Goal: Information Seeking & Learning: Learn about a topic

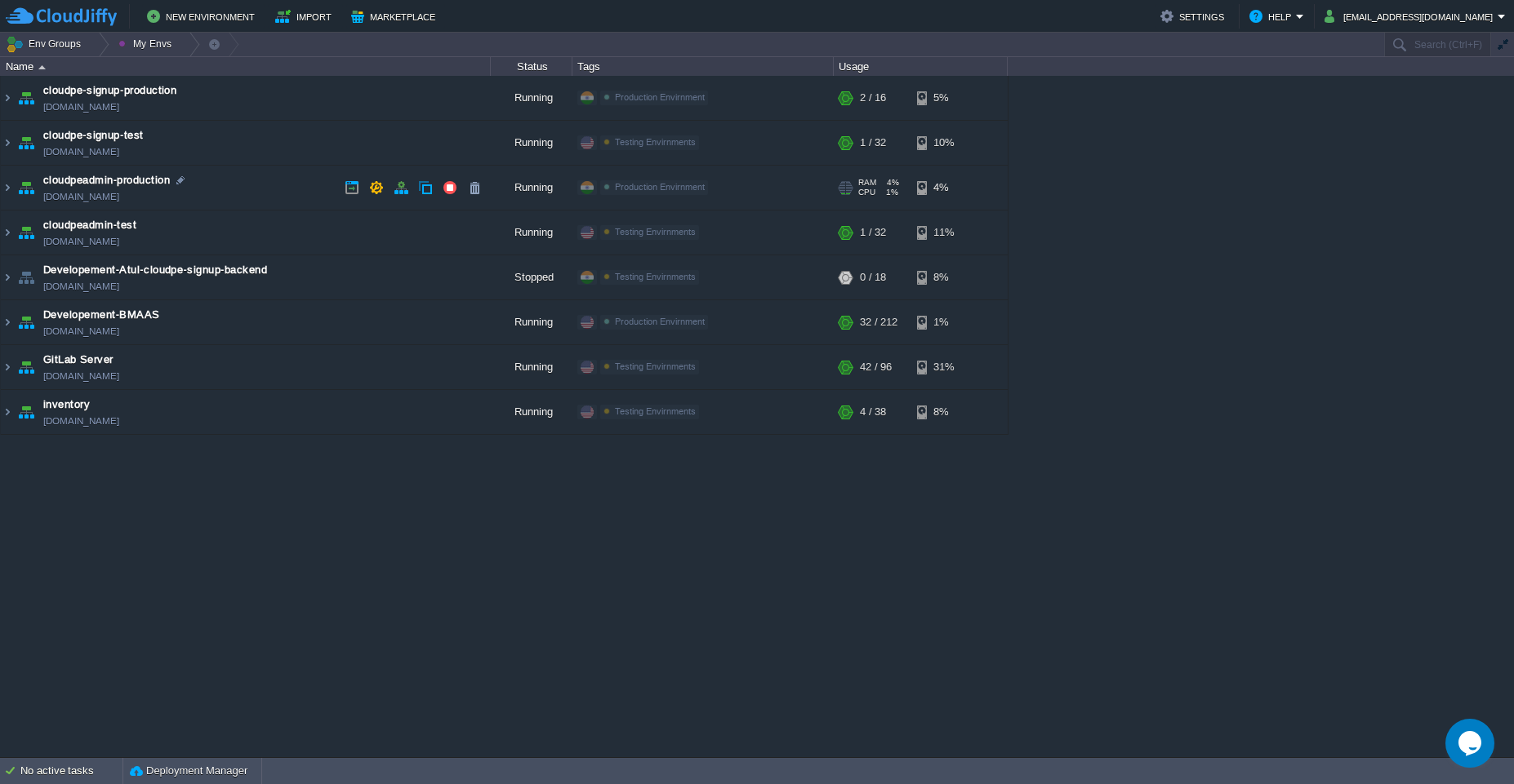
click at [261, 187] on td "cloudpeadmin-production [DOMAIN_NAME]" at bounding box center [246, 187] width 490 height 45
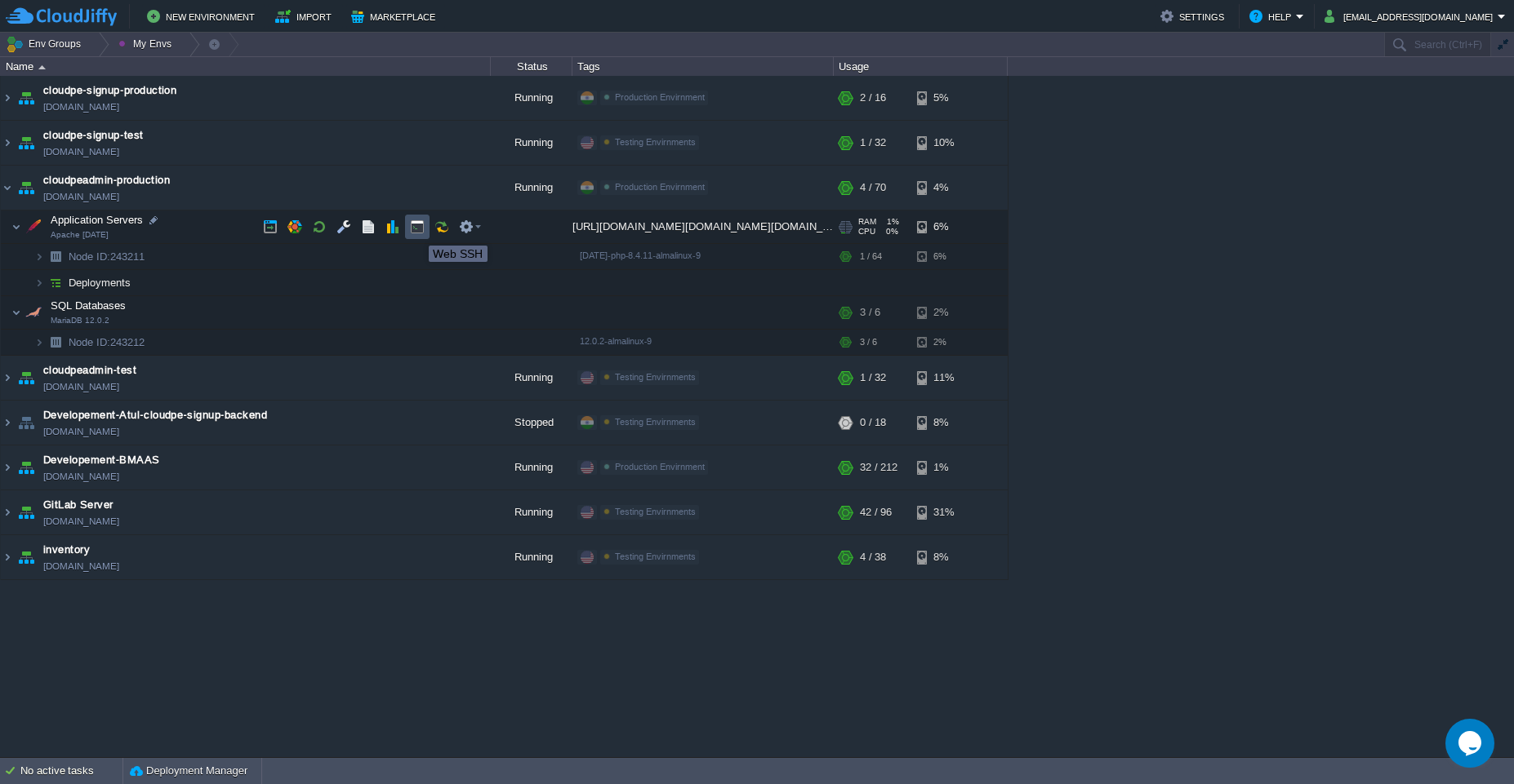
click at [417, 231] on button "button" at bounding box center [417, 226] width 15 height 15
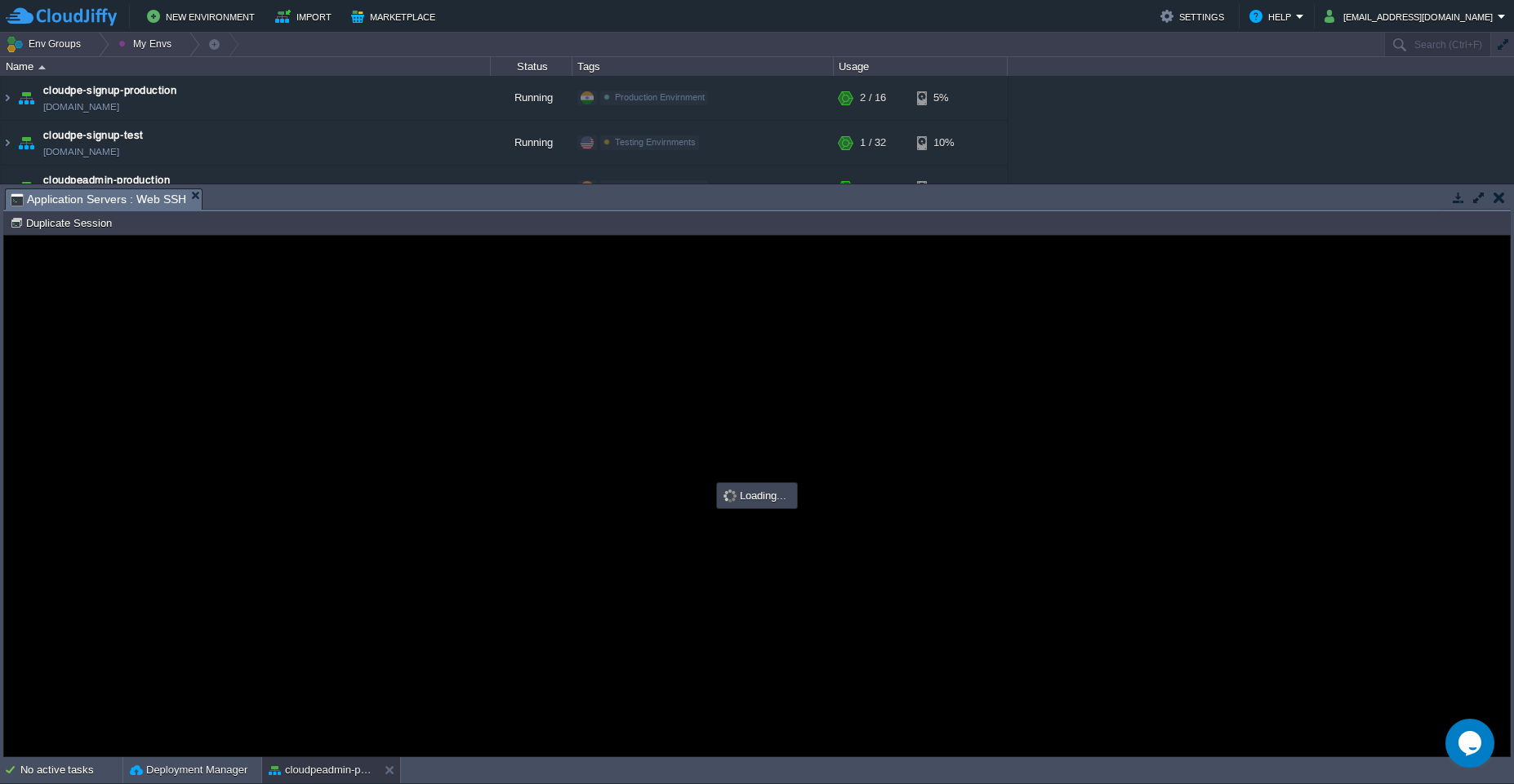
type input "#000000"
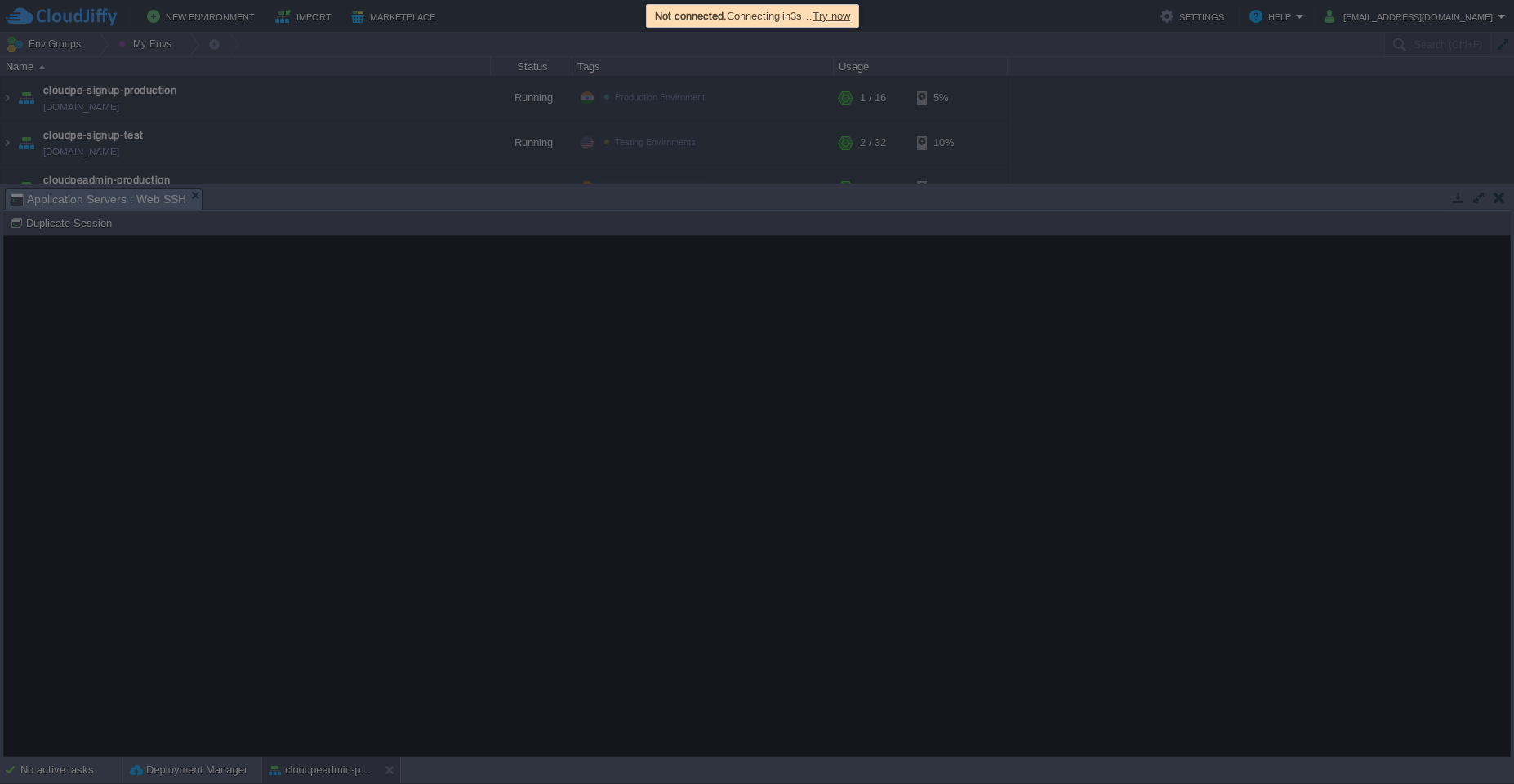
click at [783, 19] on span "Try now" at bounding box center [831, 16] width 37 height 12
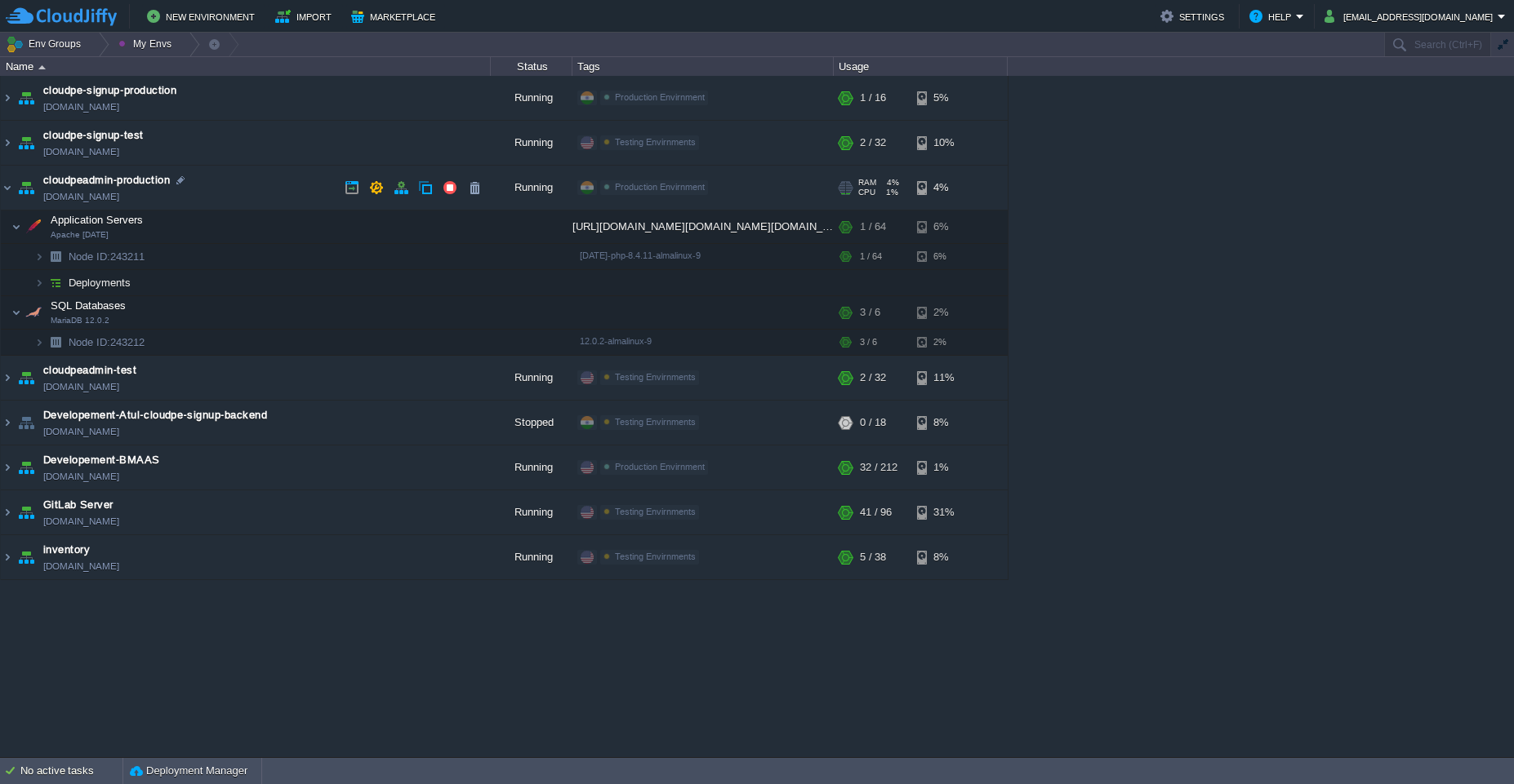
click at [254, 171] on td "cloudpeadmin-production [DOMAIN_NAME]" at bounding box center [246, 187] width 490 height 45
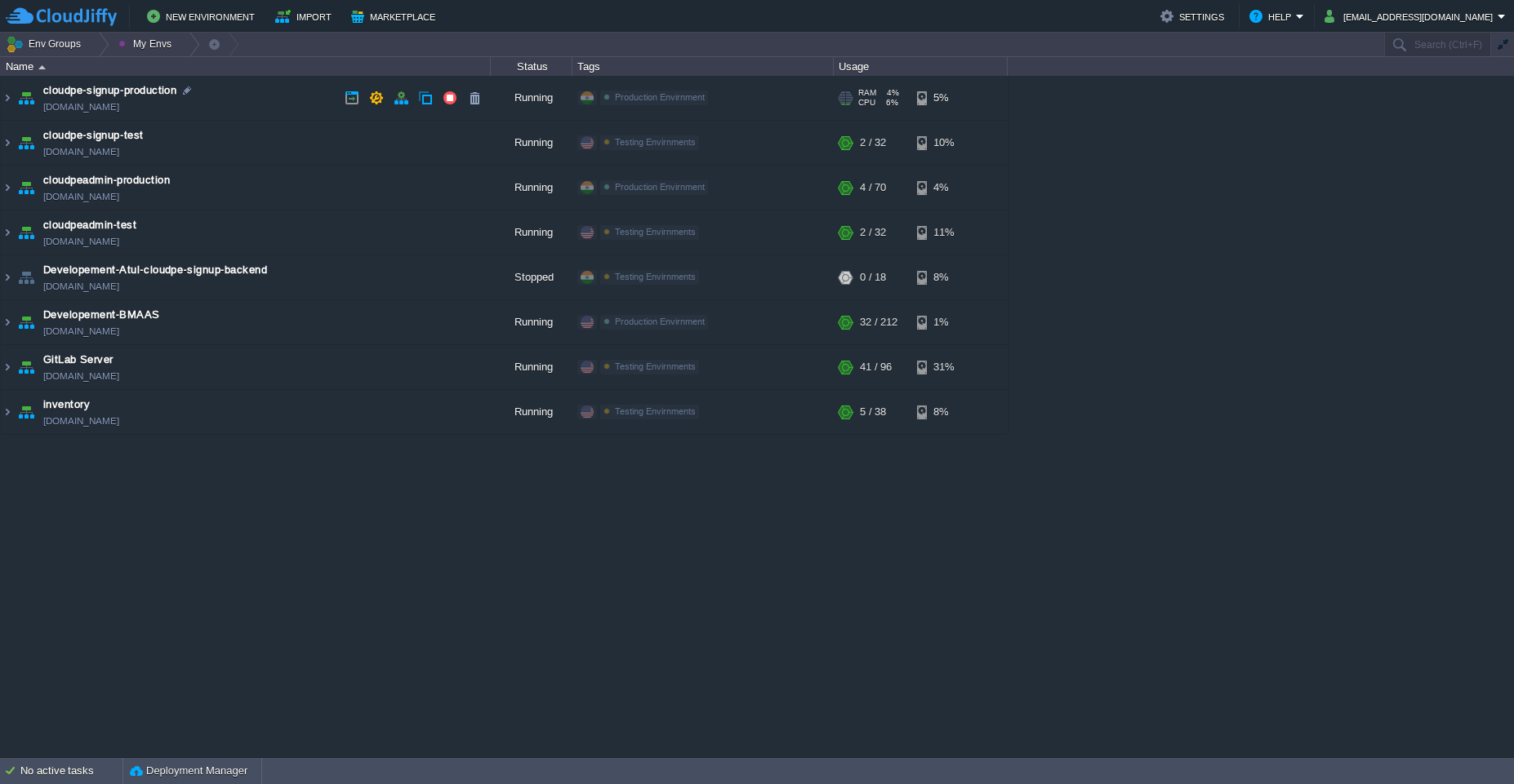
click at [249, 95] on td "cloudpe-signup-production [DOMAIN_NAME]" at bounding box center [246, 98] width 490 height 45
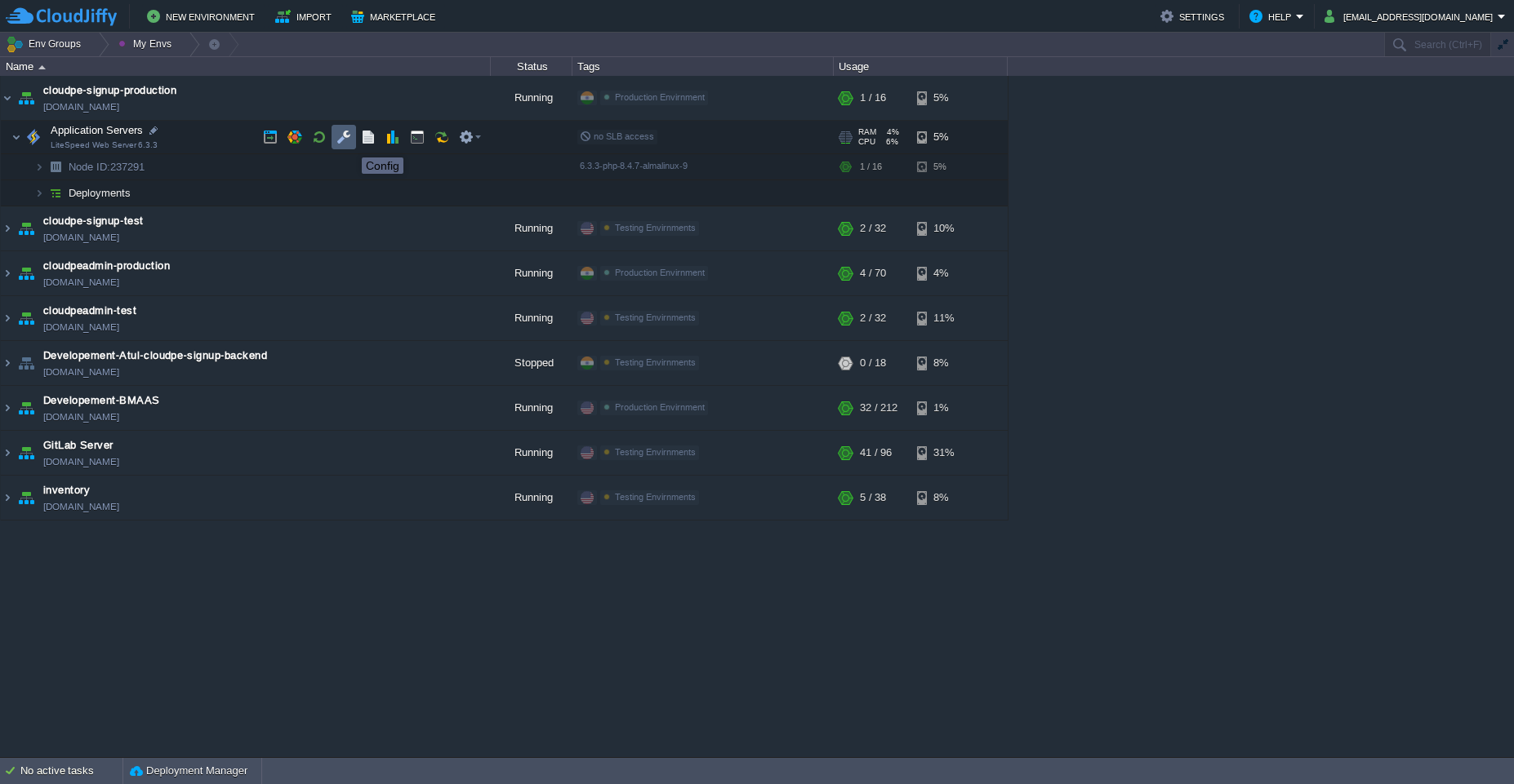
click at [348, 142] on button "button" at bounding box center [343, 137] width 15 height 15
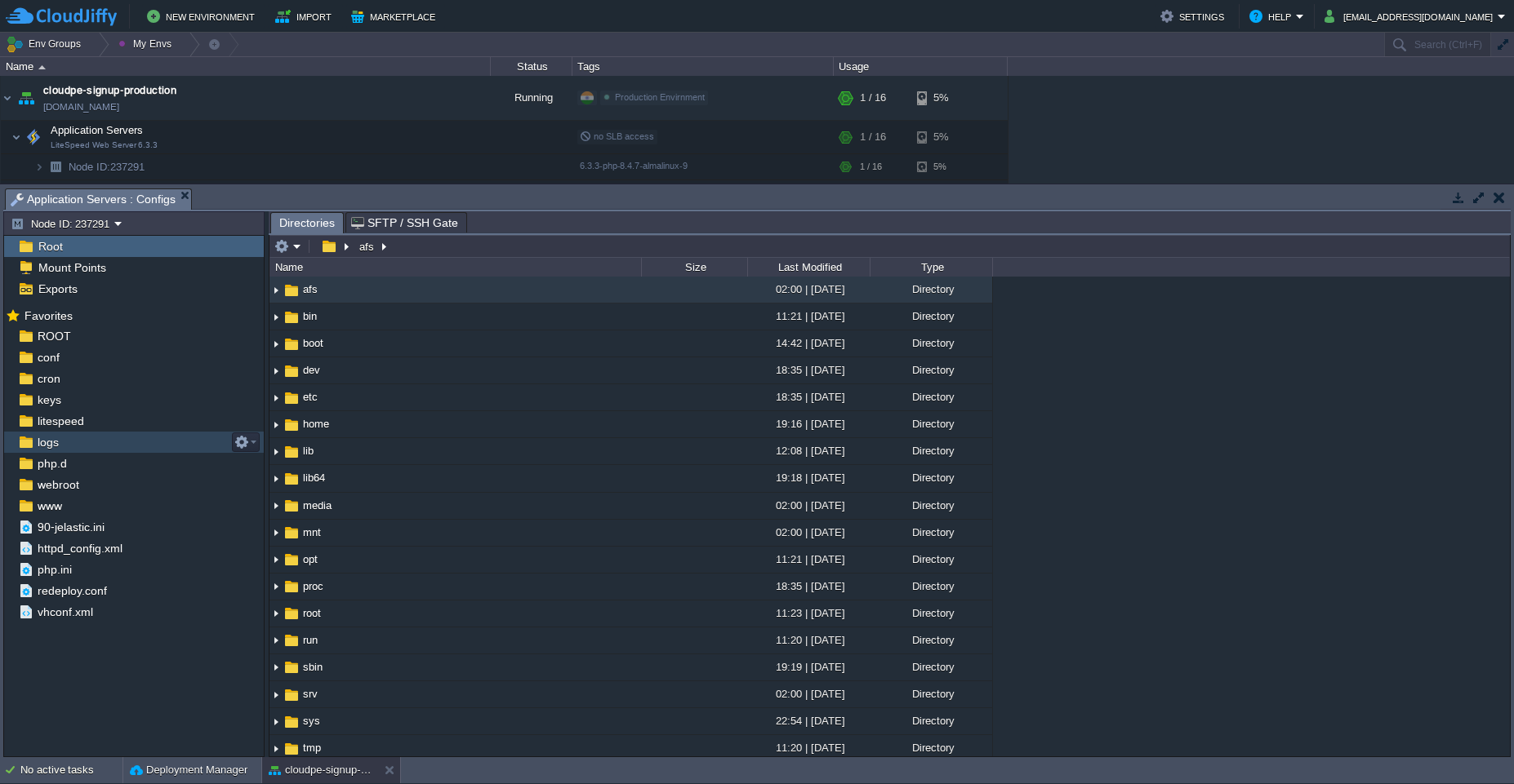
click at [92, 440] on div "logs" at bounding box center [134, 442] width 260 height 21
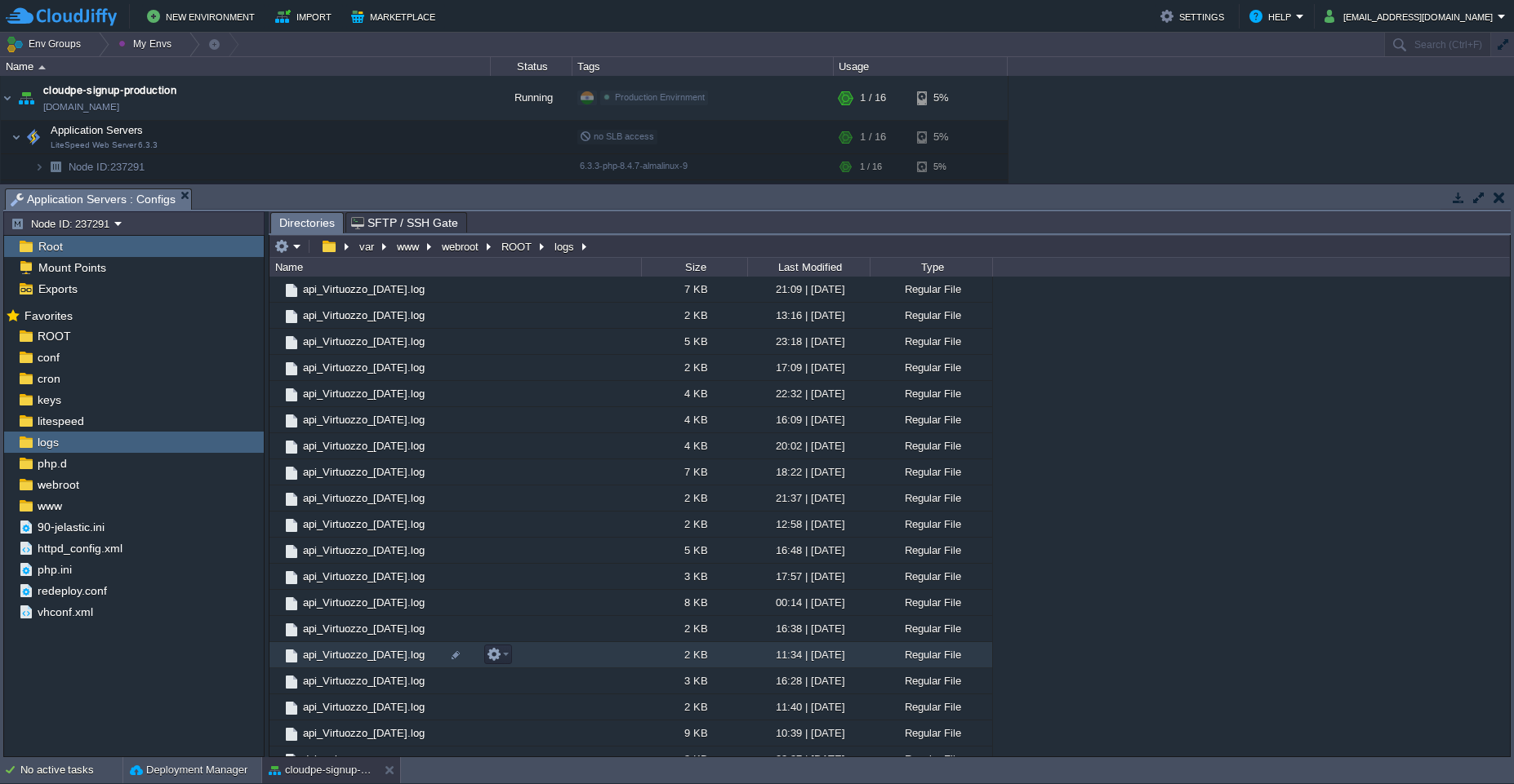
scroll to position [1870, 0]
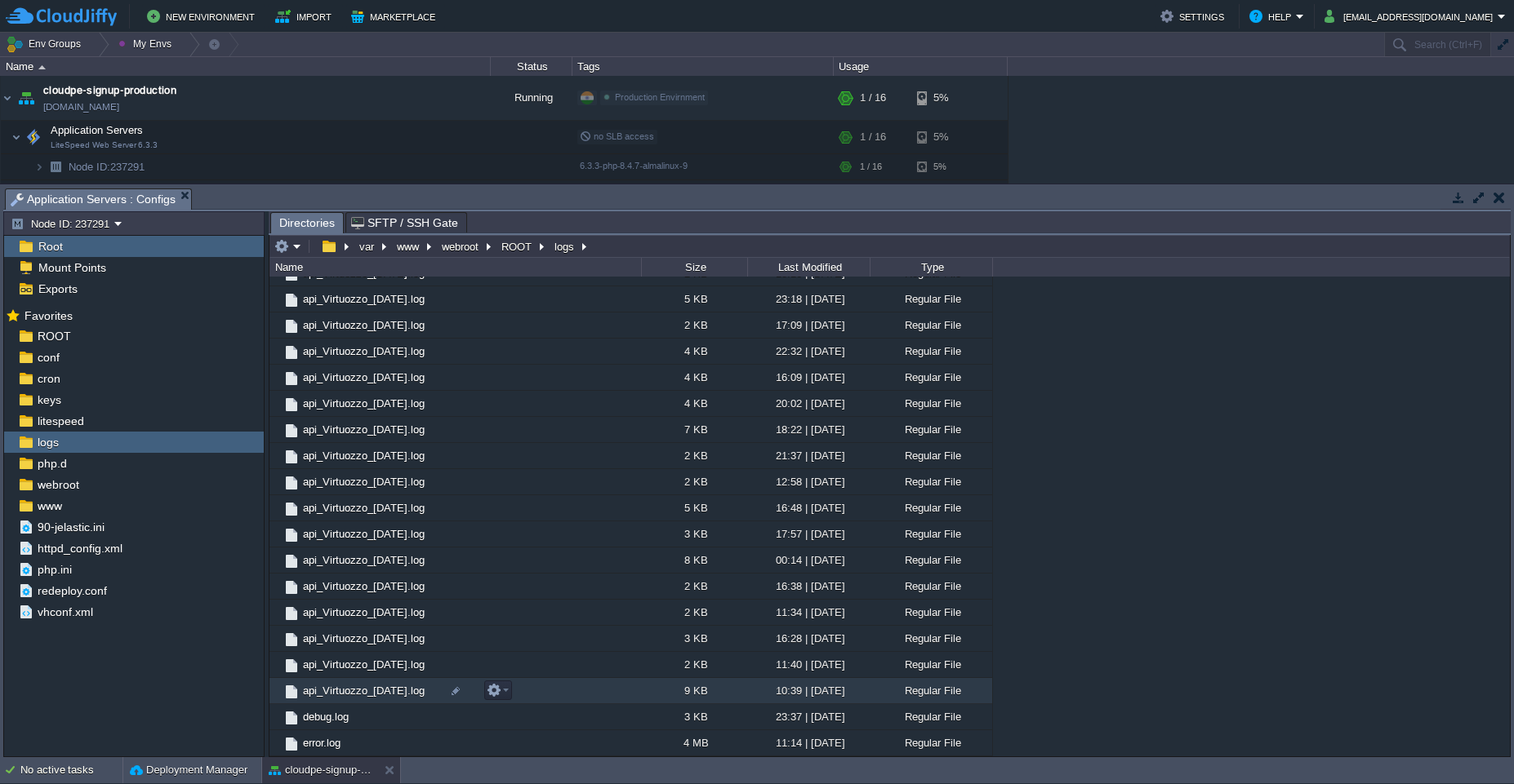
click at [535, 688] on td "api_Virtuozzo_[DATE].log" at bounding box center [455, 691] width 371 height 27
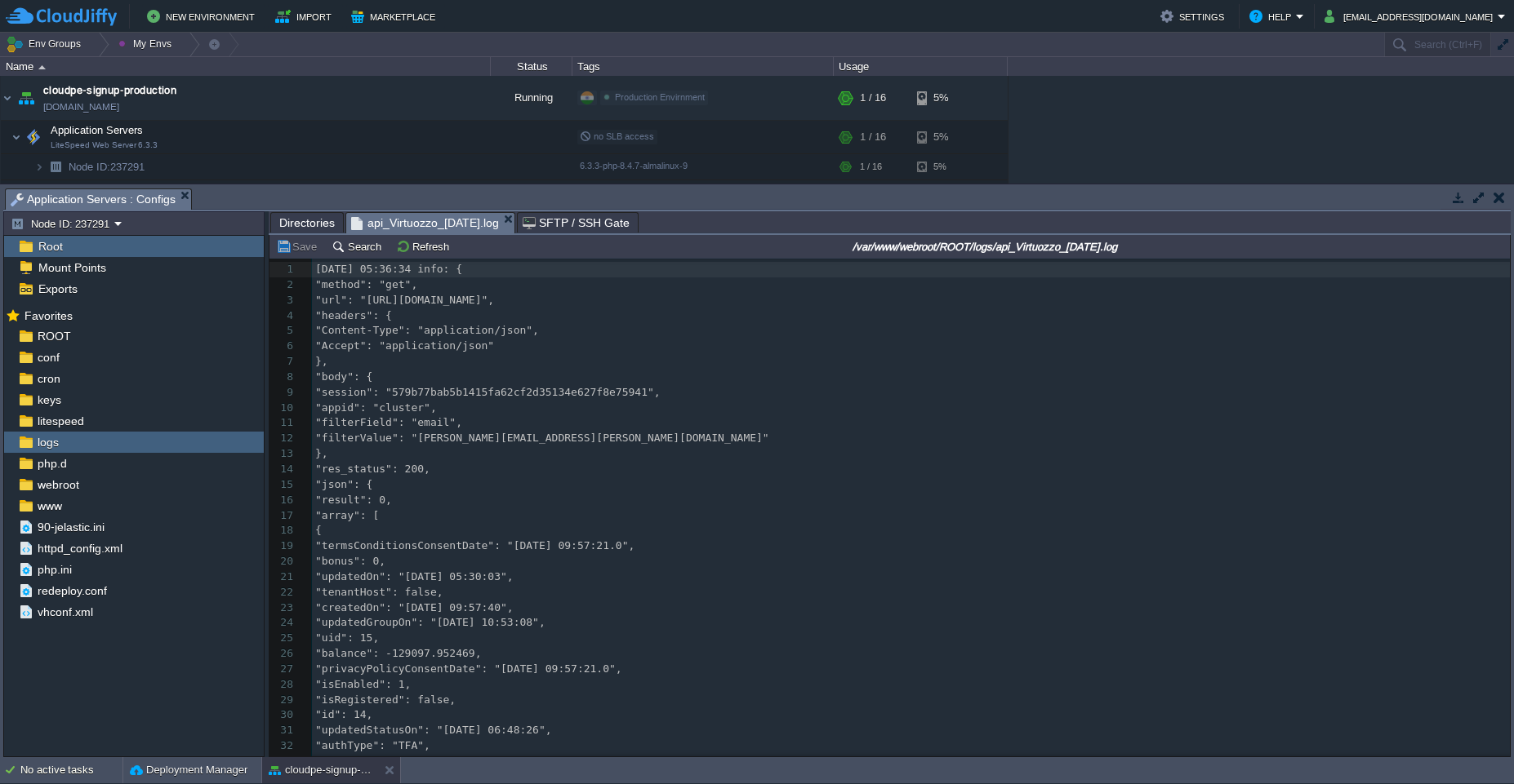
scroll to position [5, 0]
click at [614, 424] on pre ""filterField": "email"," at bounding box center [911, 423] width 1197 height 16
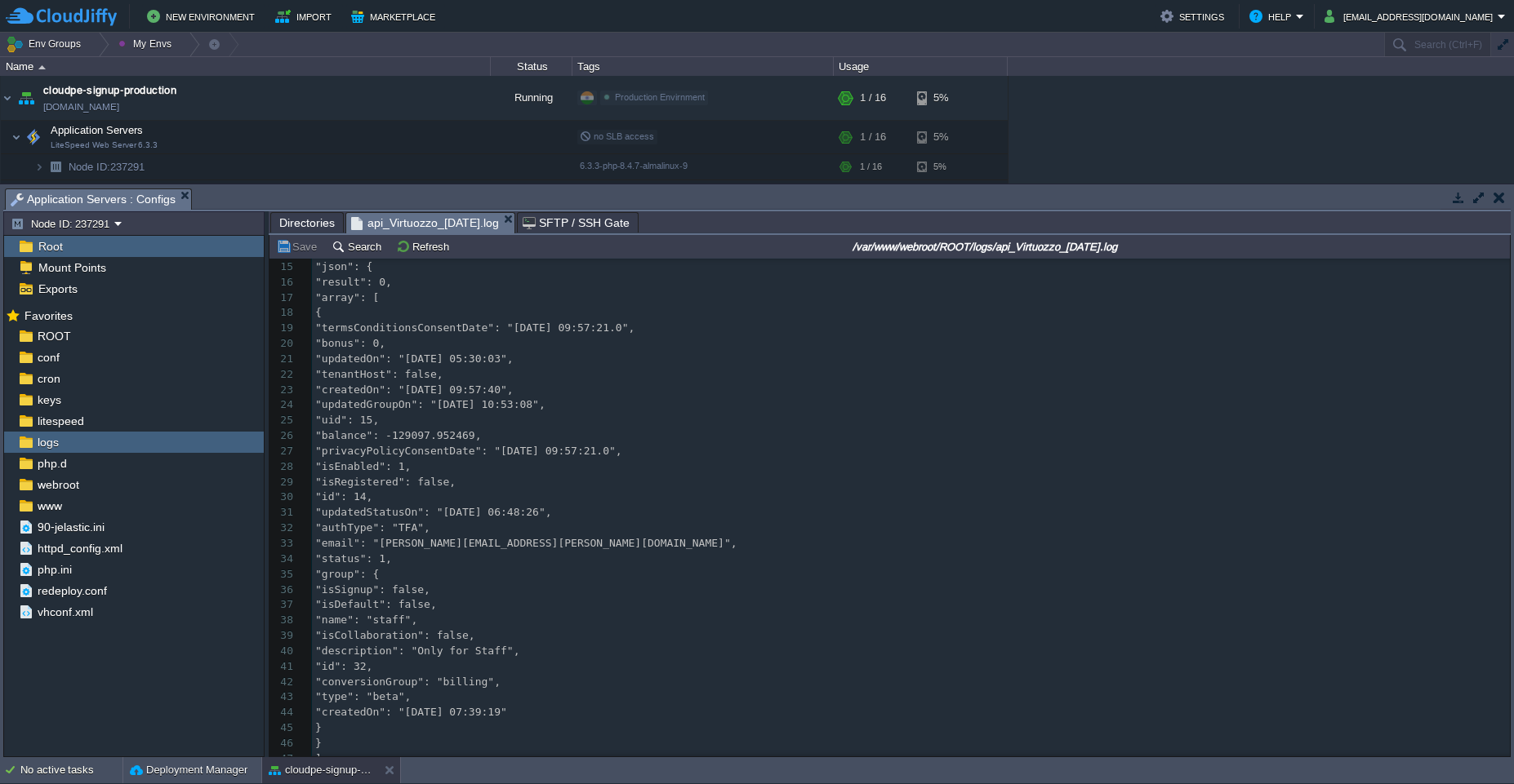
scroll to position [263, 0]
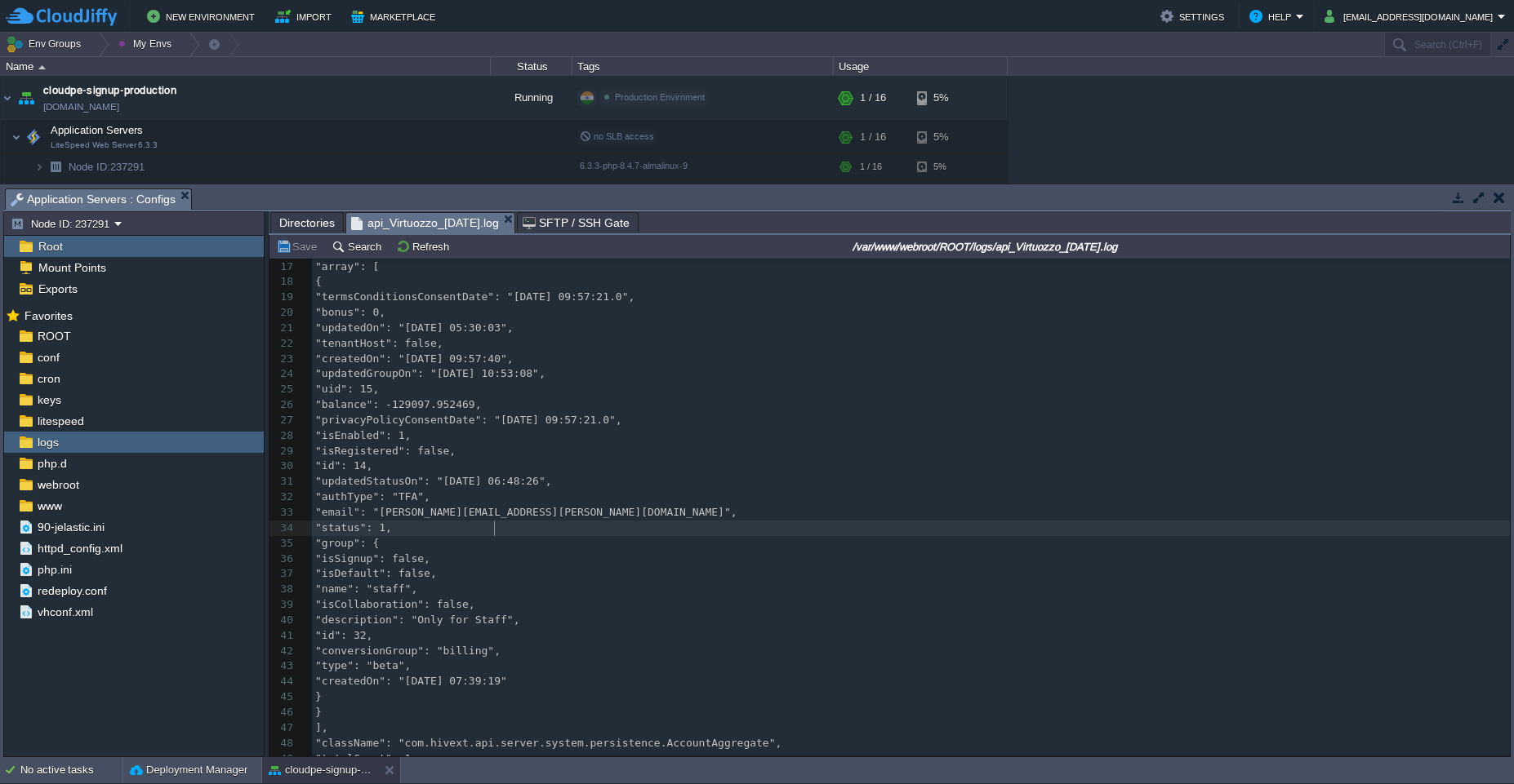
click at [535, 527] on pre ""status": 1," at bounding box center [911, 529] width 1197 height 16
click at [586, 527] on pre ""status": 1," at bounding box center [911, 529] width 1197 height 16
click at [747, 646] on pre ""conversionGroup": "billing"," at bounding box center [911, 651] width 1197 height 16
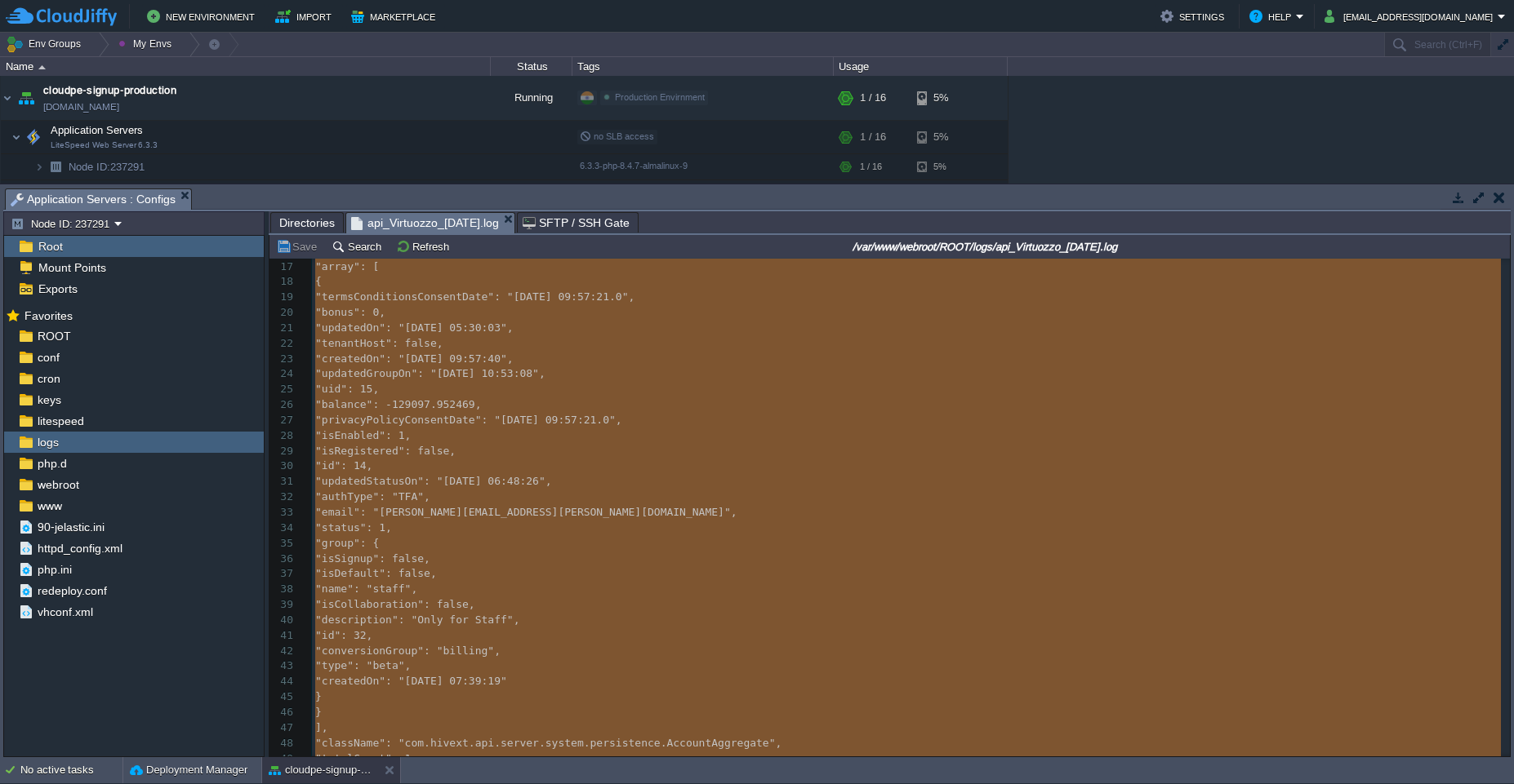
type textarea "-"
drag, startPoint x: 367, startPoint y: 222, endPoint x: 508, endPoint y: 224, distance: 141.0
click at [499, 224] on span "api_Virtuozzo_[DATE].log" at bounding box center [424, 223] width 148 height 20
drag, startPoint x: 517, startPoint y: 229, endPoint x: 387, endPoint y: 217, distance: 130.6
click at [387, 217] on span "api_Virtuozzo_[DATE].log" at bounding box center [424, 223] width 148 height 20
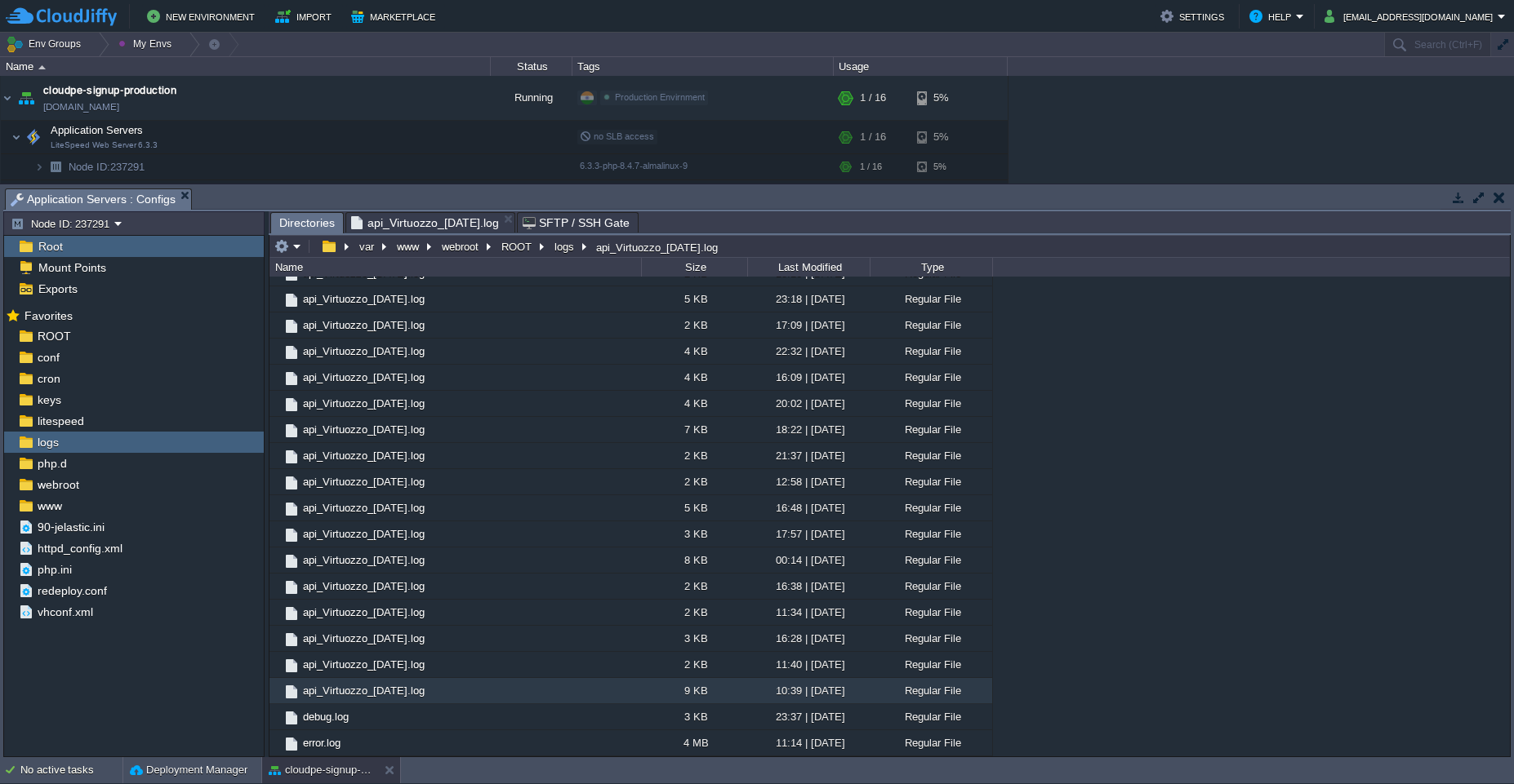
click at [313, 223] on span "Directories" at bounding box center [307, 223] width 56 height 20
click at [454, 694] on div at bounding box center [455, 691] width 15 height 15
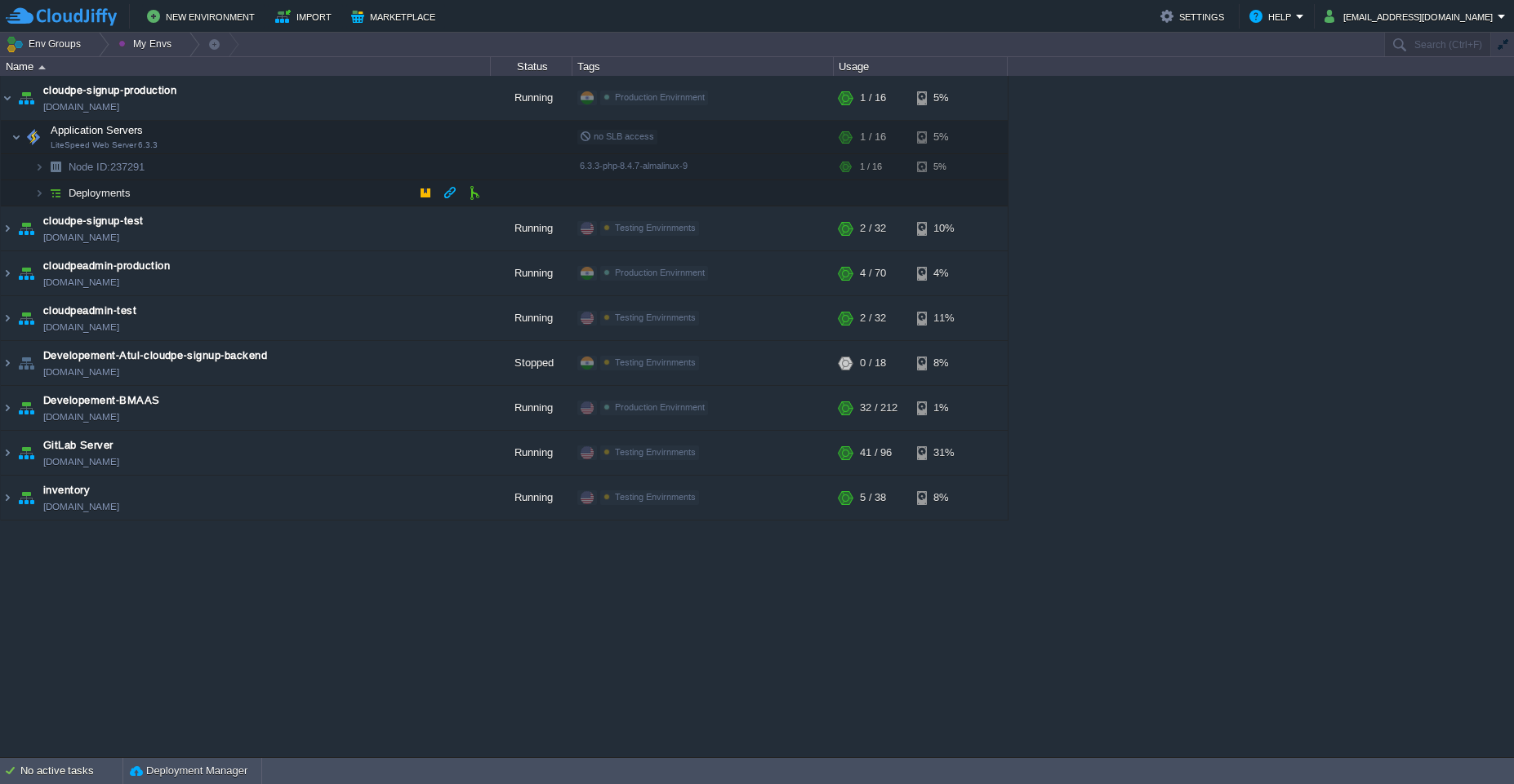
click at [279, 186] on td "Deployments" at bounding box center [246, 194] width 490 height 27
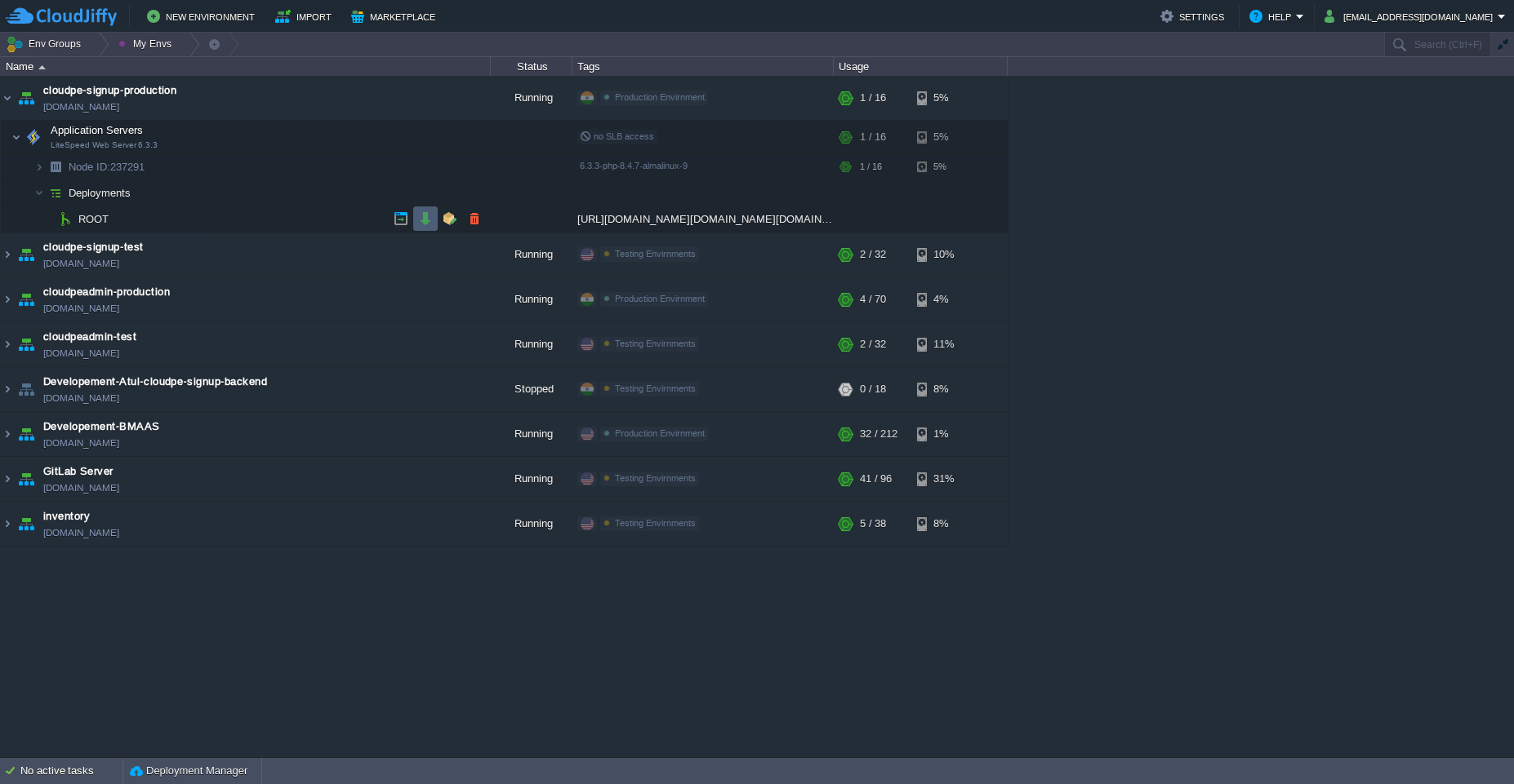
click at [431, 226] on td at bounding box center [425, 219] width 25 height 25
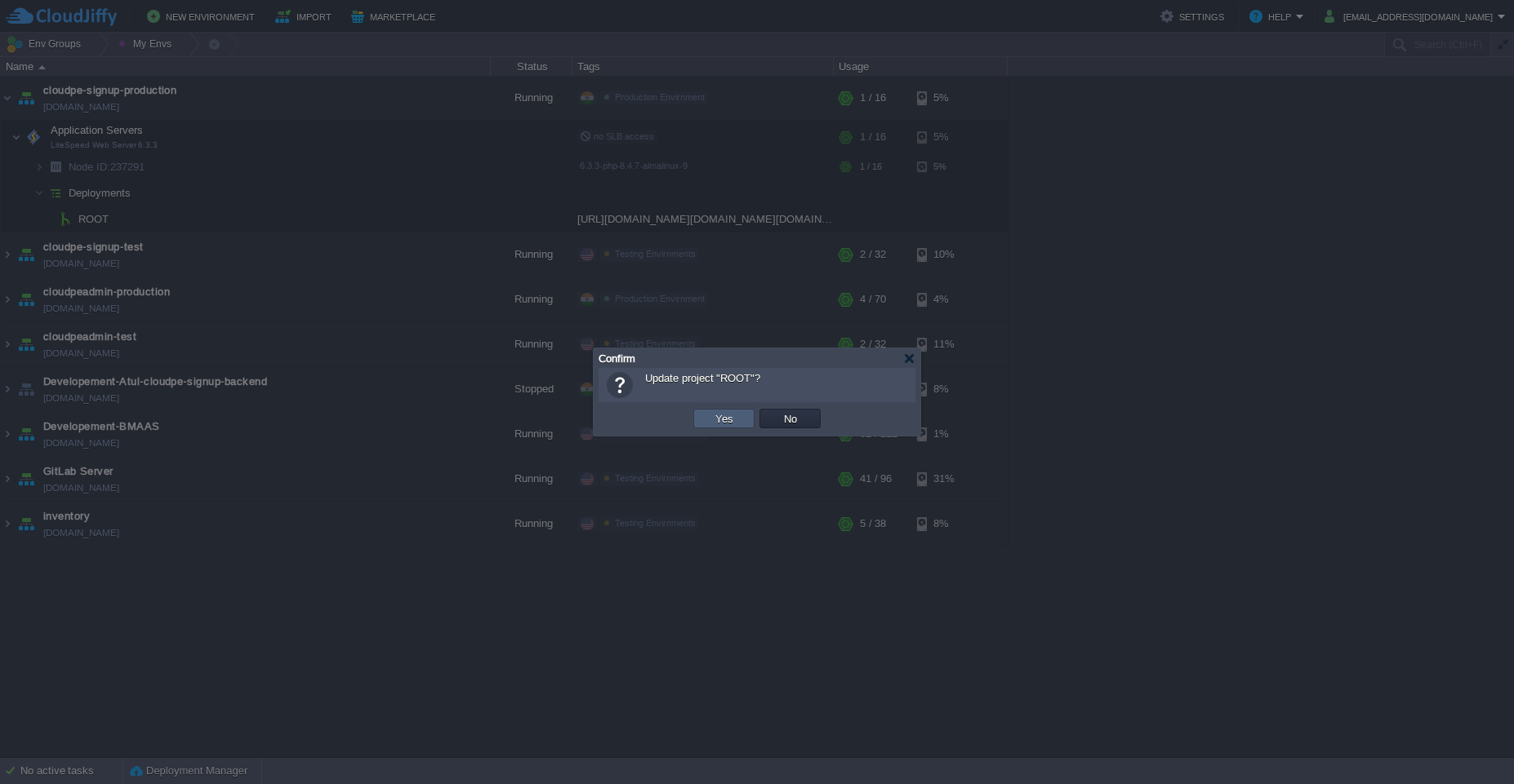
click at [702, 424] on td "Yes" at bounding box center [723, 419] width 61 height 19
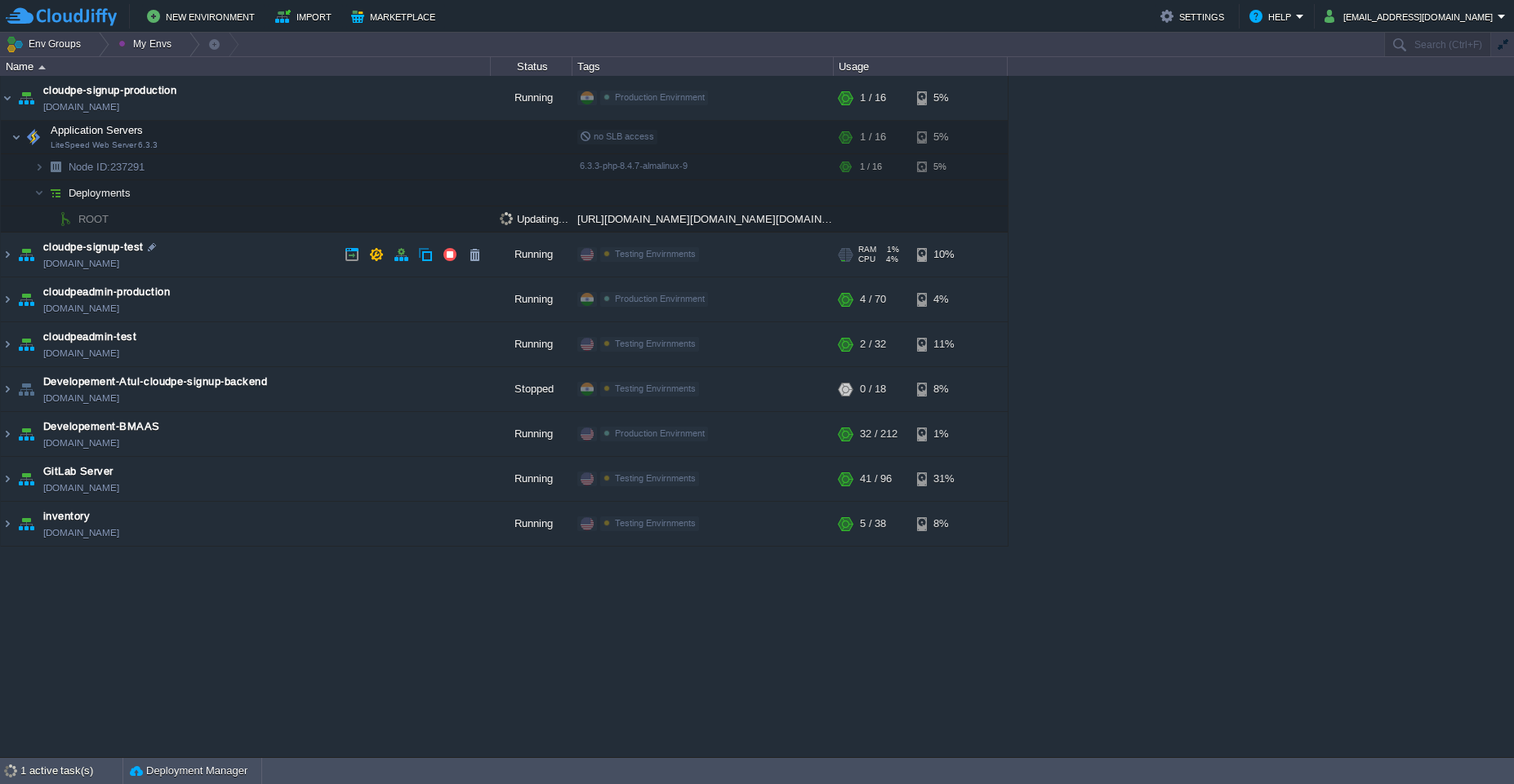
click at [276, 242] on td "cloudpe-signup-test [DOMAIN_NAME]" at bounding box center [246, 255] width 490 height 45
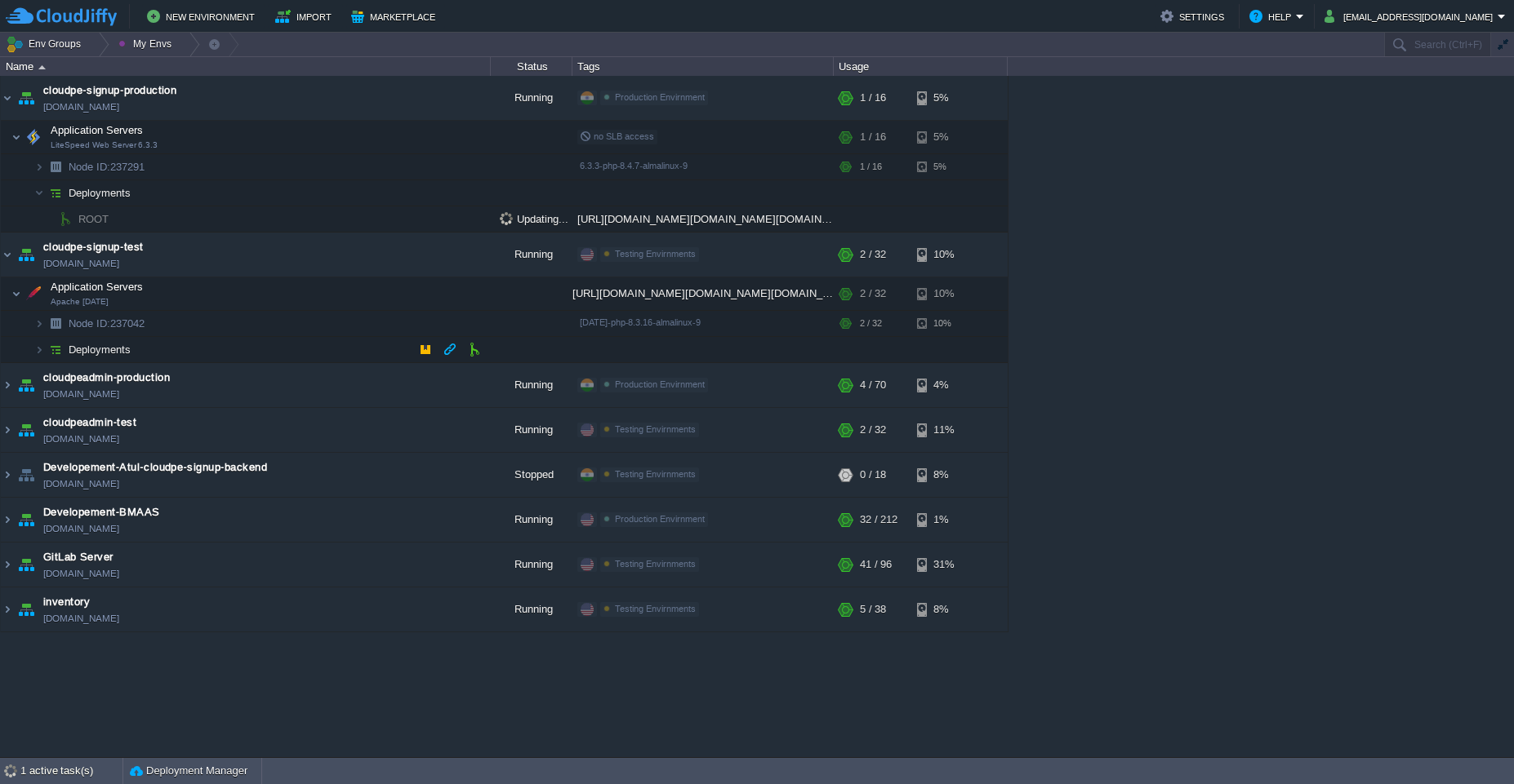
click at [268, 358] on td "Deployments" at bounding box center [246, 350] width 490 height 27
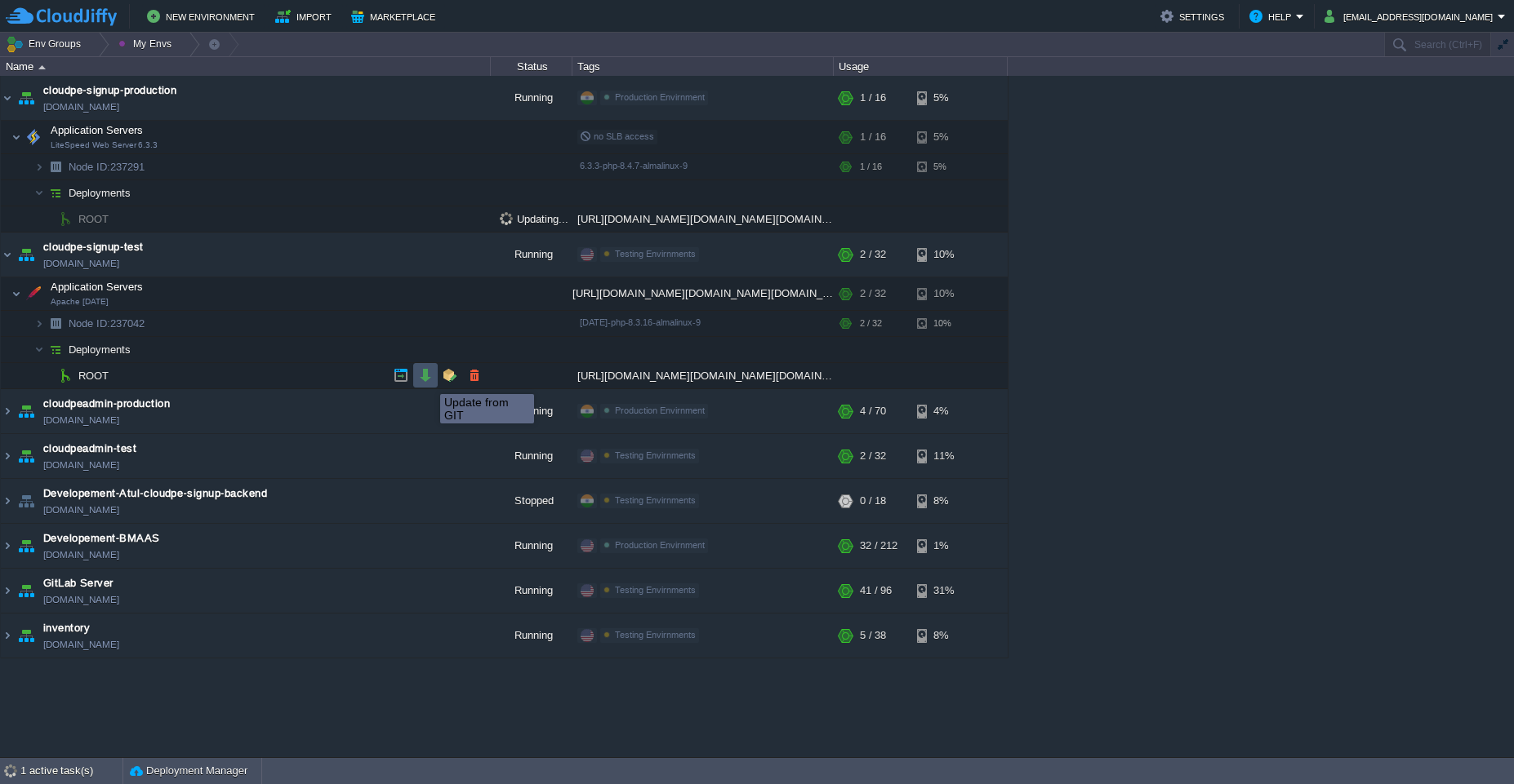
click at [428, 379] on button "button" at bounding box center [425, 375] width 15 height 15
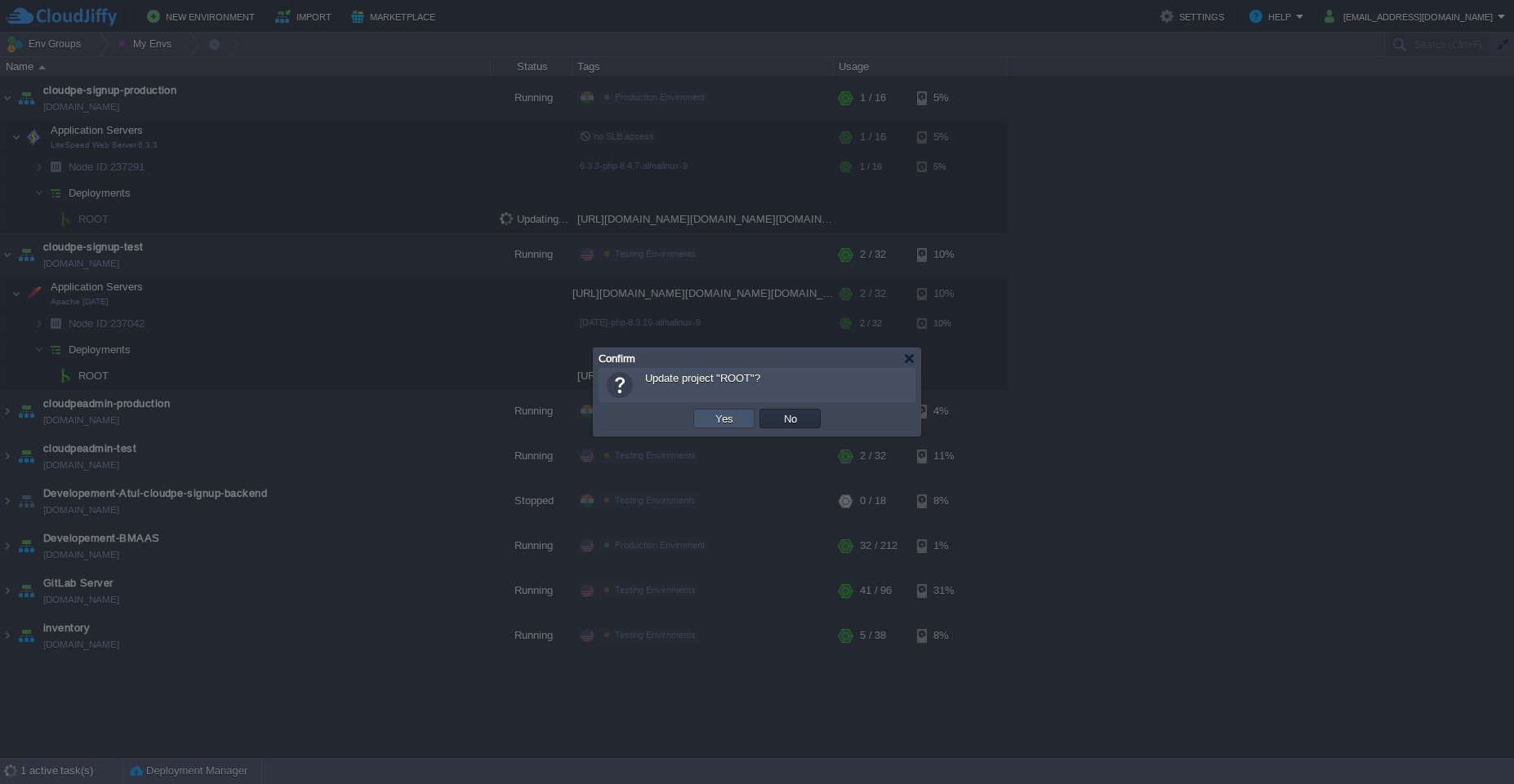
click at [730, 414] on button "Yes" at bounding box center [723, 418] width 27 height 15
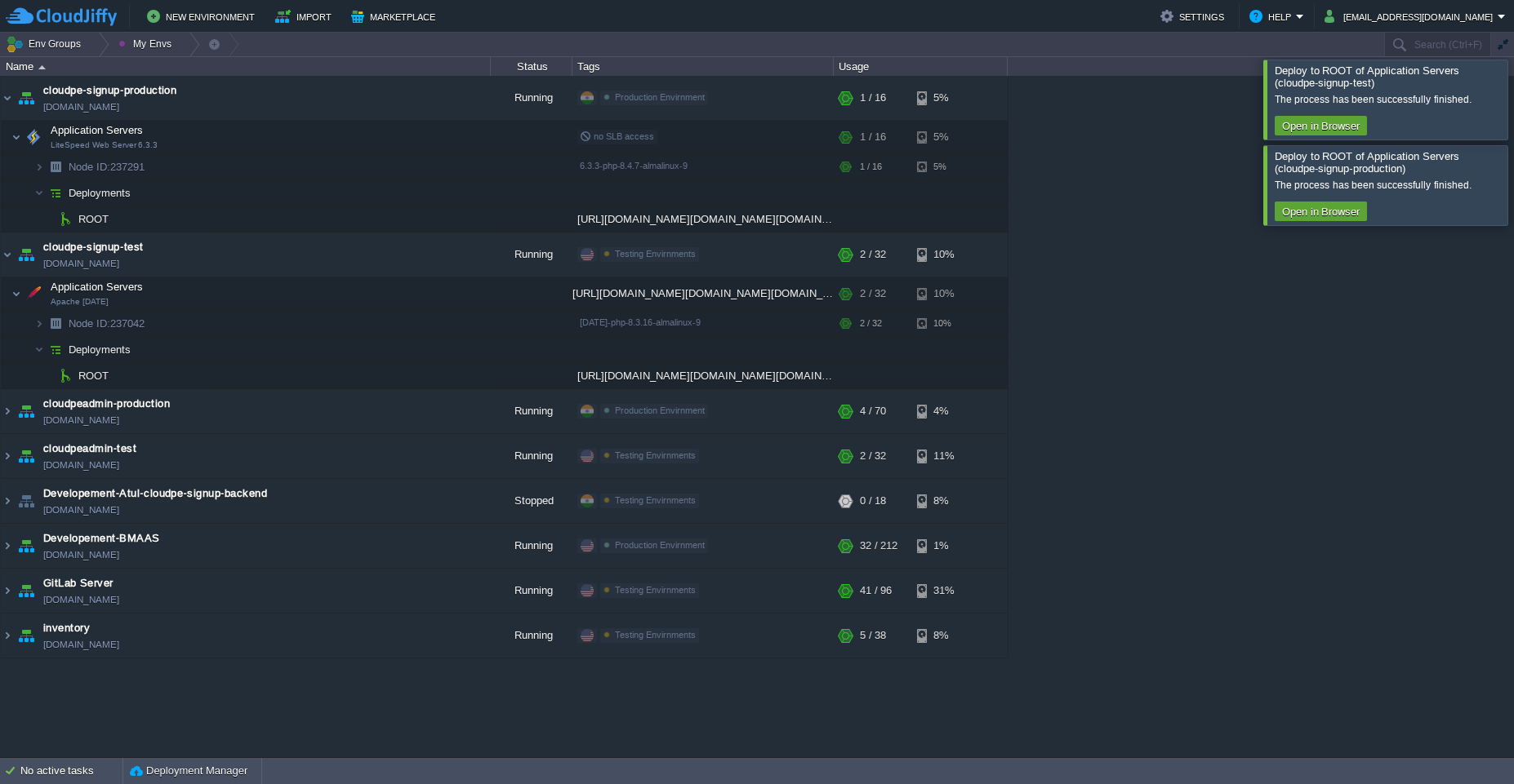
click at [783, 110] on div at bounding box center [1533, 99] width 0 height 80
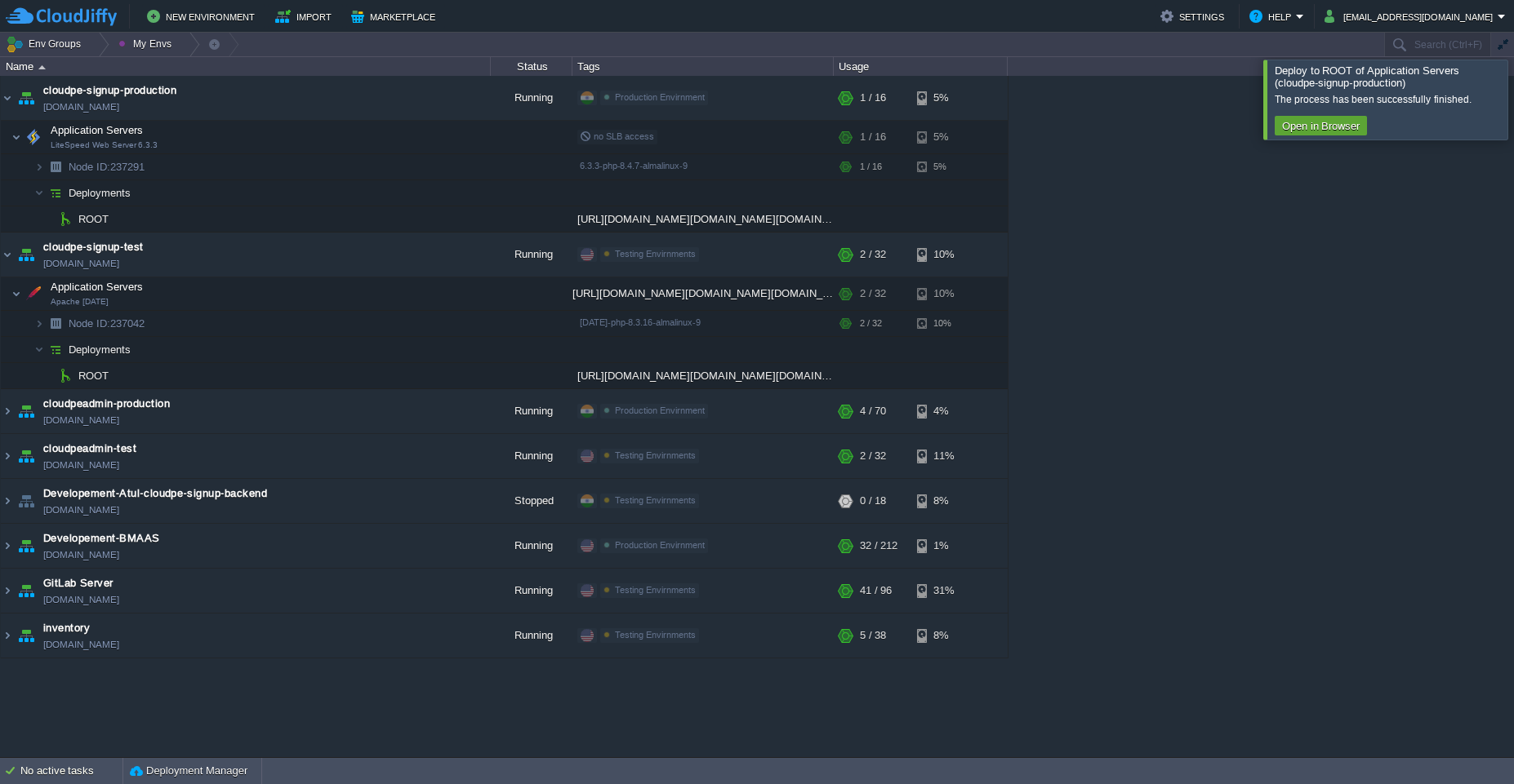
click at [783, 110] on div at bounding box center [1533, 99] width 0 height 80
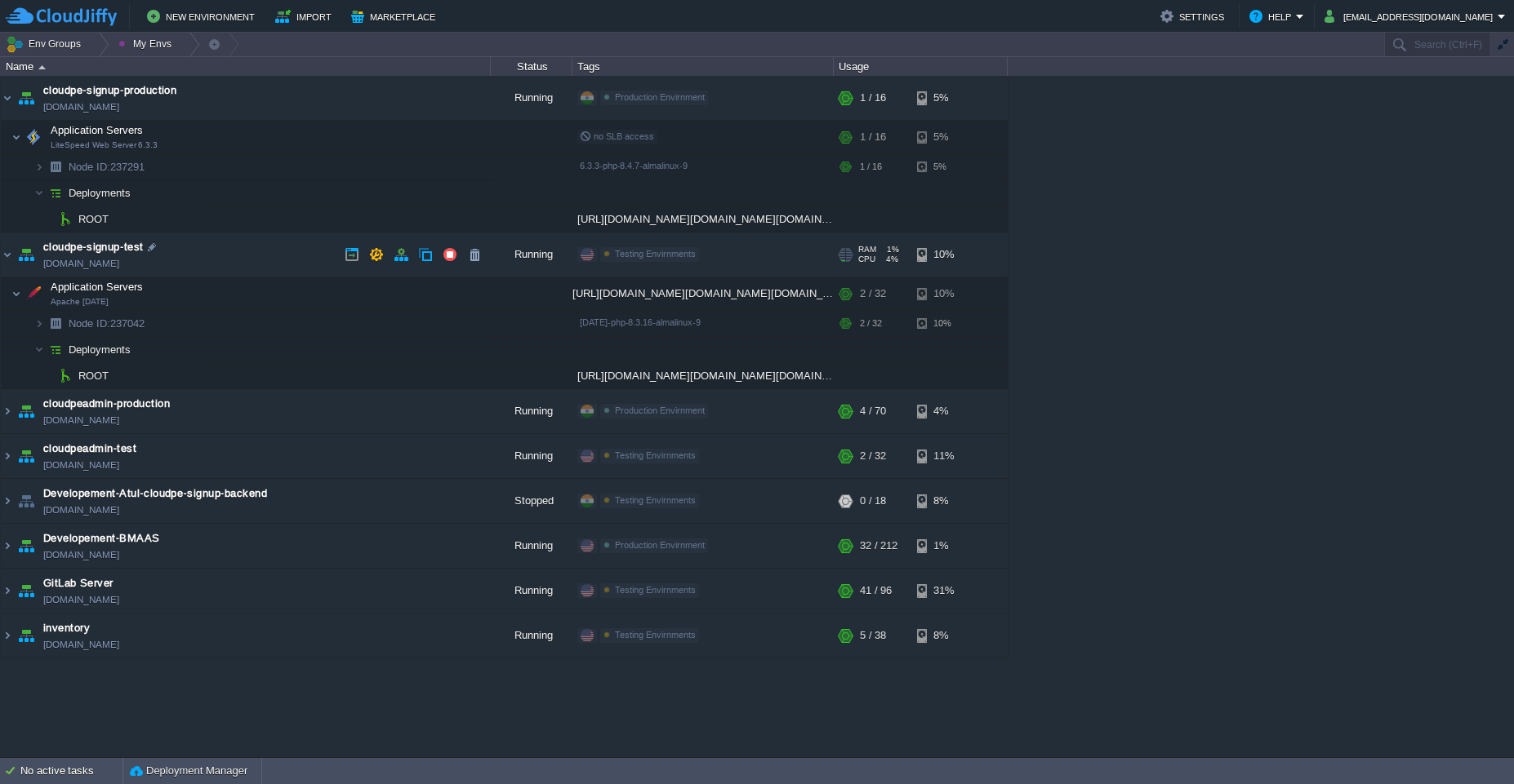
click at [269, 250] on td "cloudpe-signup-test [DOMAIN_NAME]" at bounding box center [246, 255] width 490 height 45
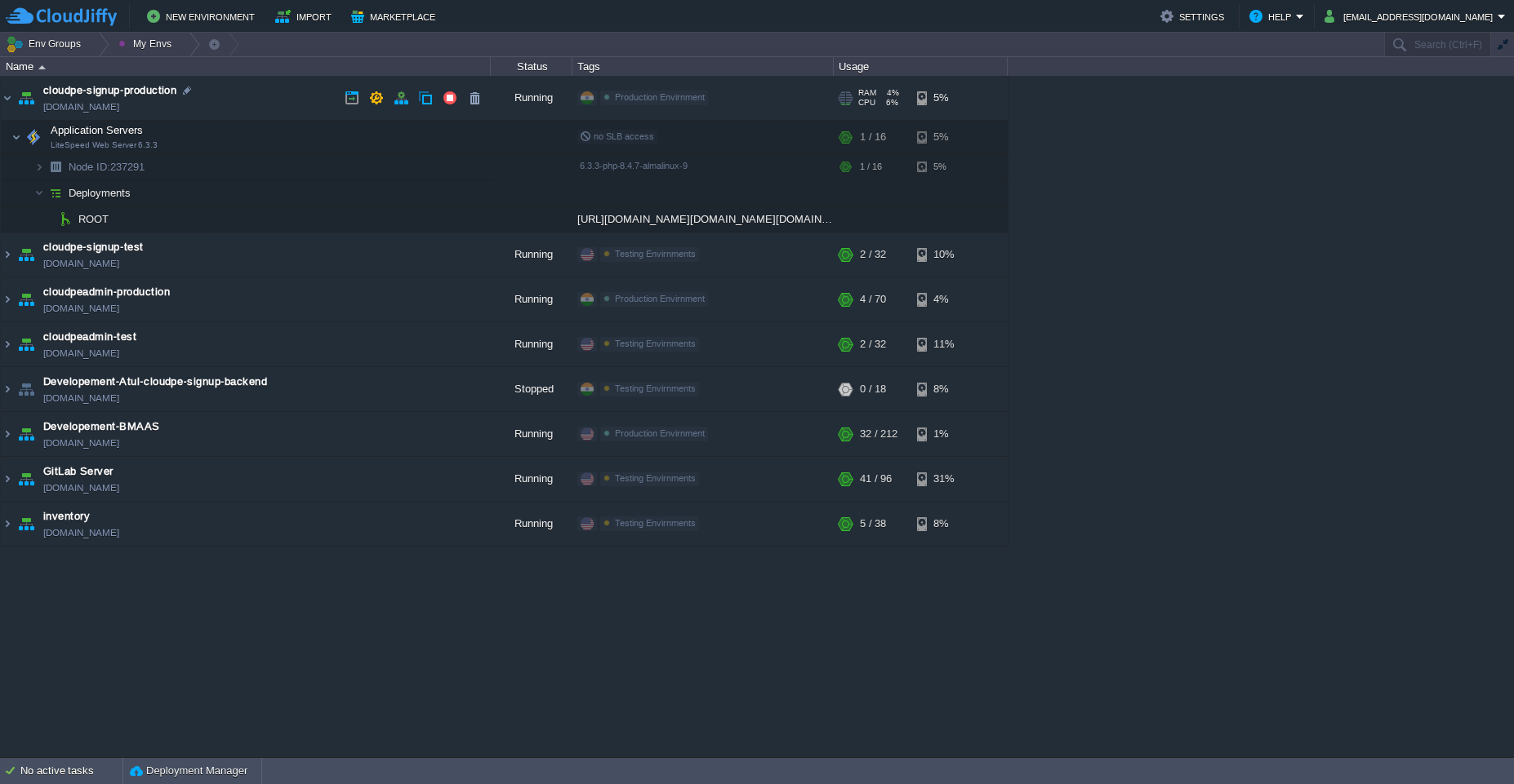
click at [261, 92] on td "cloudpe-signup-production [DOMAIN_NAME]" at bounding box center [246, 98] width 490 height 45
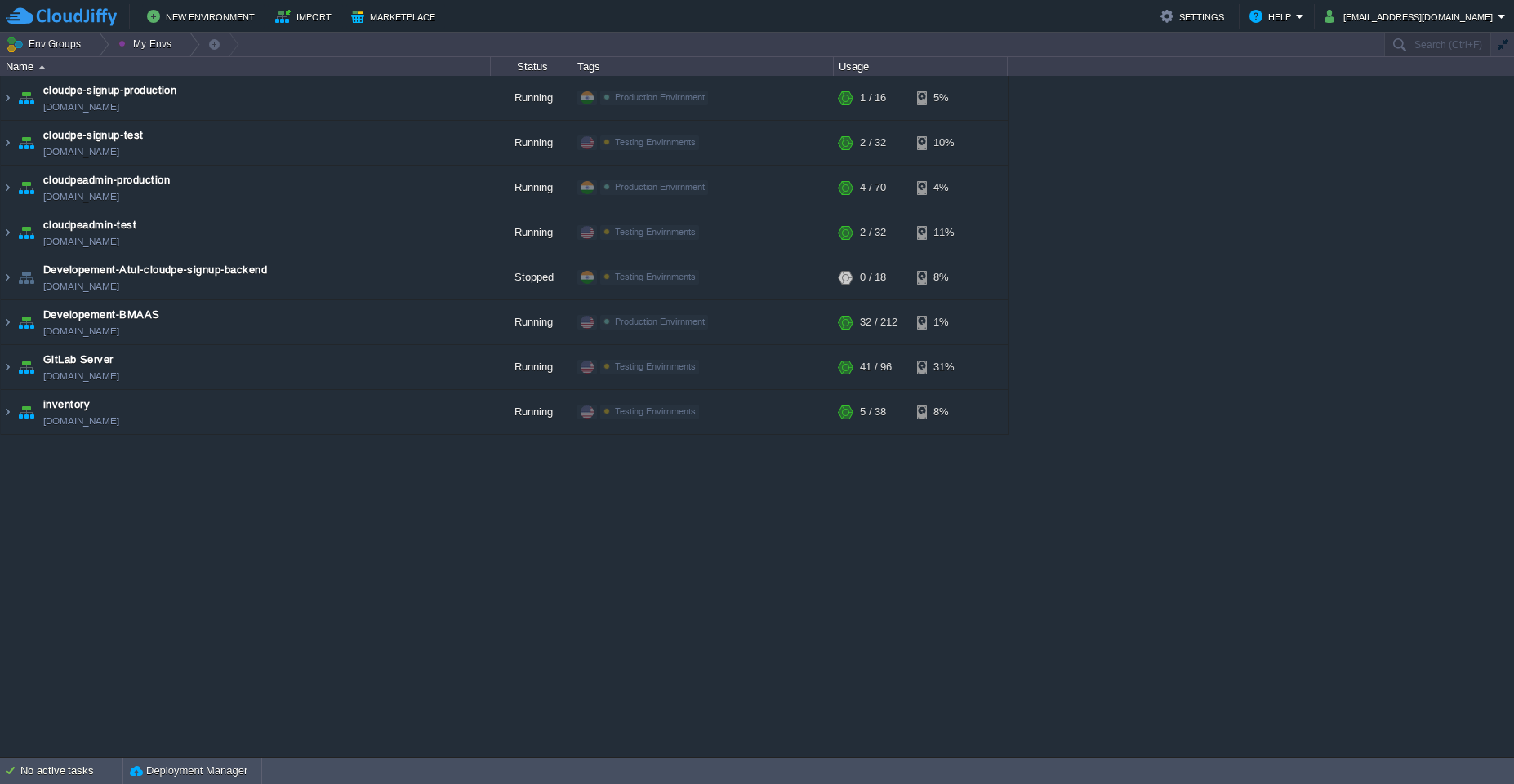
click at [783, 206] on div "cloudpe website -developemeny environment [DOMAIN_NAME] Running [PERSON_NAME] +…" at bounding box center [757, 416] width 1514 height 681
click at [234, 97] on td "cloudpe-signup-production [DOMAIN_NAME]" at bounding box center [246, 98] width 490 height 45
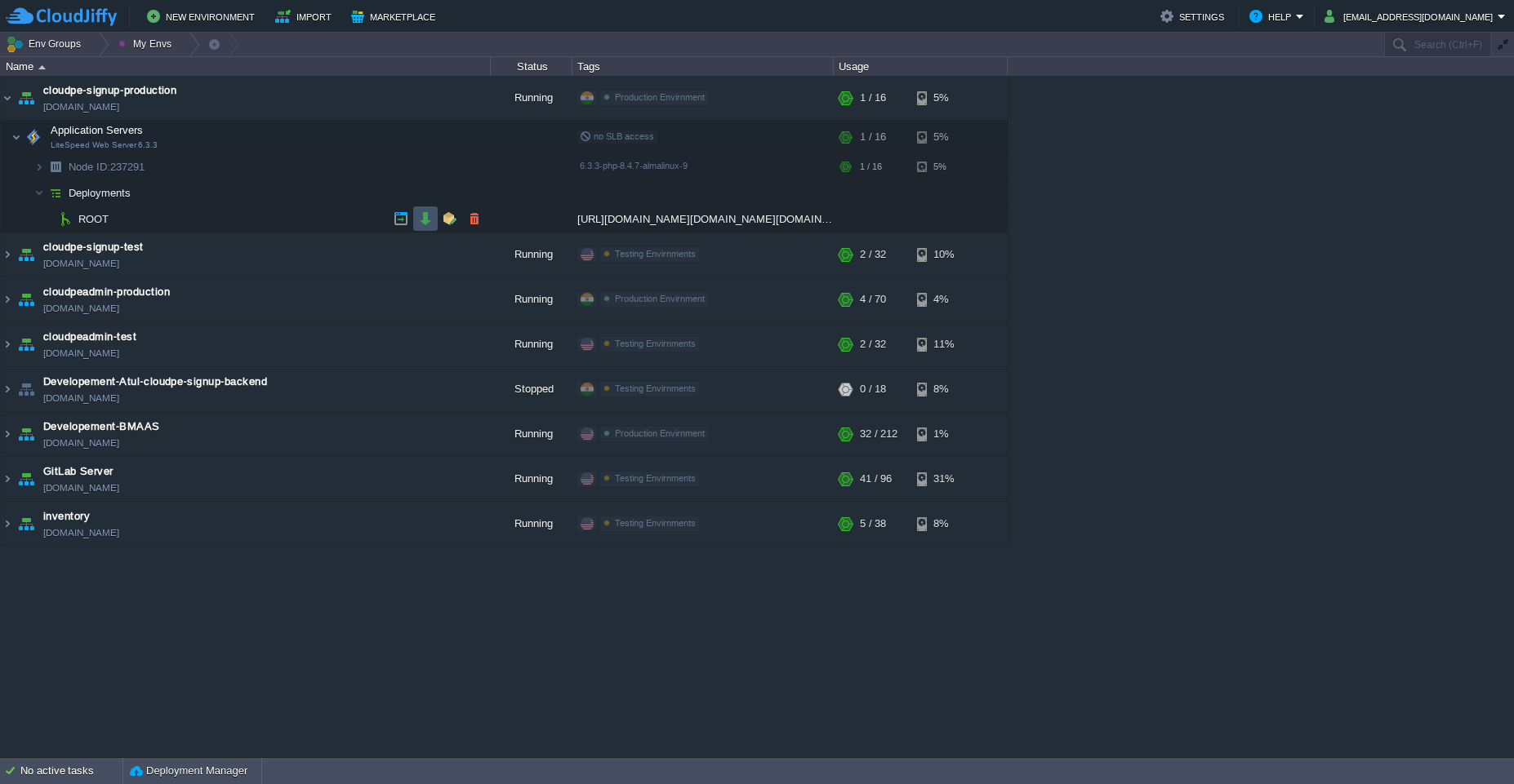
click at [419, 218] on button "button" at bounding box center [425, 218] width 15 height 15
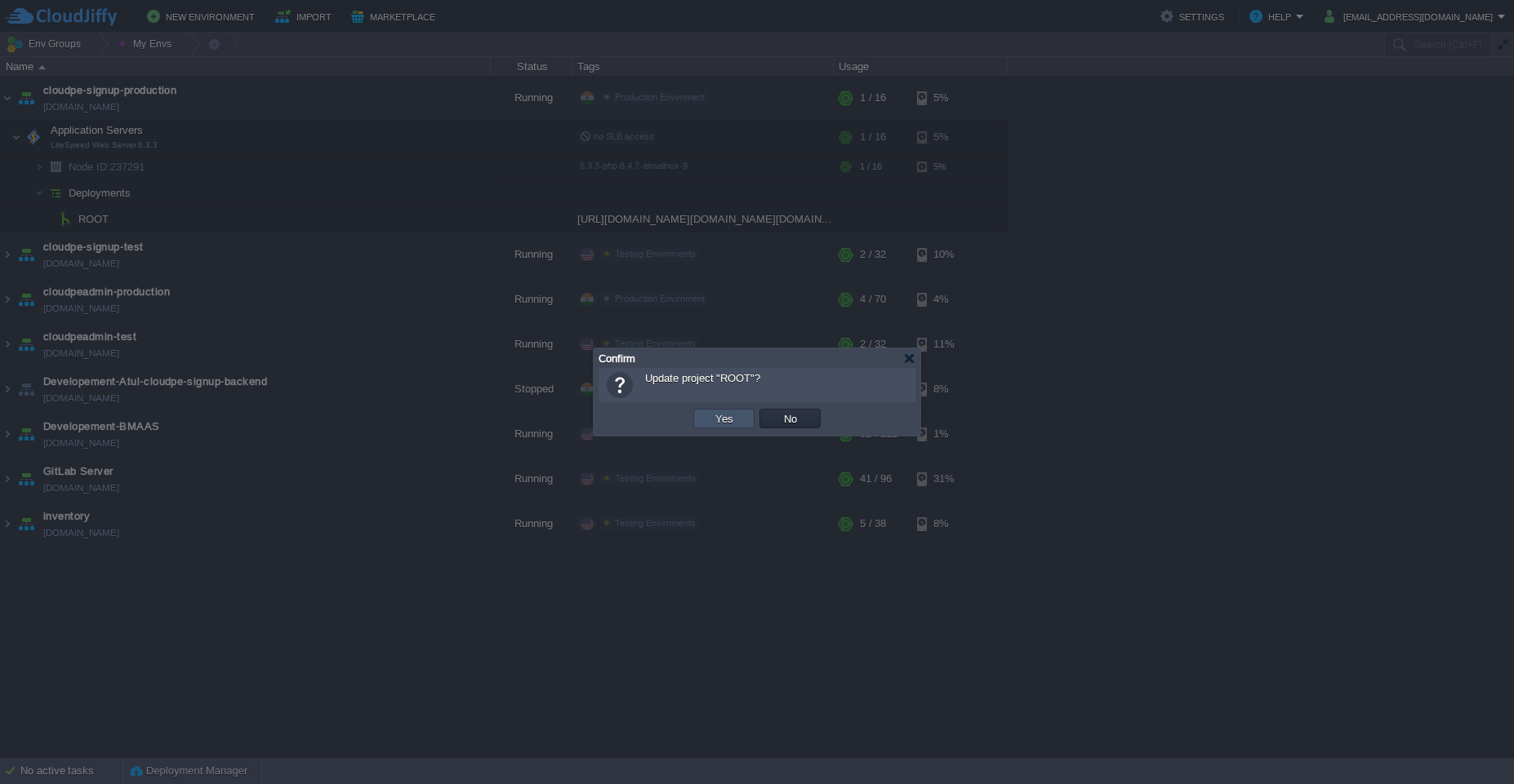
click at [712, 420] on button "Yes" at bounding box center [723, 418] width 27 height 15
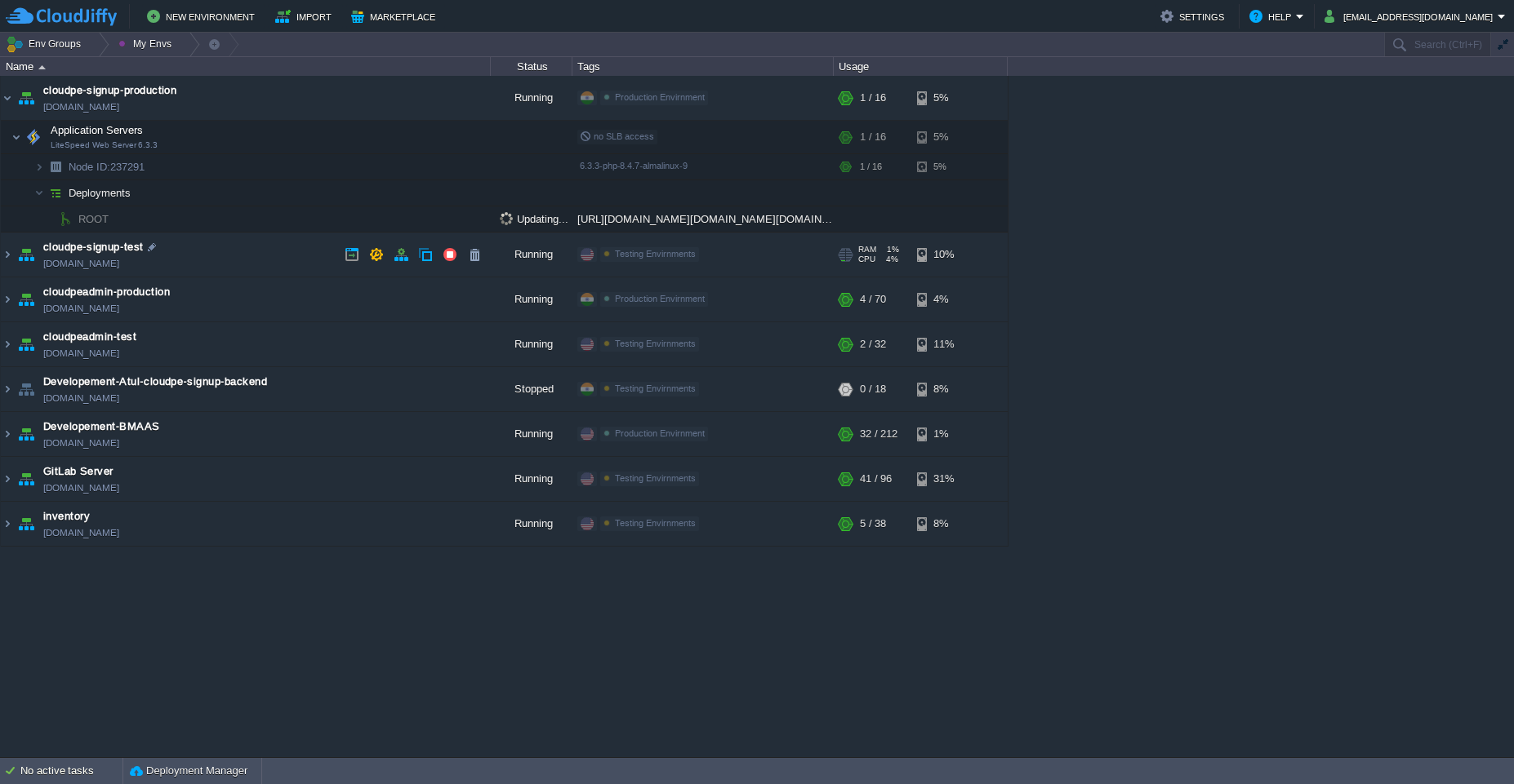
click at [270, 261] on td "cloudpe-signup-test [DOMAIN_NAME]" at bounding box center [246, 255] width 490 height 45
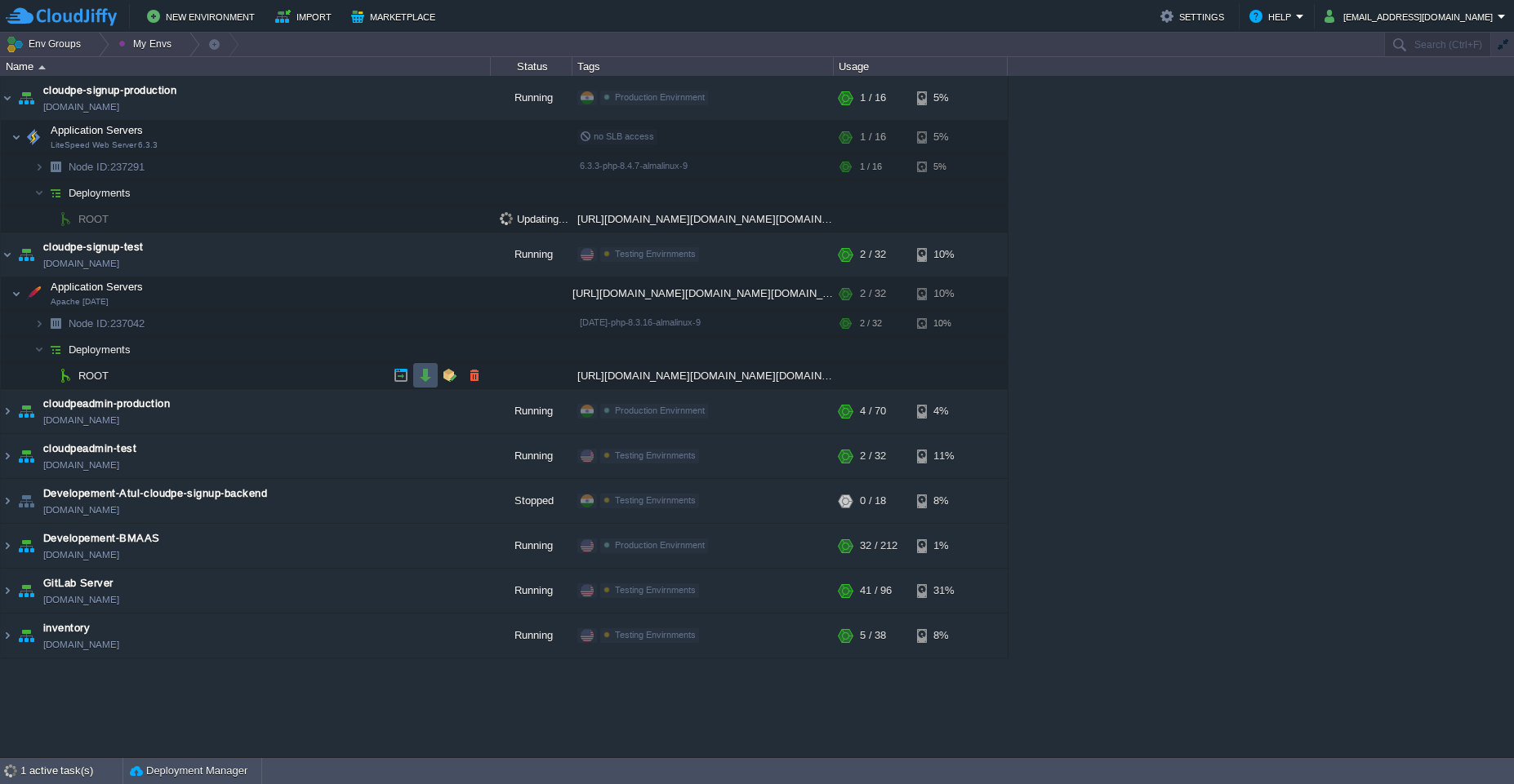
click at [426, 373] on button "button" at bounding box center [425, 375] width 15 height 15
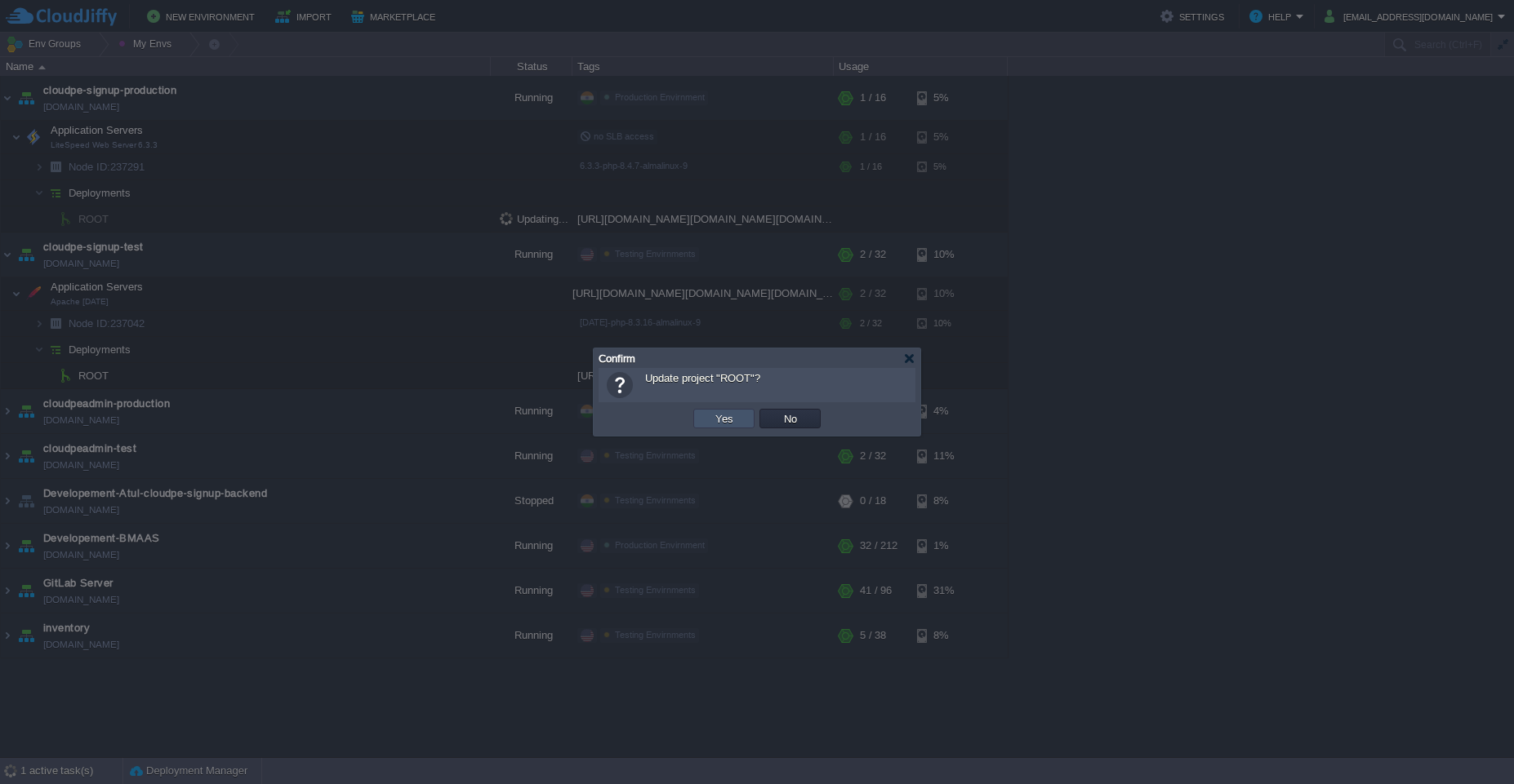
click at [736, 420] on button "Yes" at bounding box center [723, 418] width 27 height 15
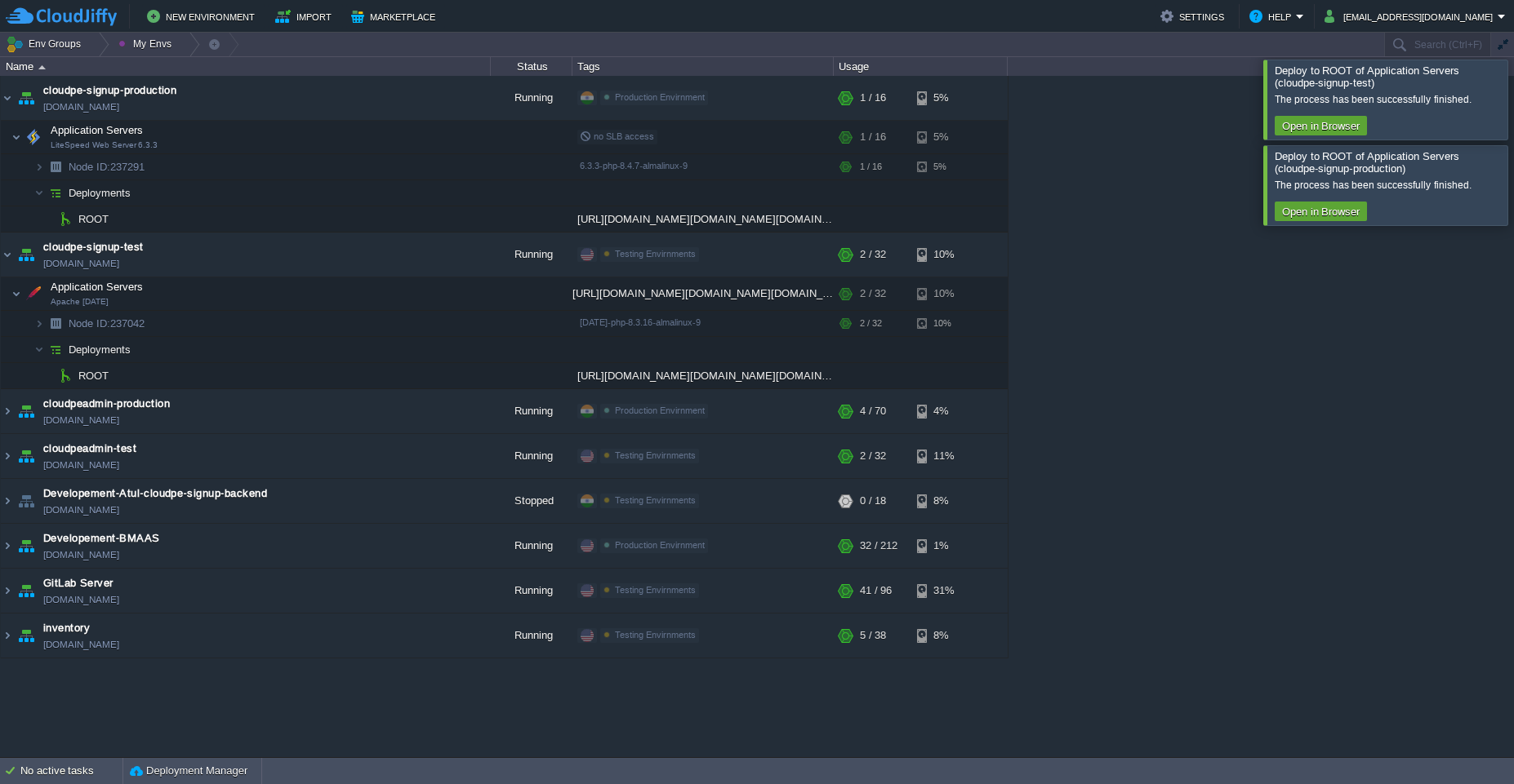
click at [783, 97] on div at bounding box center [1533, 99] width 0 height 80
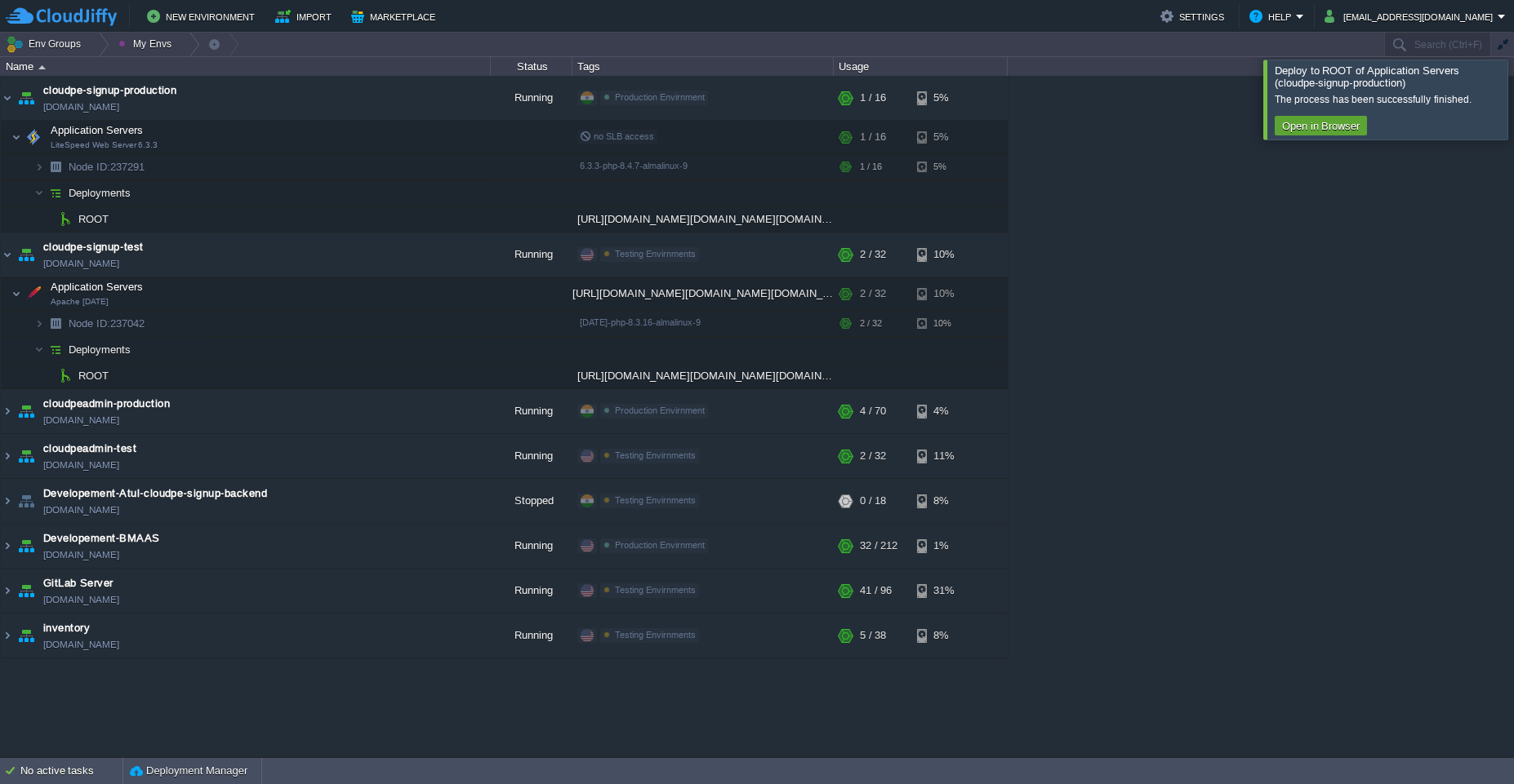
click at [783, 97] on div at bounding box center [1533, 99] width 0 height 80
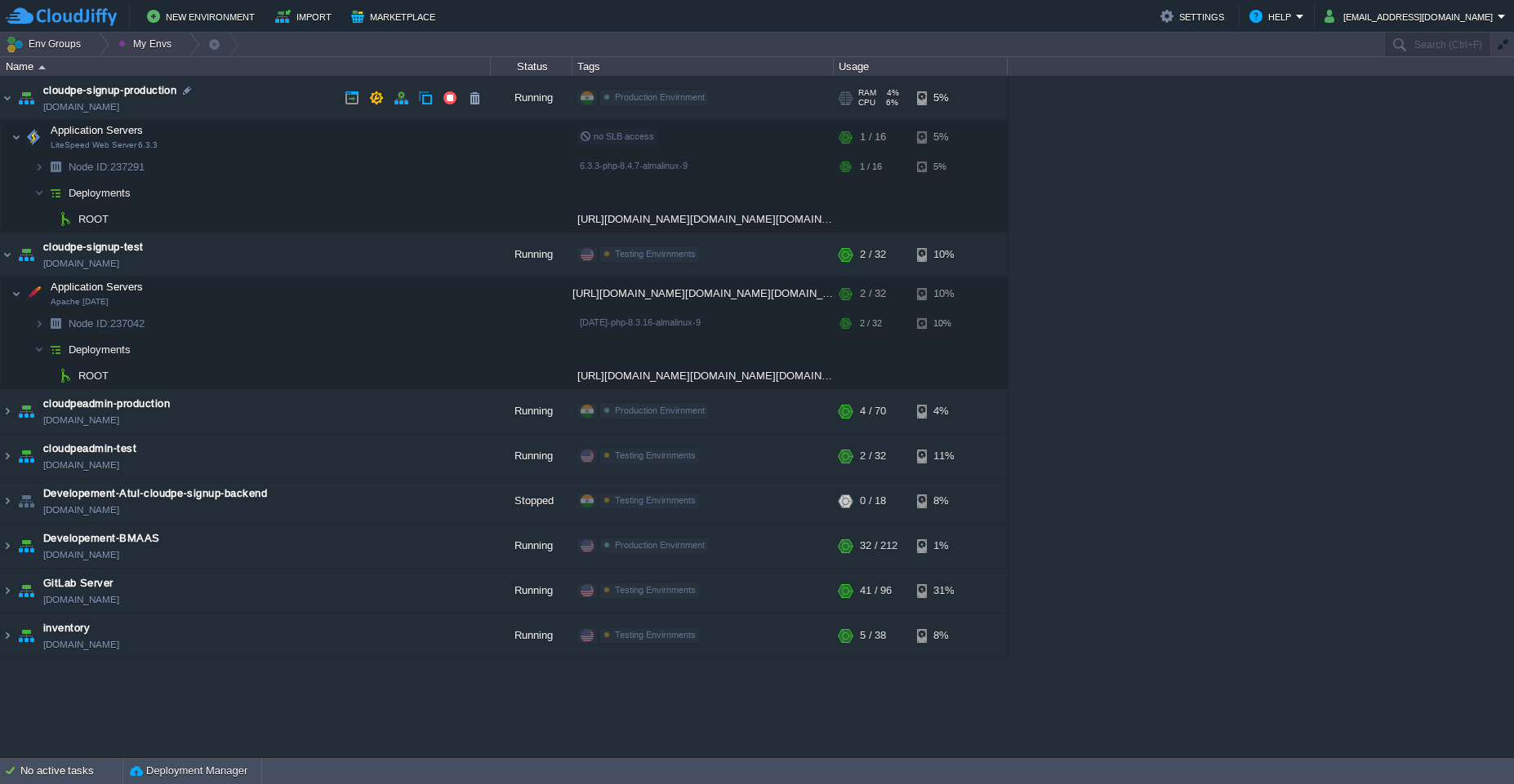
click at [282, 110] on td "cloudpe-signup-production [DOMAIN_NAME]" at bounding box center [246, 98] width 490 height 45
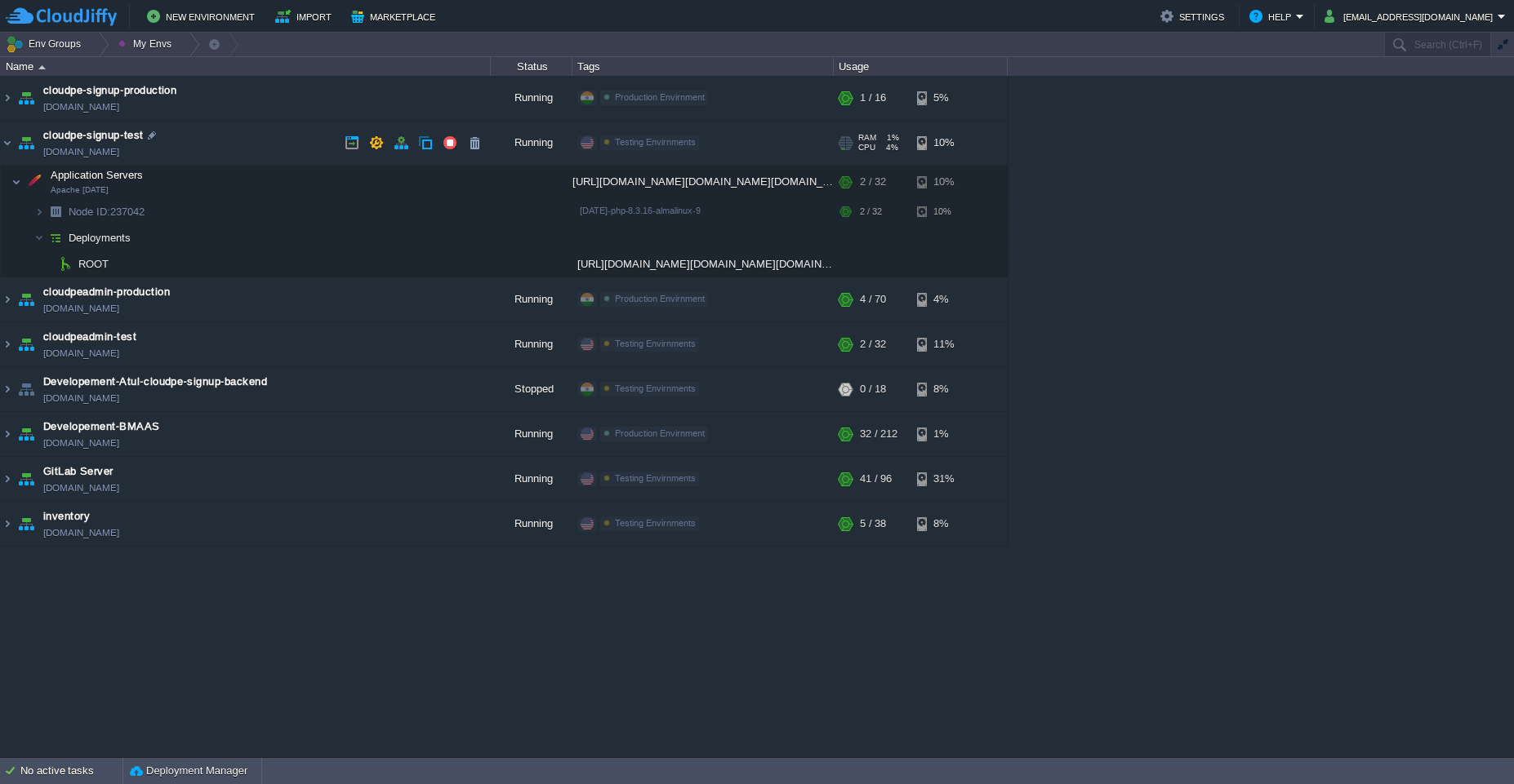
click at [282, 142] on td "cloudpe-signup-test [DOMAIN_NAME]" at bounding box center [246, 143] width 490 height 45
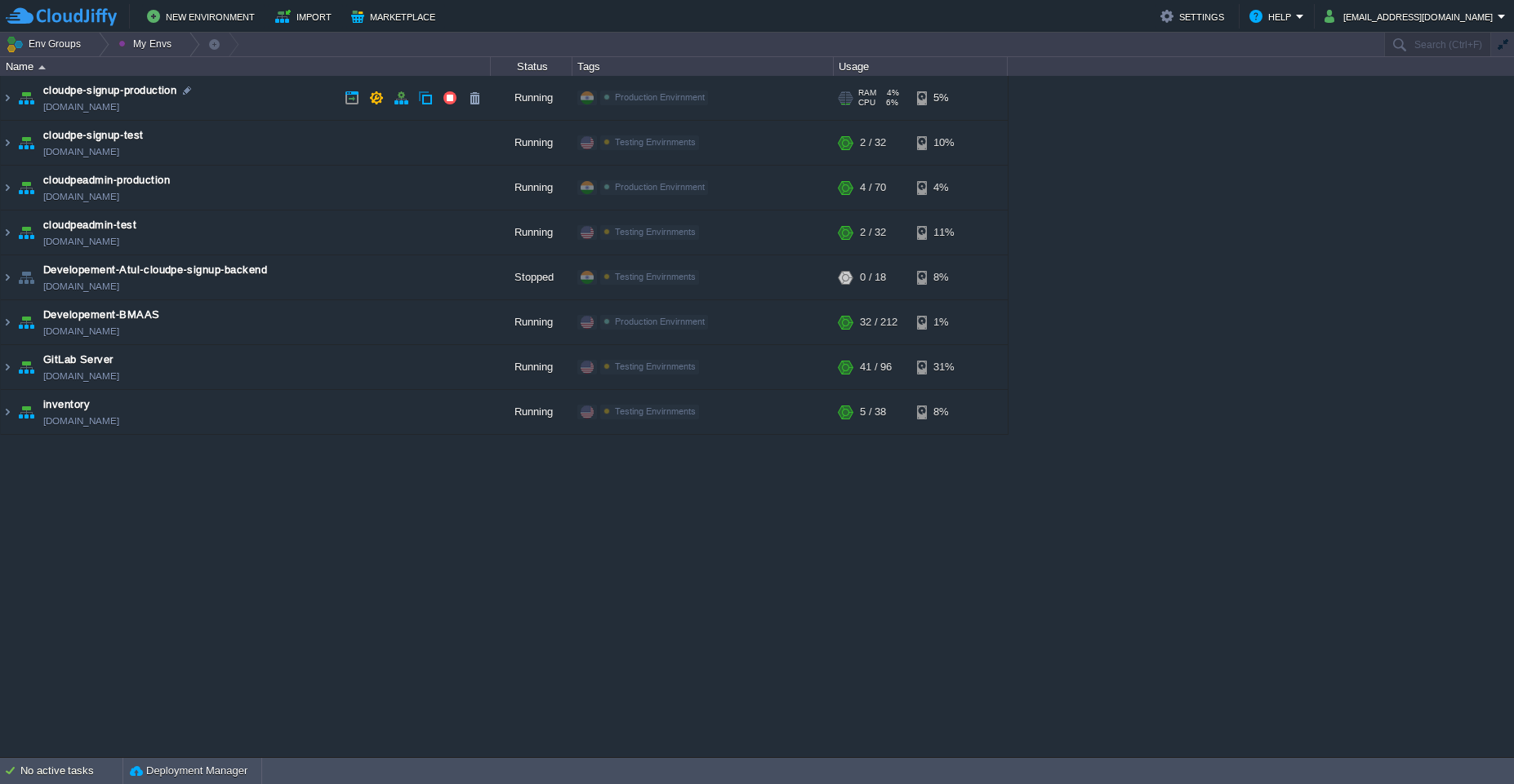
click at [268, 102] on td "cloudpe-signup-production [DOMAIN_NAME]" at bounding box center [246, 98] width 490 height 45
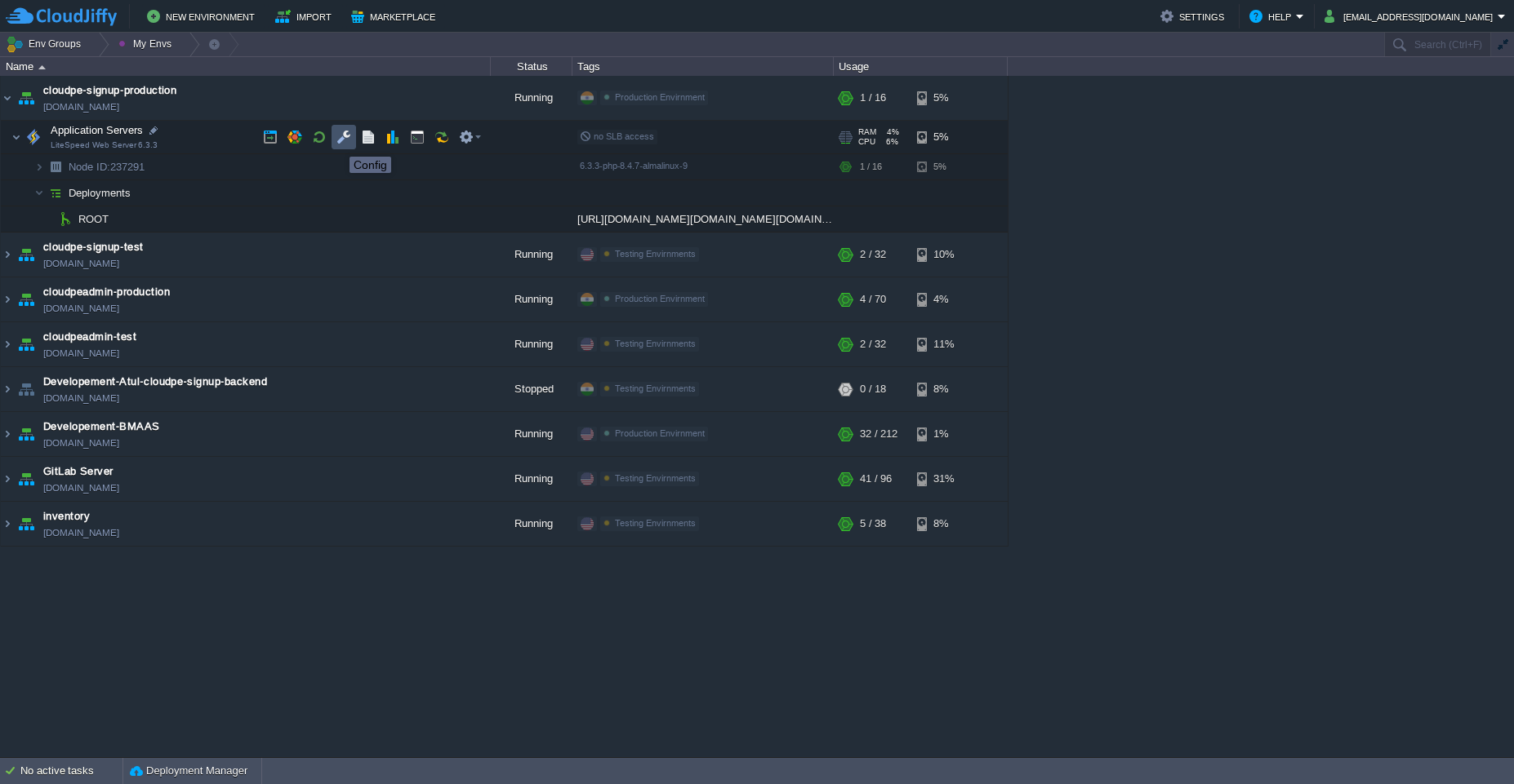
click at [337, 142] on button "button" at bounding box center [343, 137] width 15 height 15
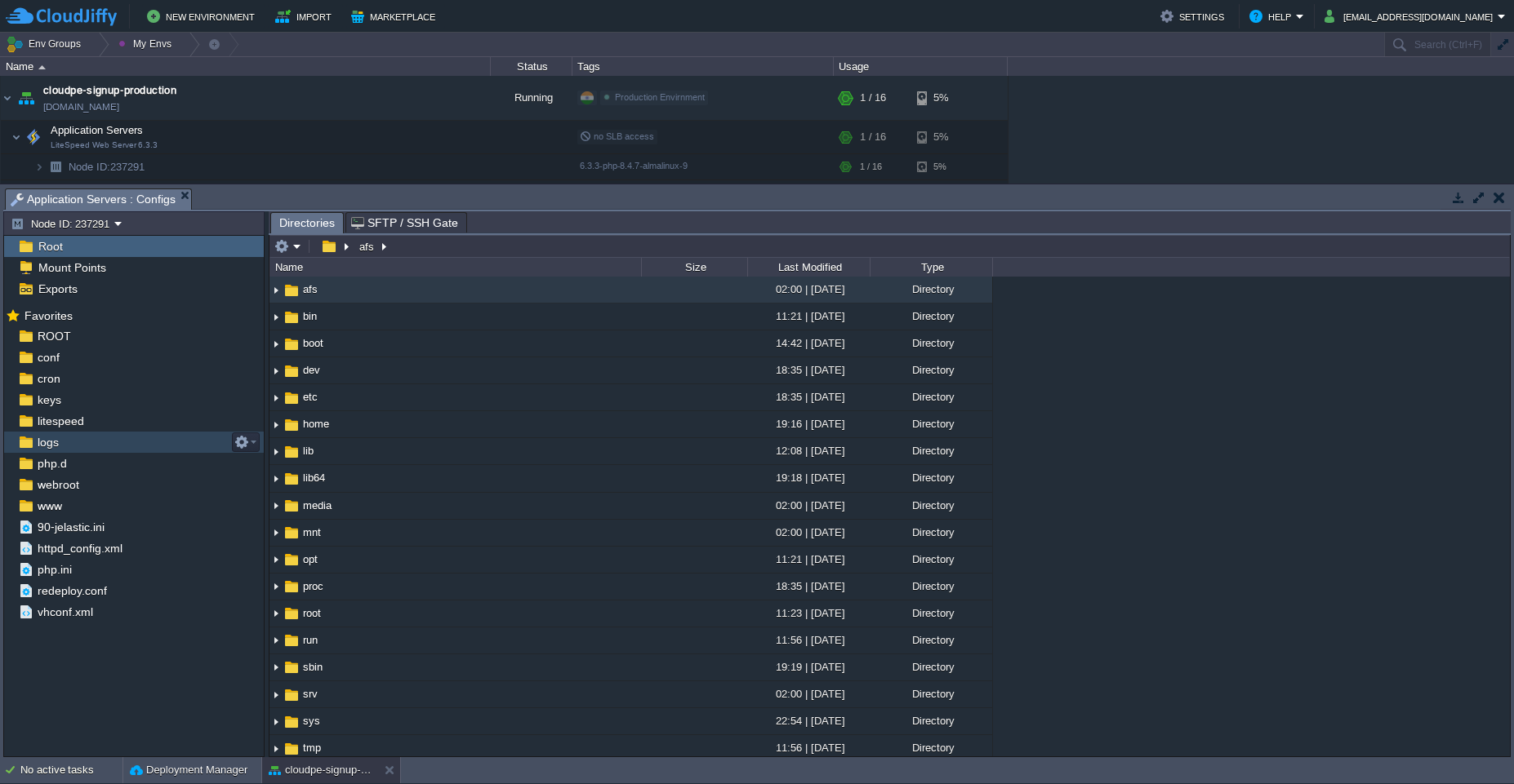
click at [70, 441] on div "logs" at bounding box center [134, 442] width 260 height 21
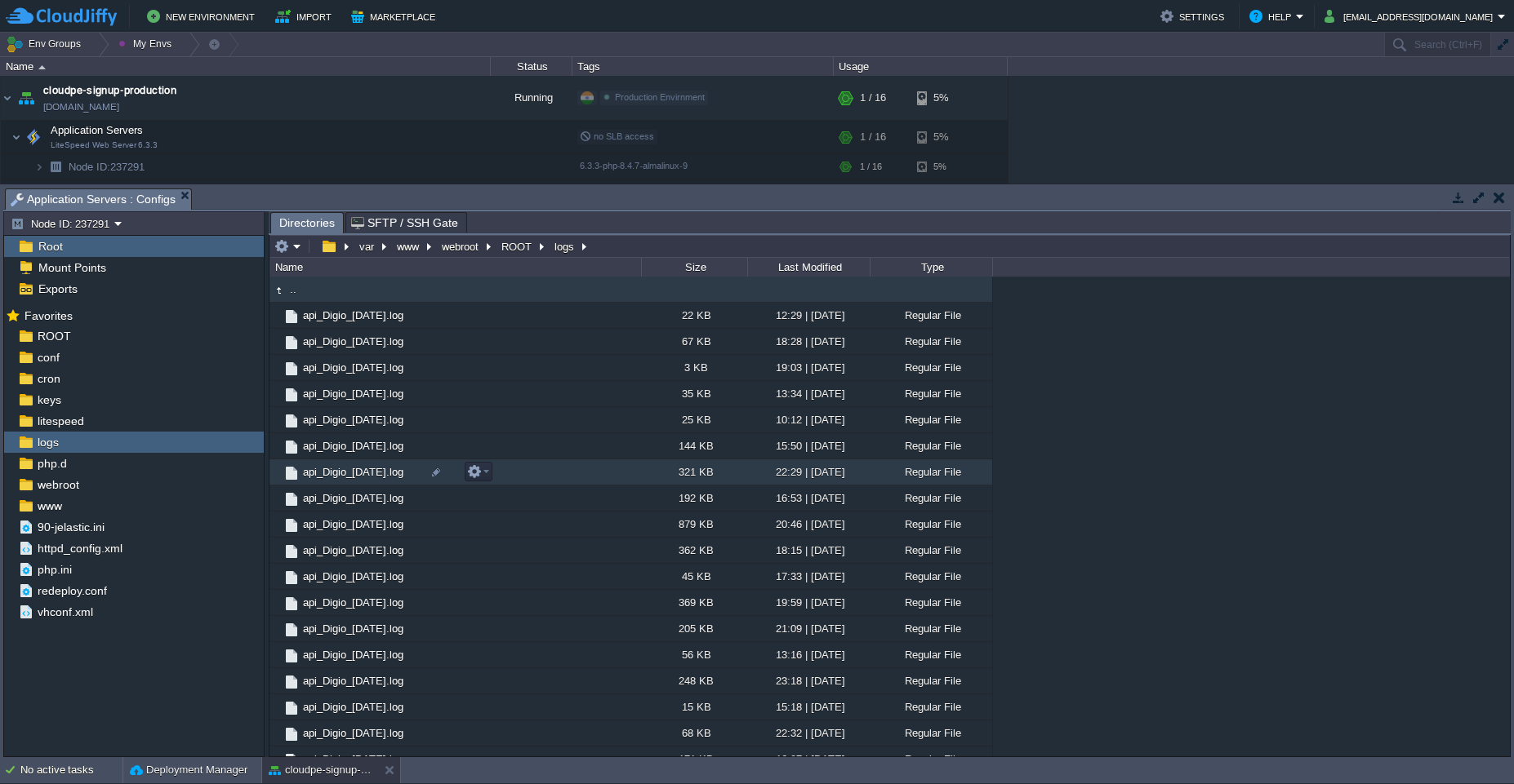
scroll to position [1870, 0]
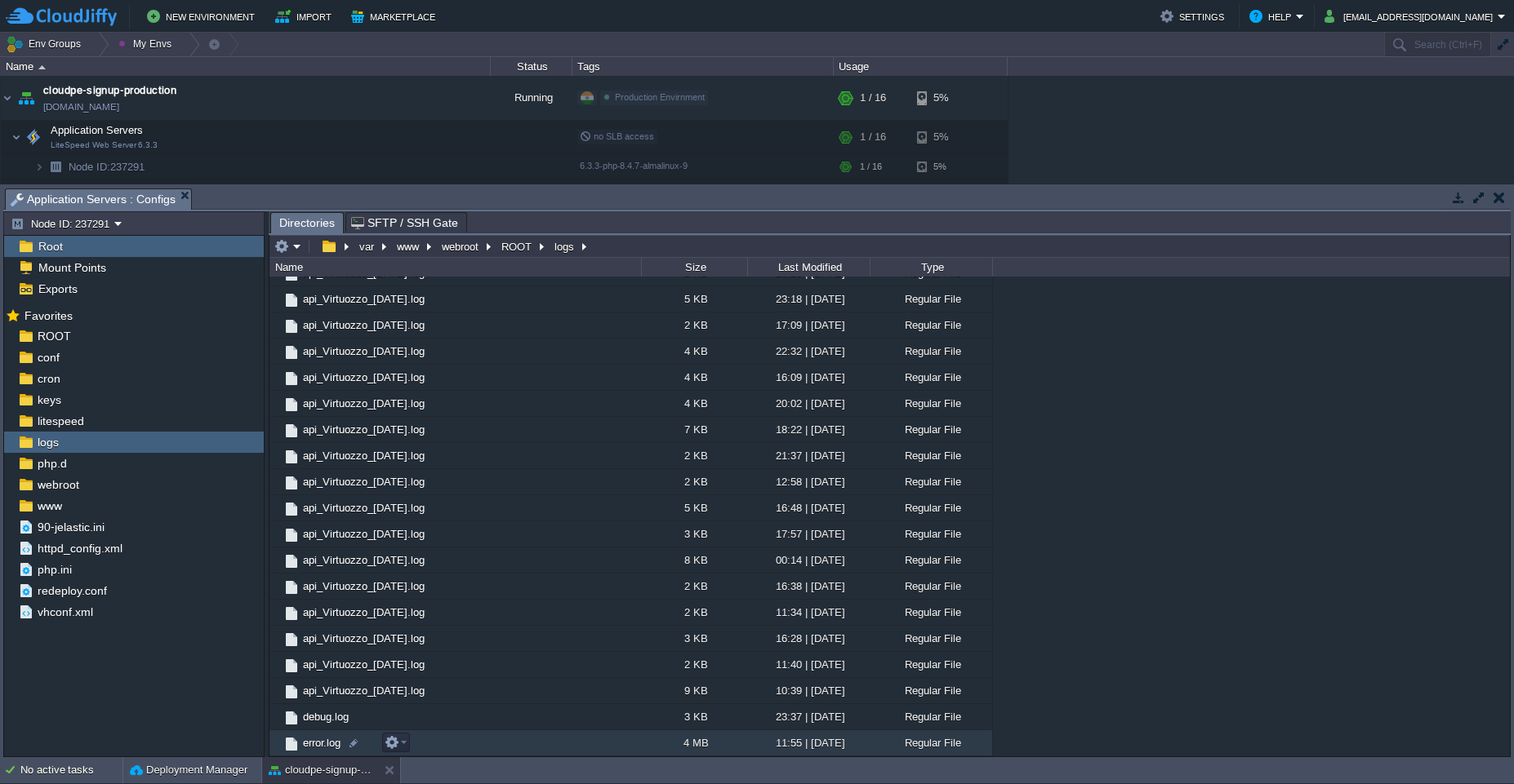
click at [456, 746] on td "error.log" at bounding box center [455, 743] width 371 height 27
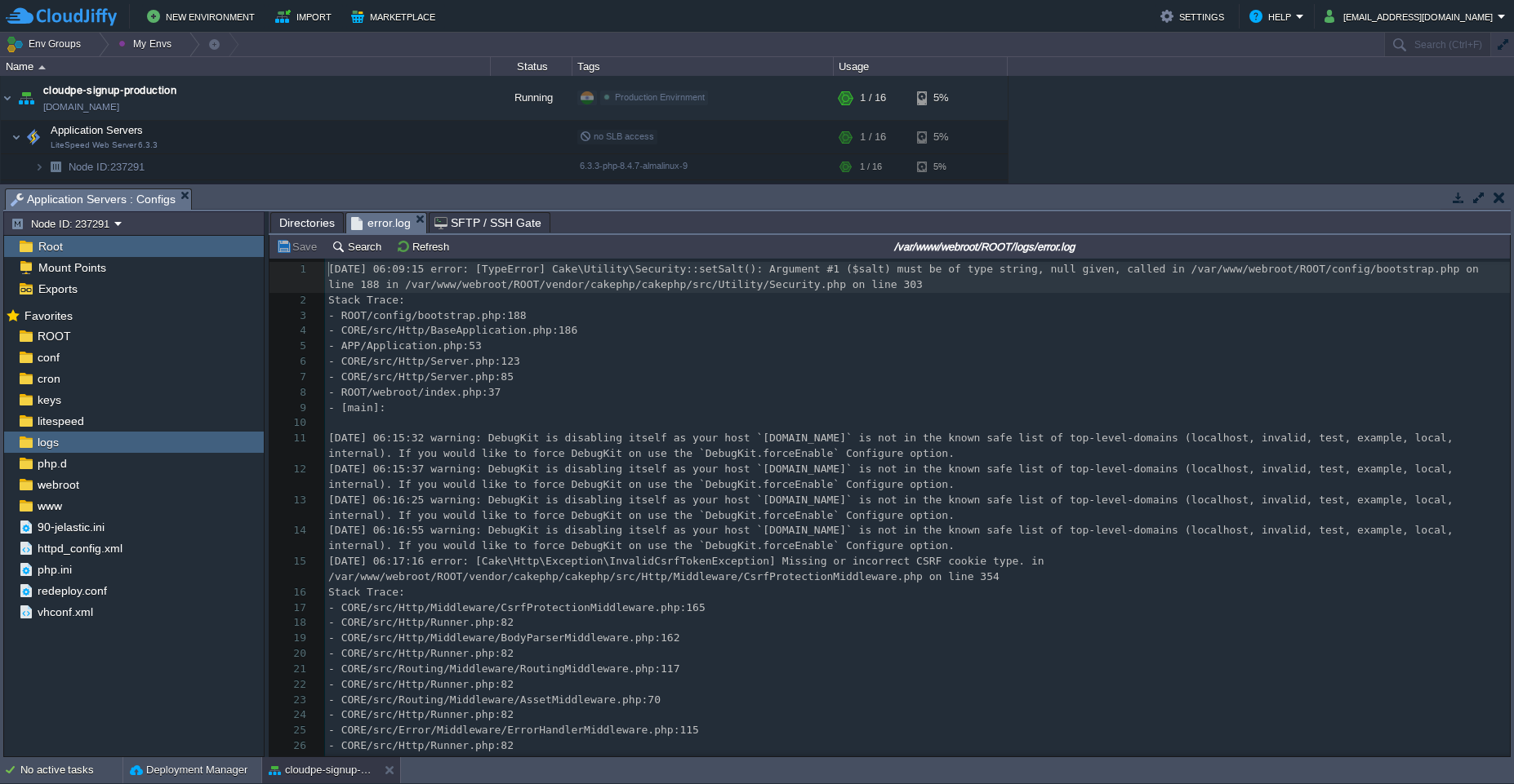
scroll to position [5, 0]
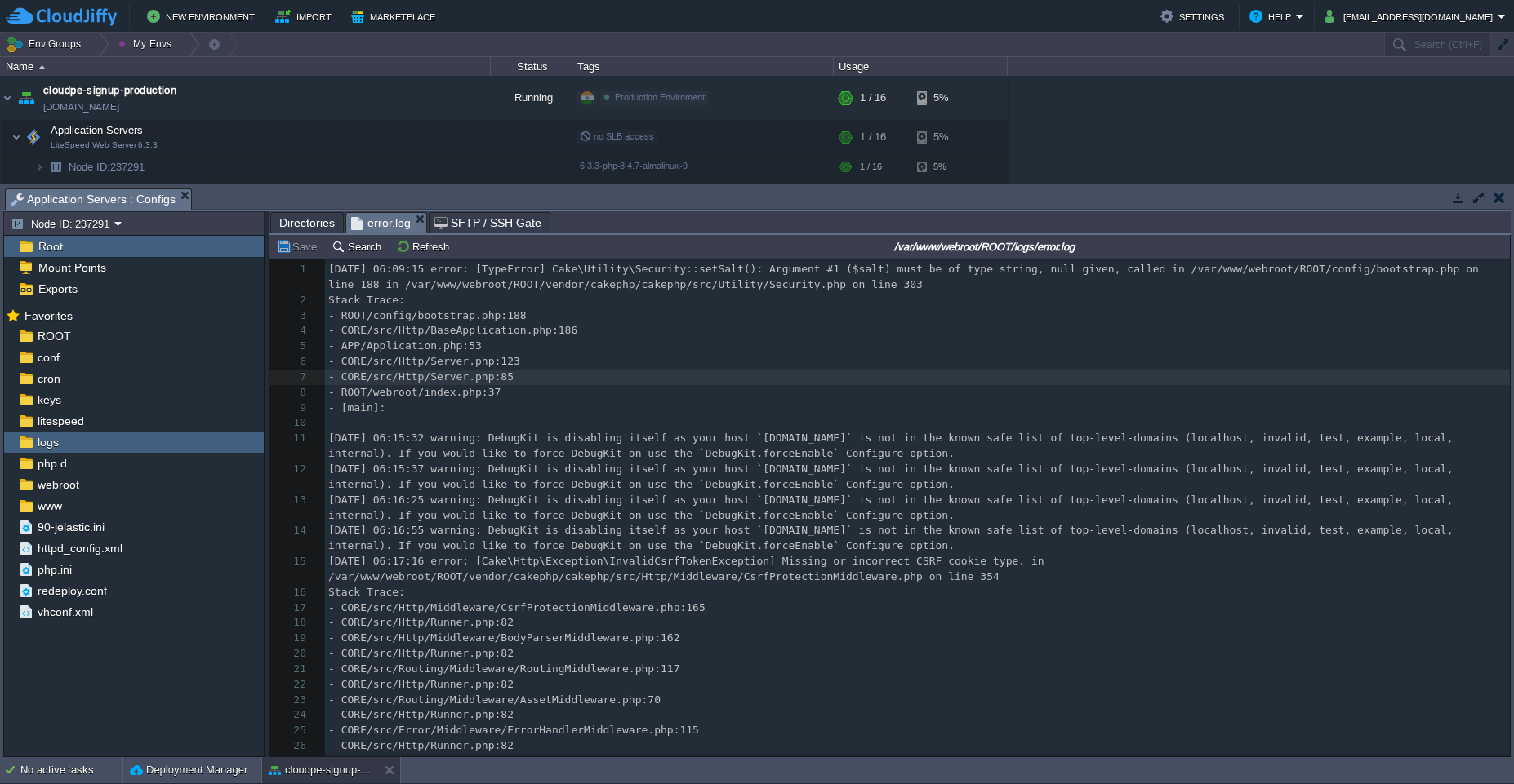
click at [663, 369] on pre "- CORE/src/Http/Server.php:85" at bounding box center [917, 377] width 1185 height 16
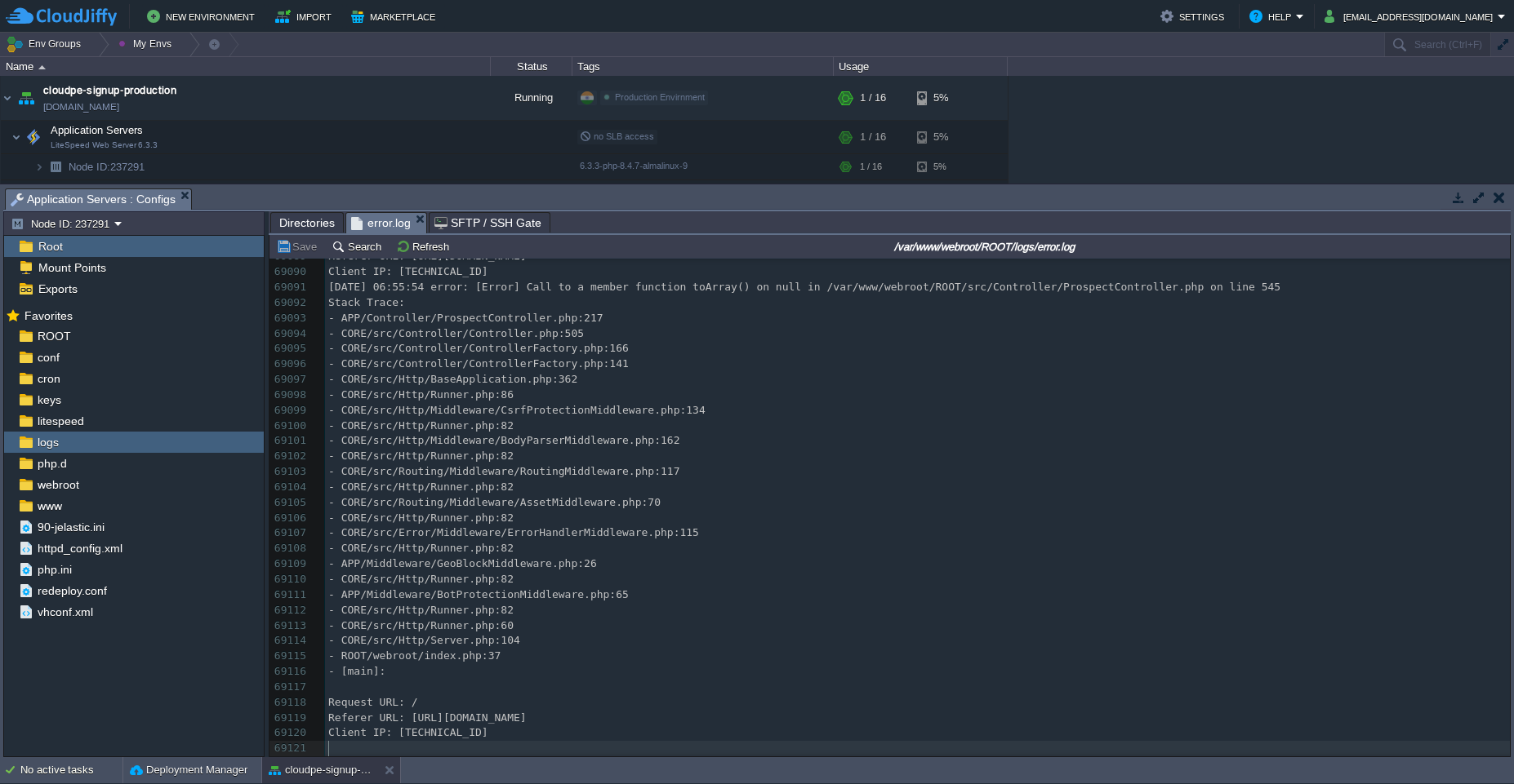
scroll to position [1113366, 0]
click at [610, 716] on pre "Referer URL: [URL][DOMAIN_NAME]" at bounding box center [917, 719] width 1185 height 16
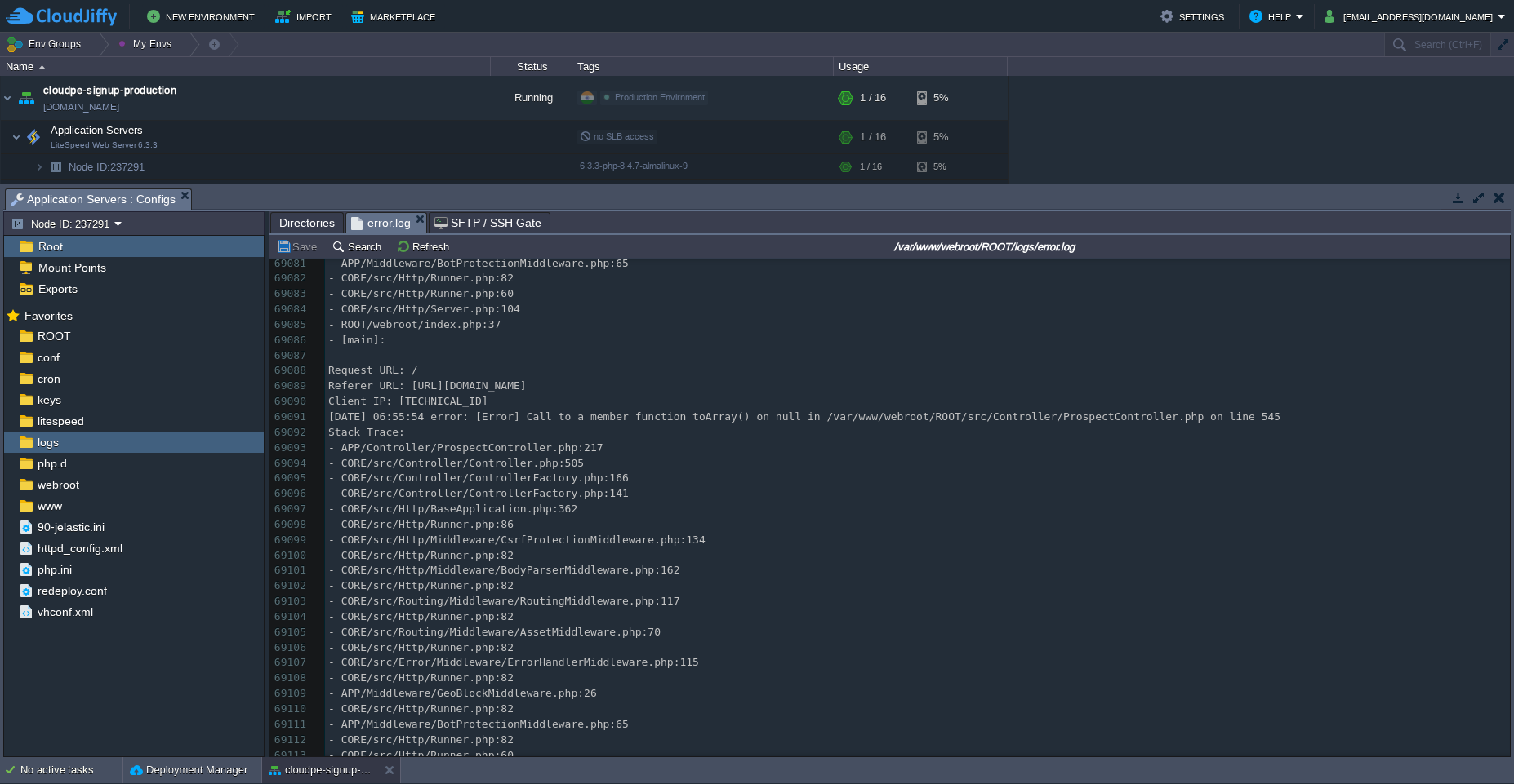
scroll to position [1113228, 0]
click at [783, 420] on div "69121 - CORE/src/Http/Server.php:85 69078 - CORE/src/Http/Runner.php:82 69079 -…" at bounding box center [917, 549] width 1185 height 676
type textarea "ProspectController"
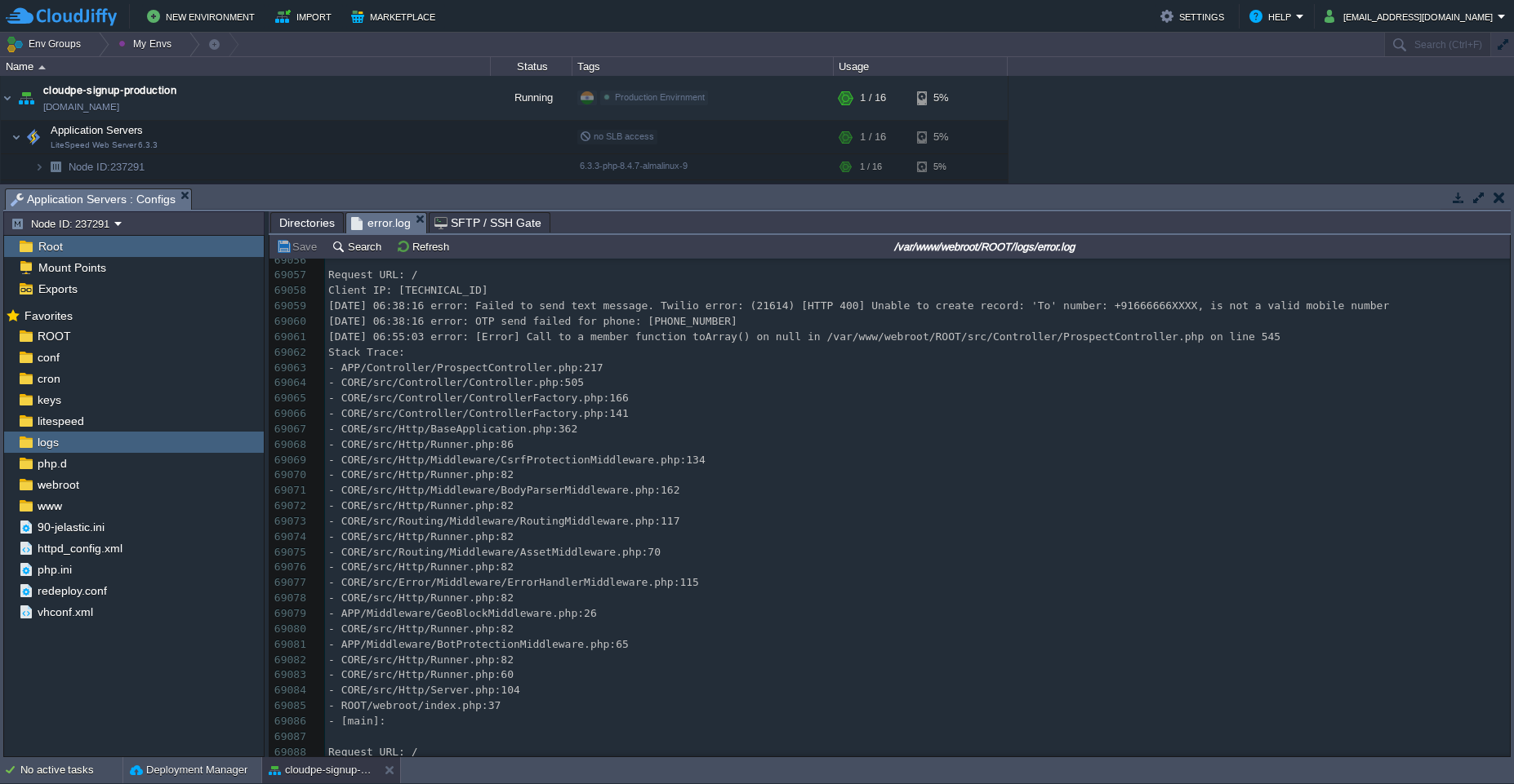
scroll to position [1112845, 0]
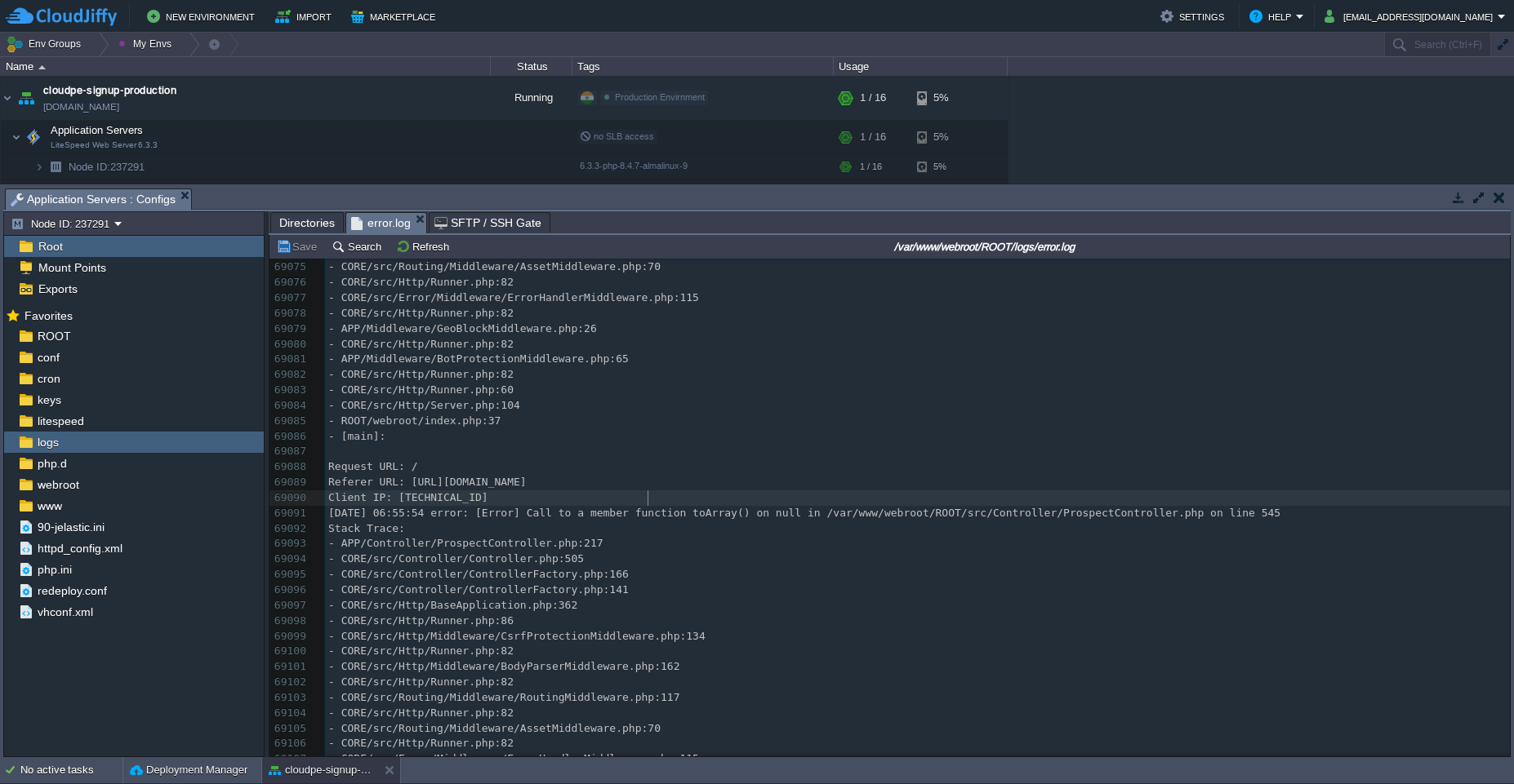
click at [783, 500] on pre "Client IP: [TECHNICAL_ID]" at bounding box center [917, 499] width 1185 height 16
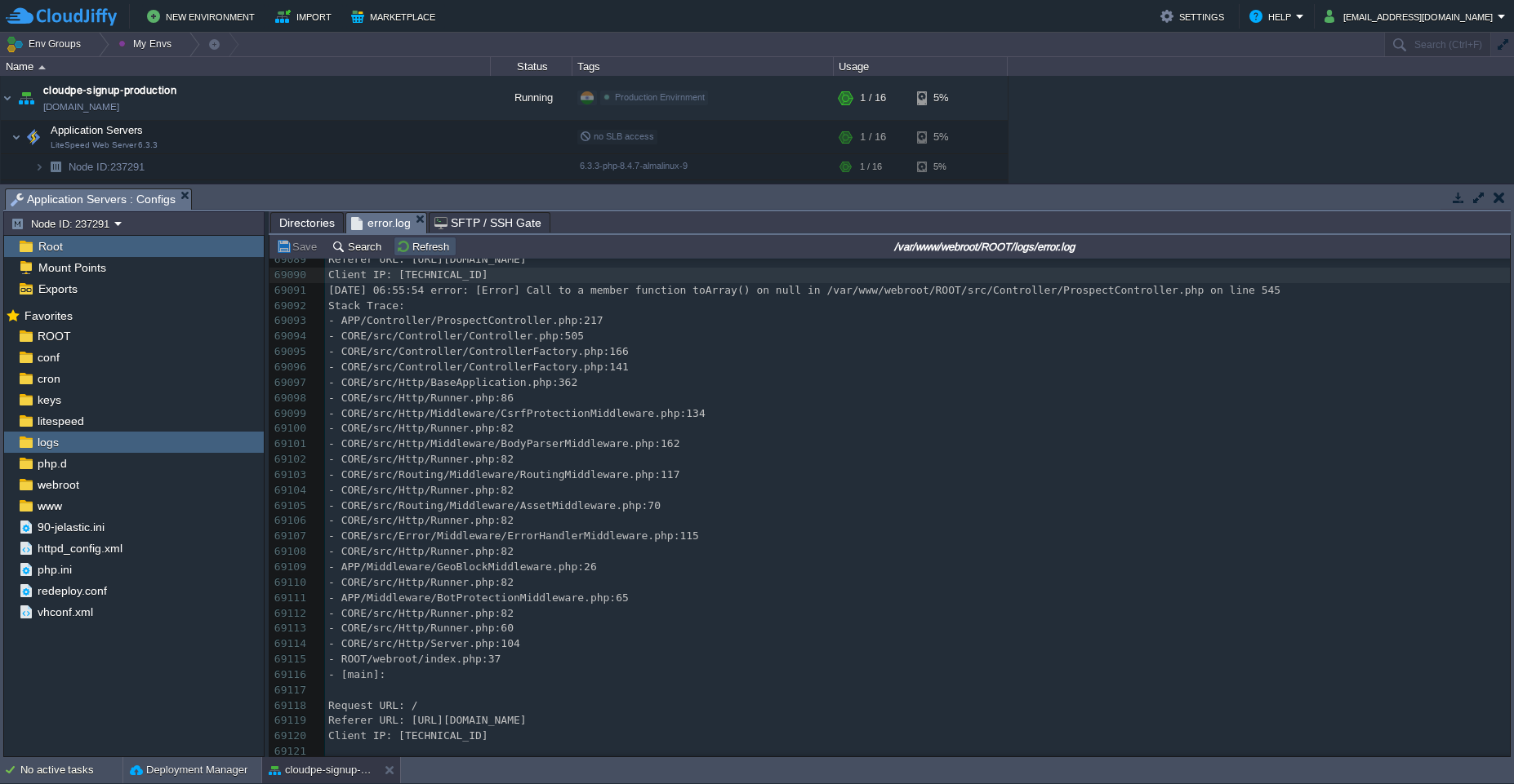
click at [409, 252] on button "Refresh" at bounding box center [425, 247] width 58 height 15
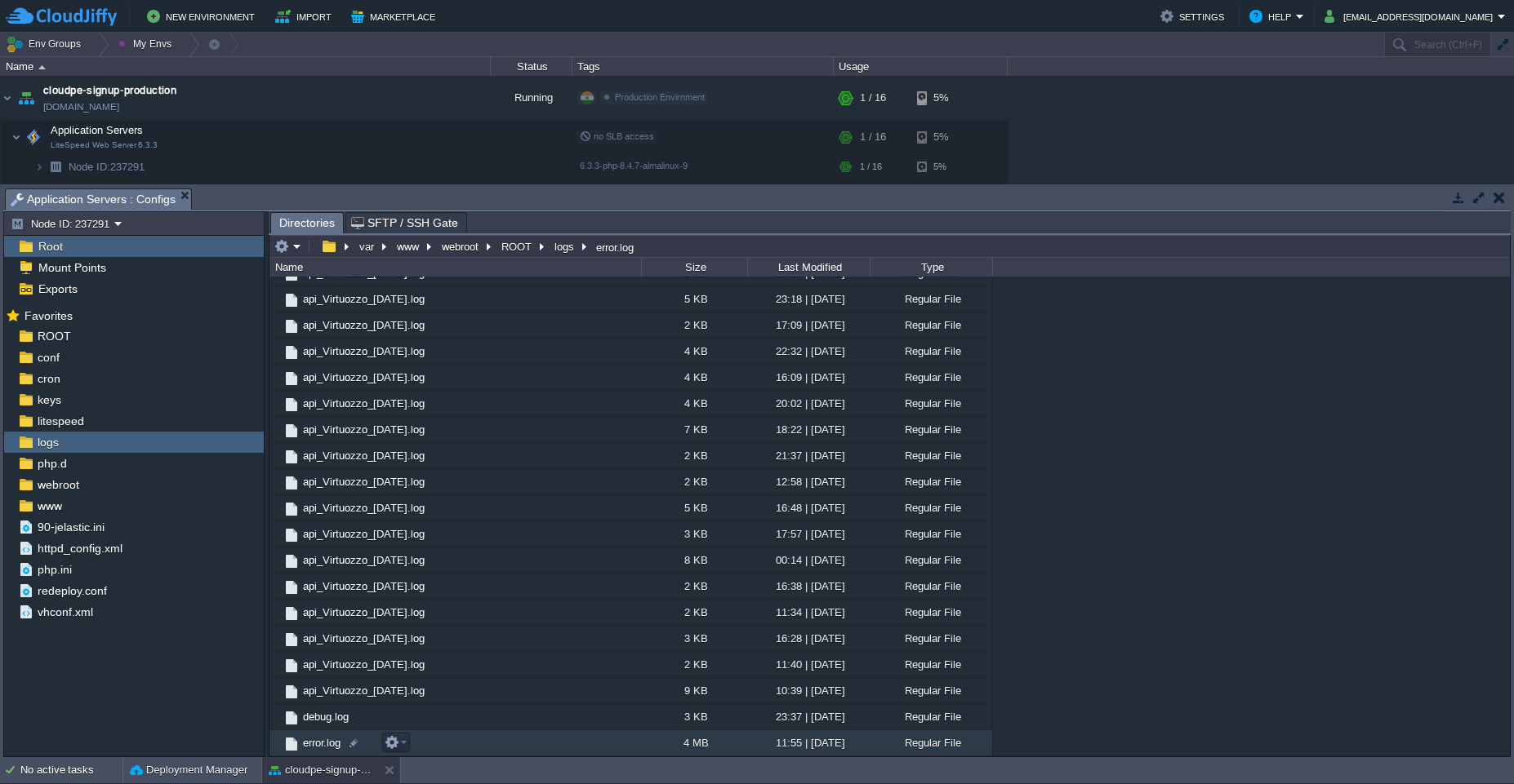
click at [356, 751] on td "error.log" at bounding box center [455, 743] width 371 height 27
click at [354, 741] on div at bounding box center [353, 743] width 15 height 15
type input "error1.log"
click at [296, 243] on em at bounding box center [287, 247] width 27 height 15
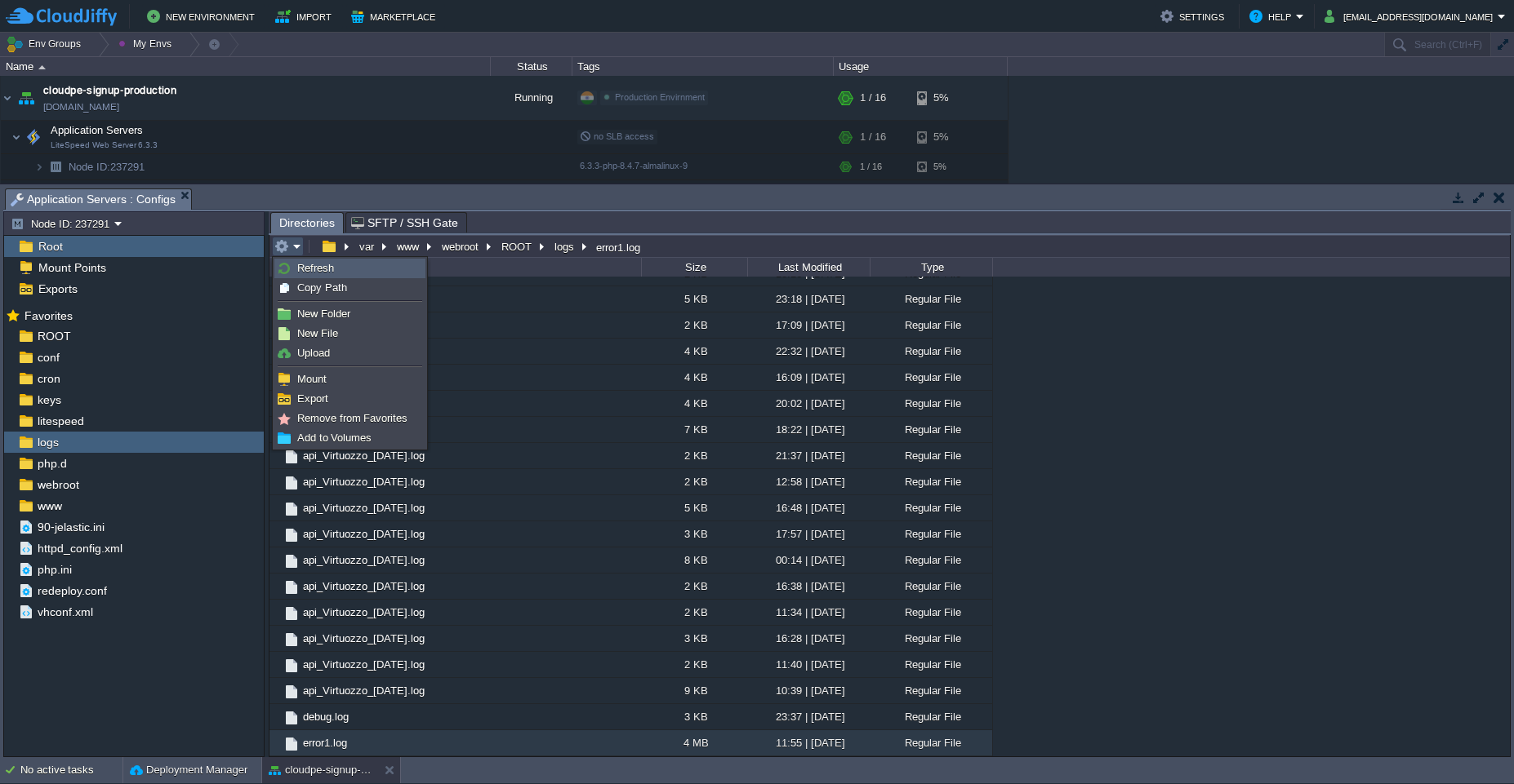
click at [305, 270] on span "Refresh" at bounding box center [316, 268] width 37 height 12
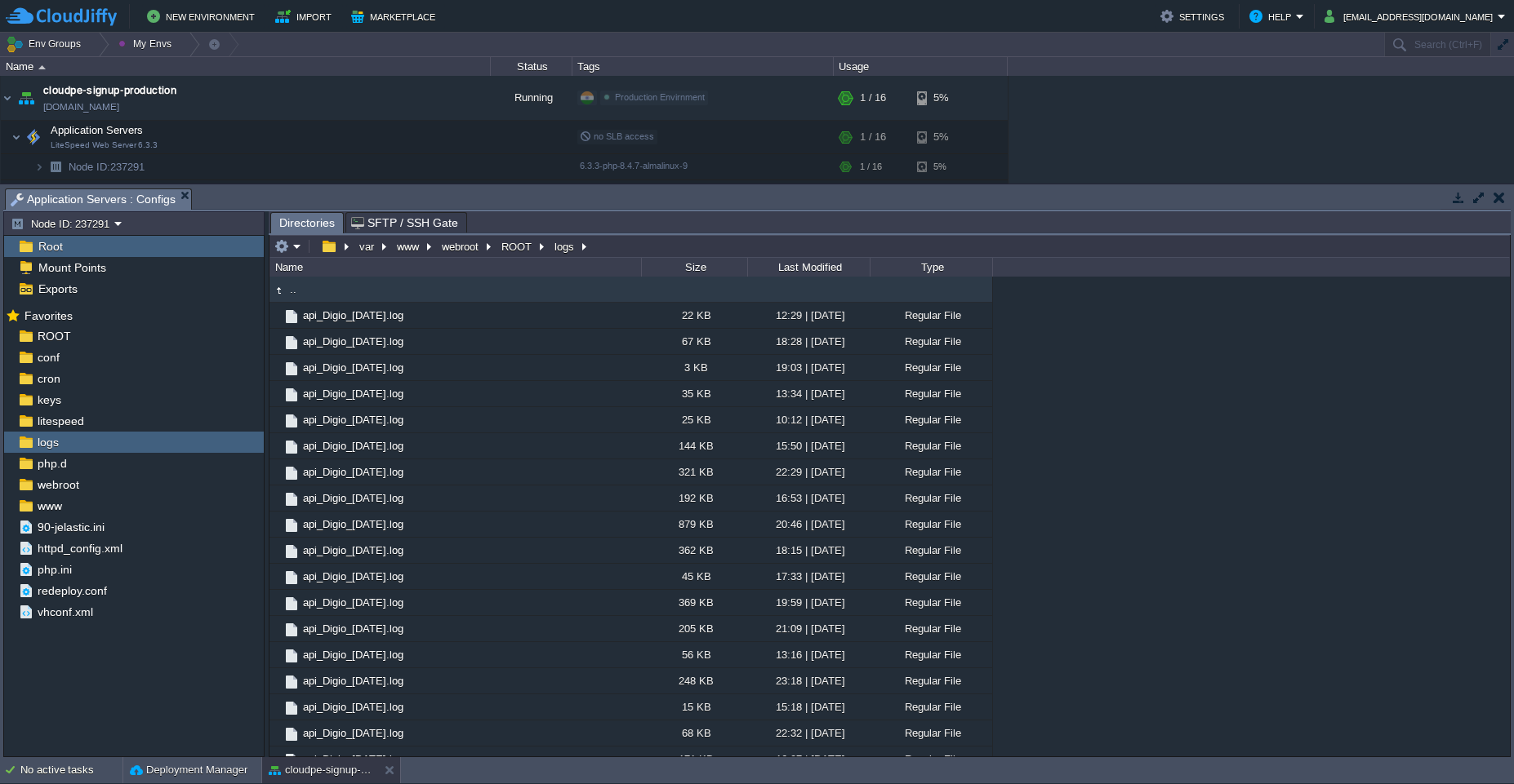
scroll to position [1897, 0]
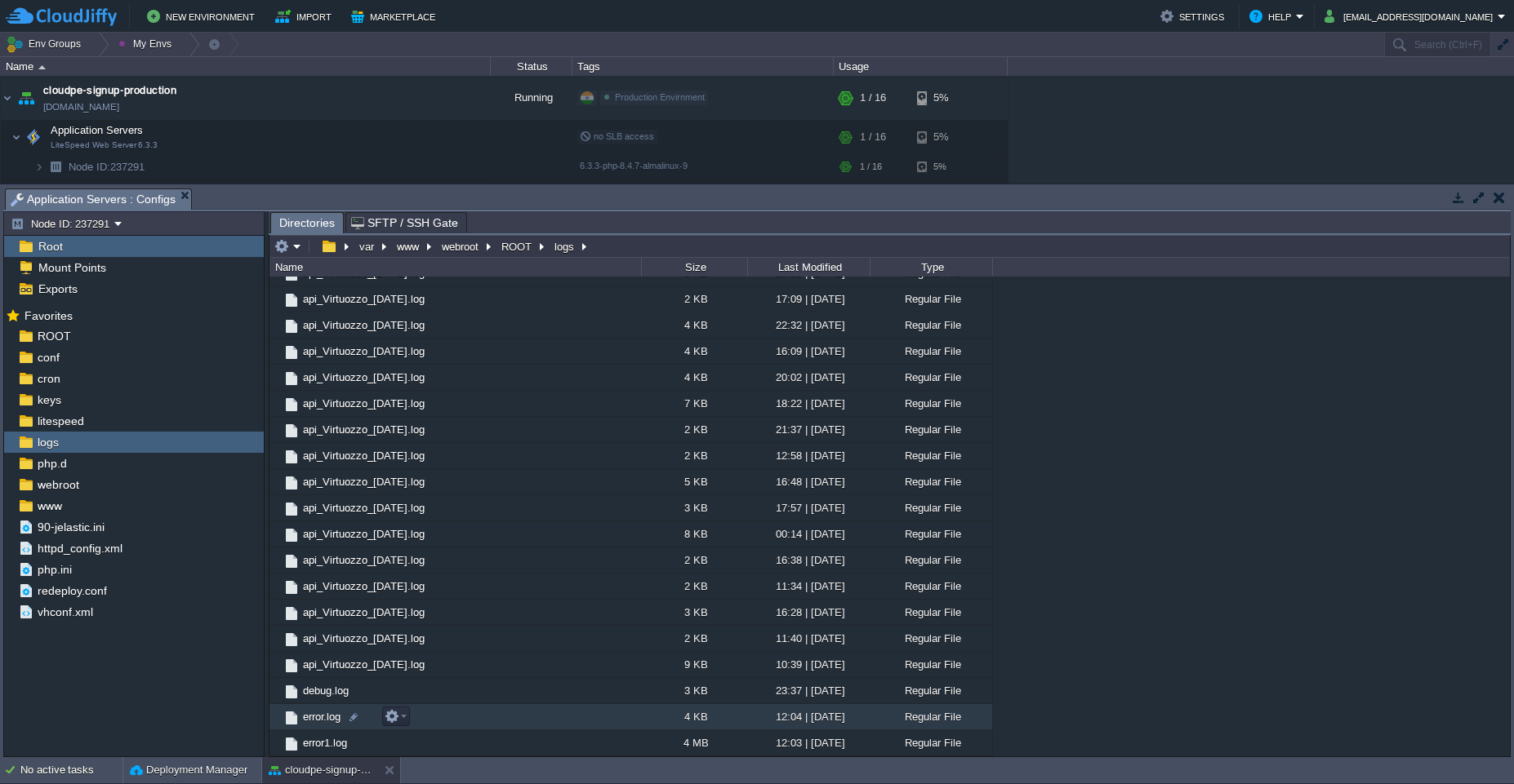
click at [496, 721] on td "error.log" at bounding box center [455, 718] width 371 height 27
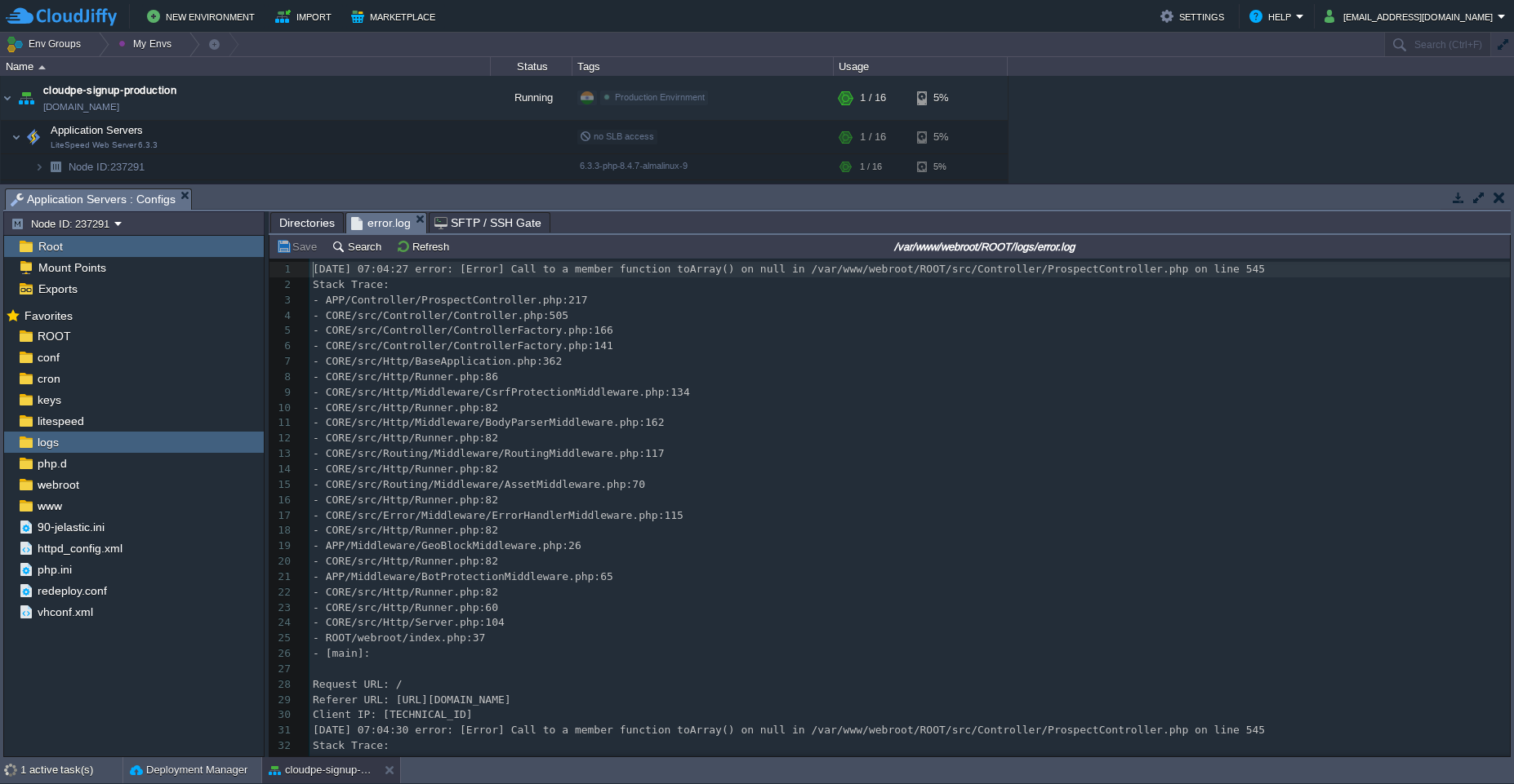
scroll to position [5, 0]
click at [783, 271] on span "[DATE] 07:04:27 error: [Error] Call to a member function toArray() on null in /…" at bounding box center [789, 269] width 952 height 12
type textarea "ProspectController"
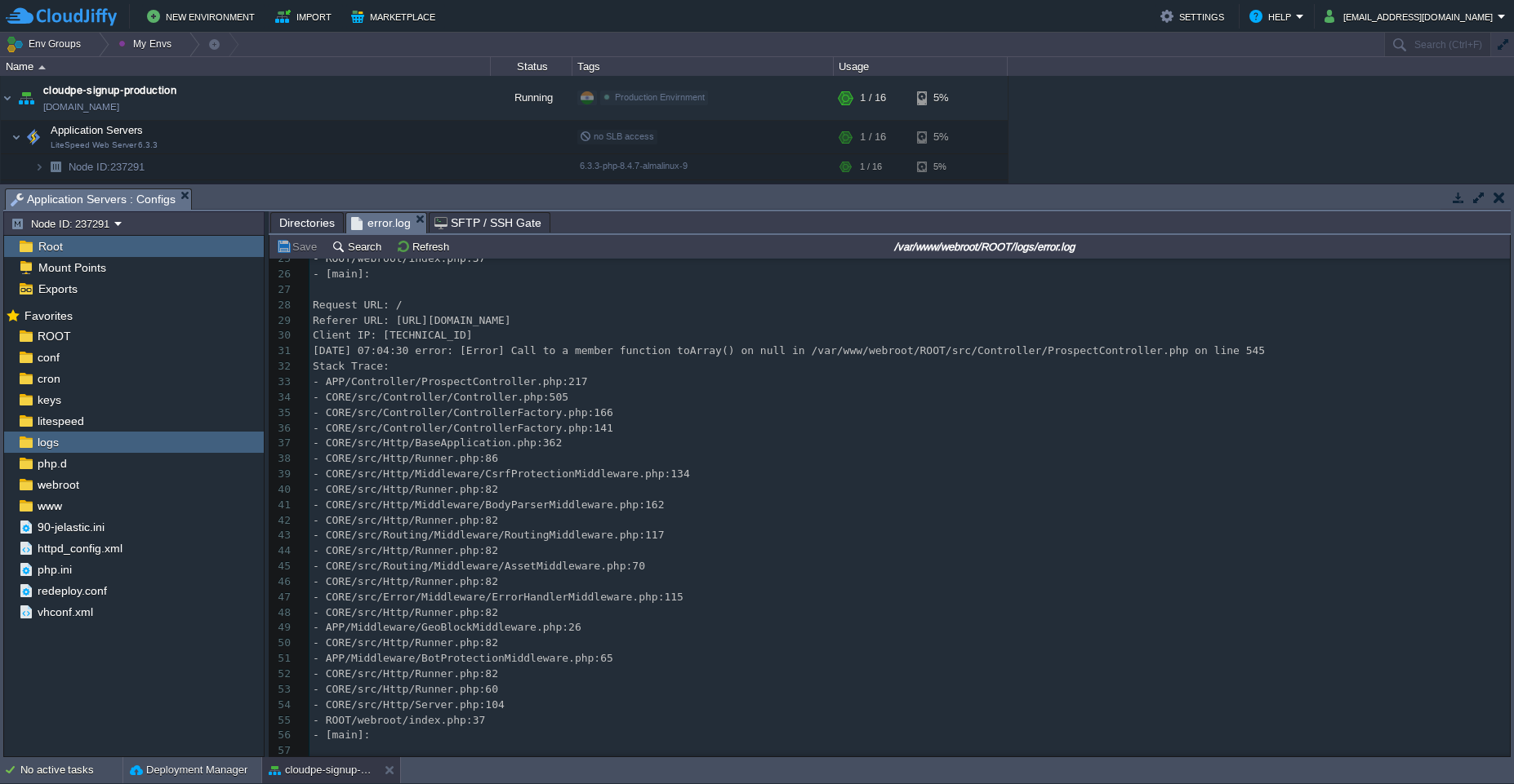
scroll to position [909, 0]
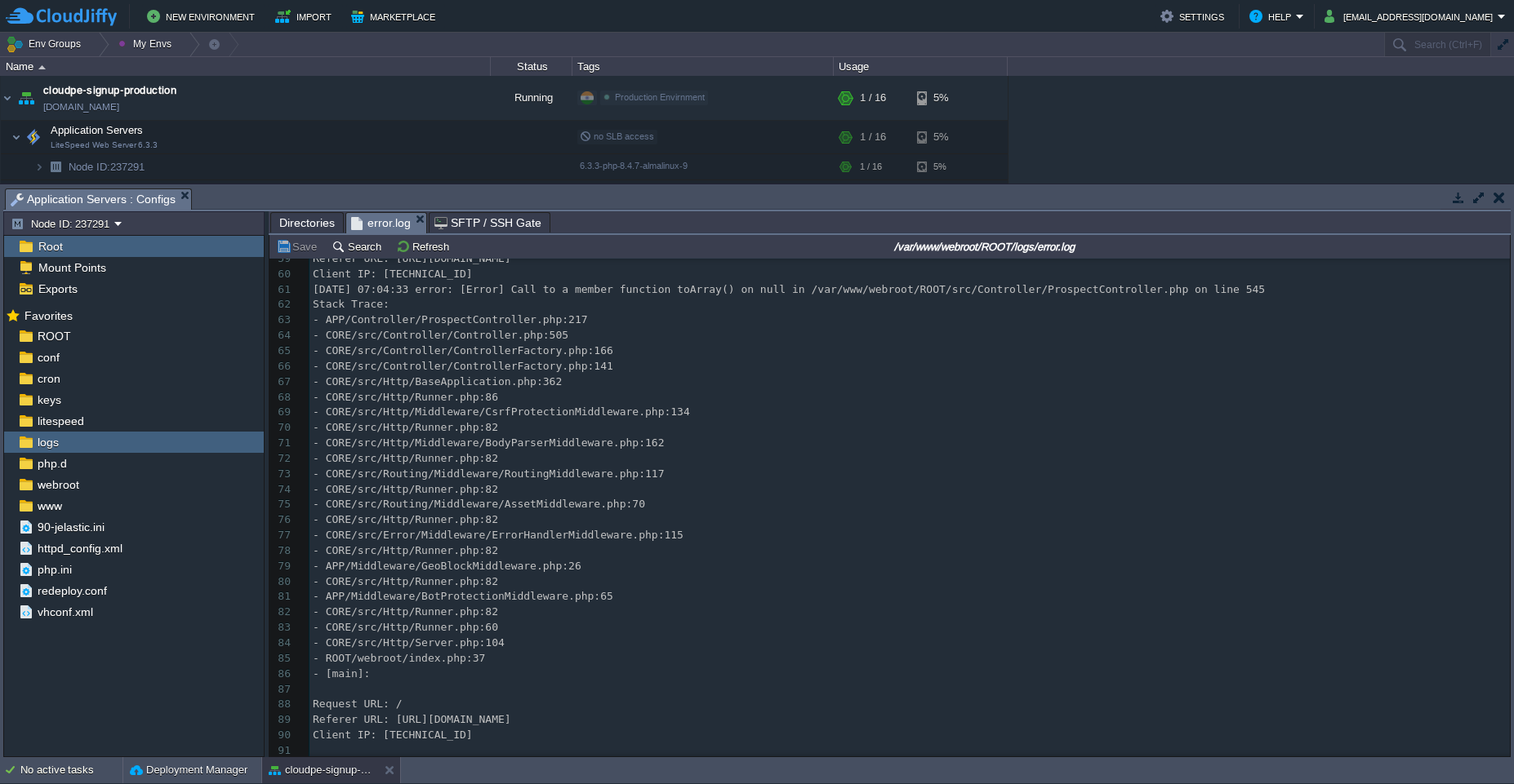
click at [307, 229] on span "Directories" at bounding box center [307, 223] width 56 height 19
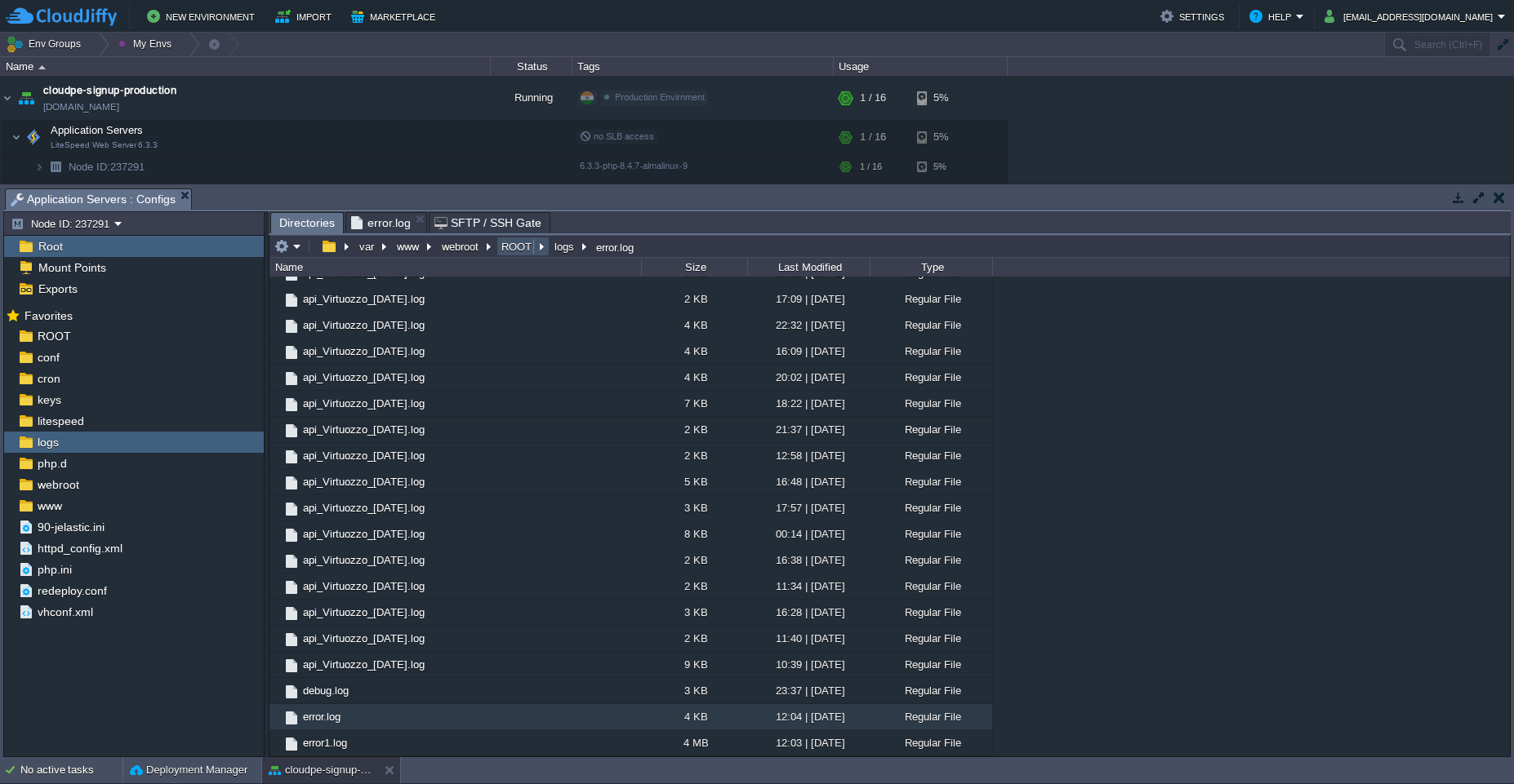
click at [502, 247] on button "ROOT" at bounding box center [517, 247] width 37 height 15
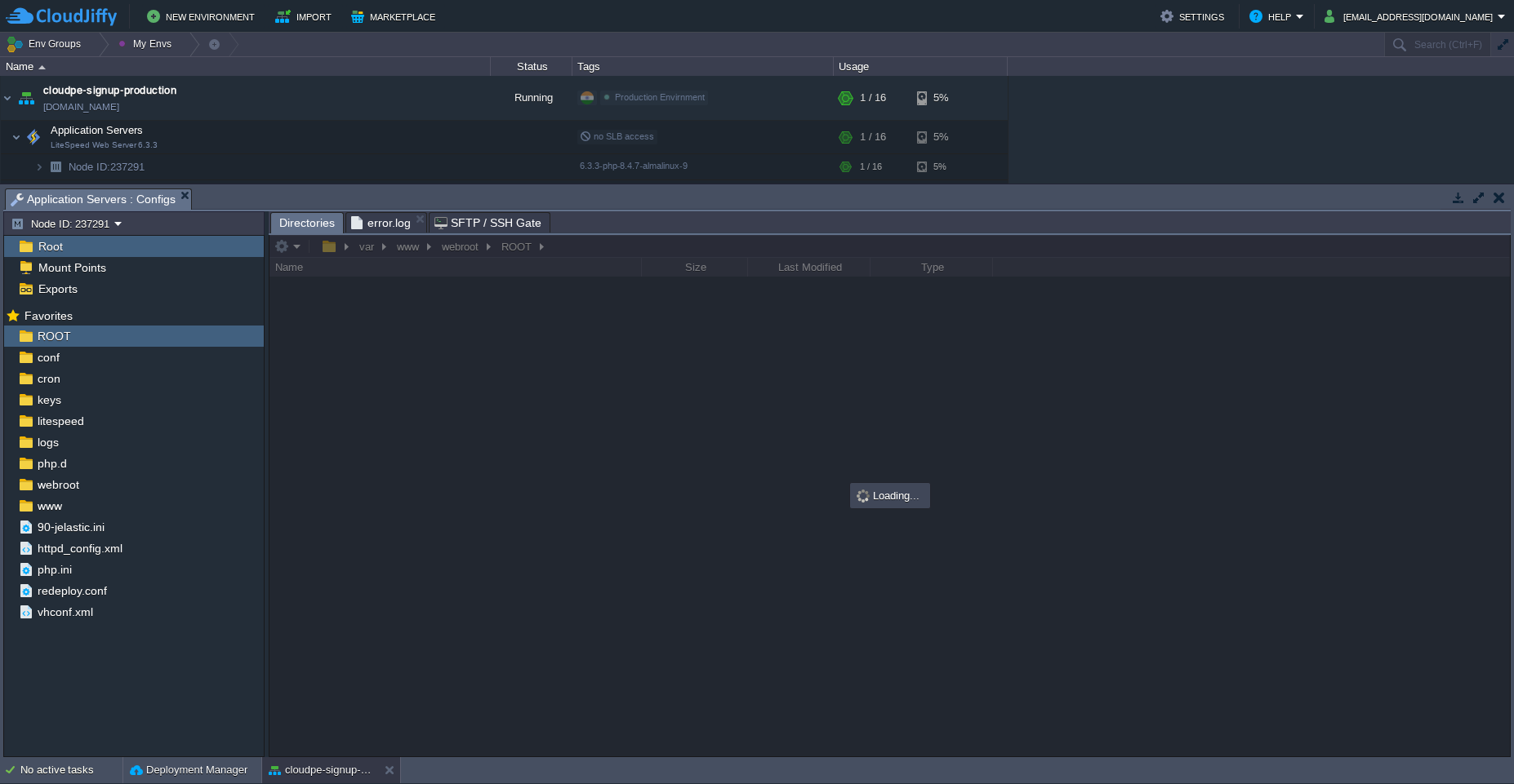
scroll to position [0, 0]
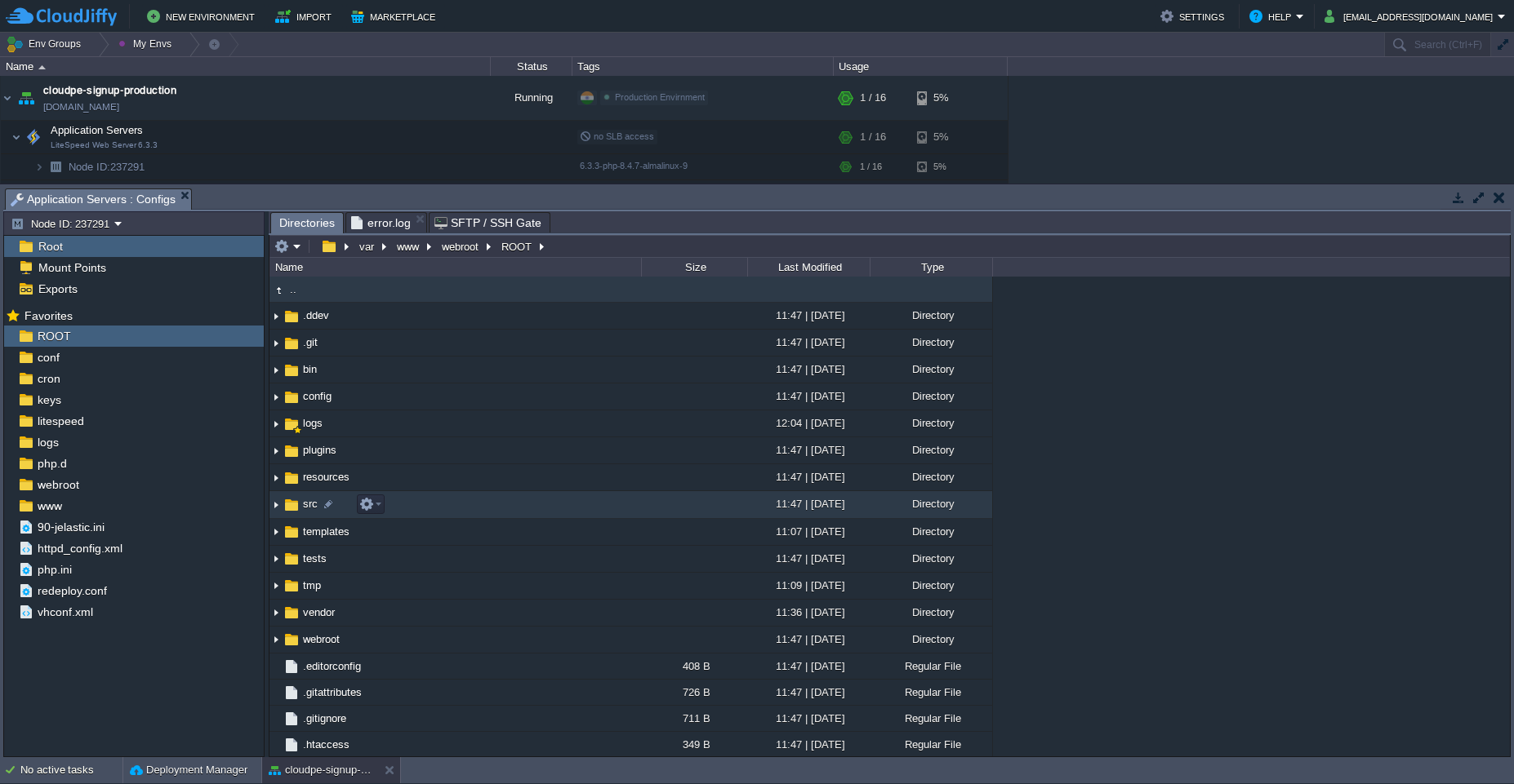
click at [523, 504] on td "src" at bounding box center [455, 505] width 371 height 27
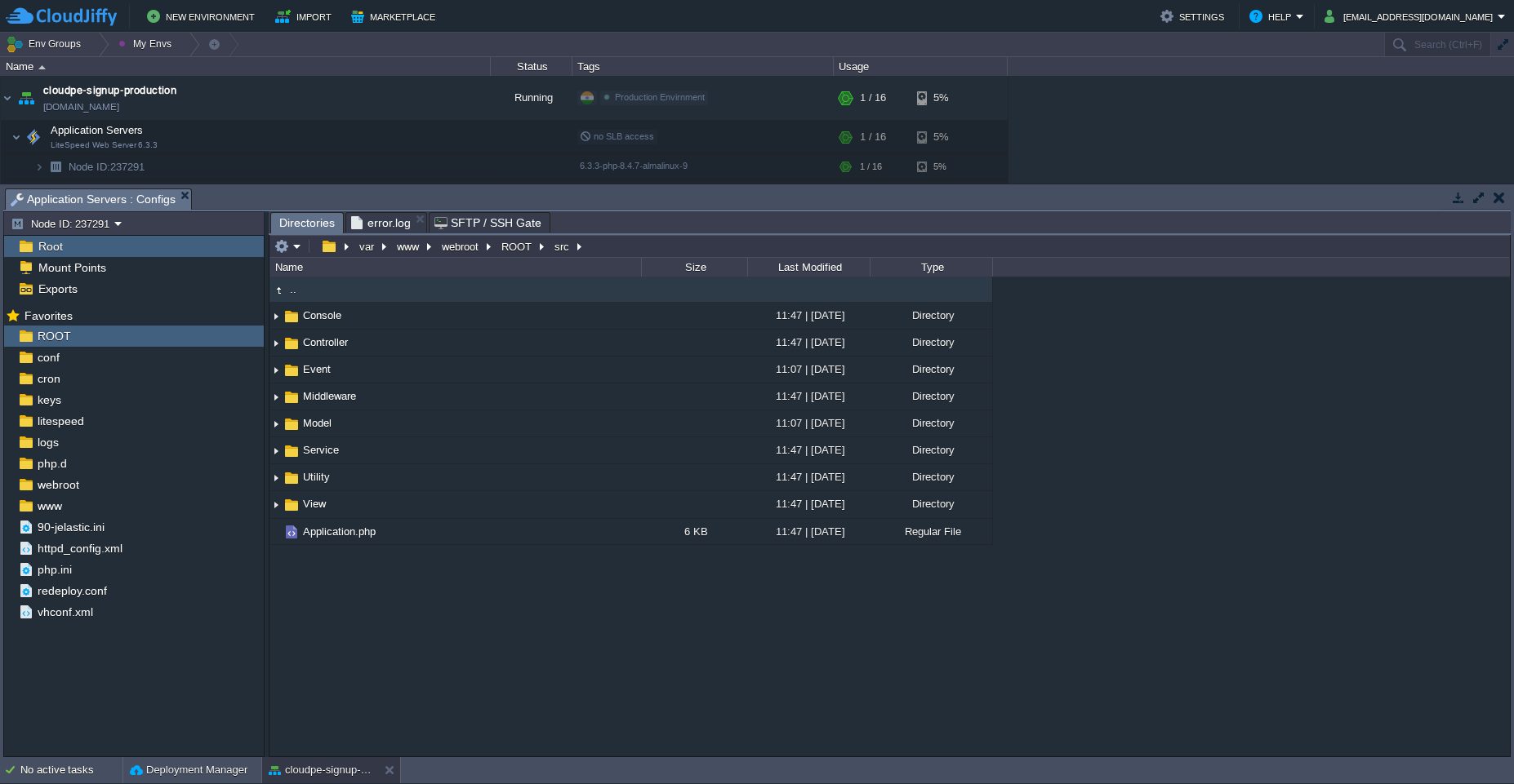
click at [390, 225] on span "error.log" at bounding box center [380, 223] width 59 height 19
click at [294, 213] on span "Directories" at bounding box center [307, 223] width 56 height 20
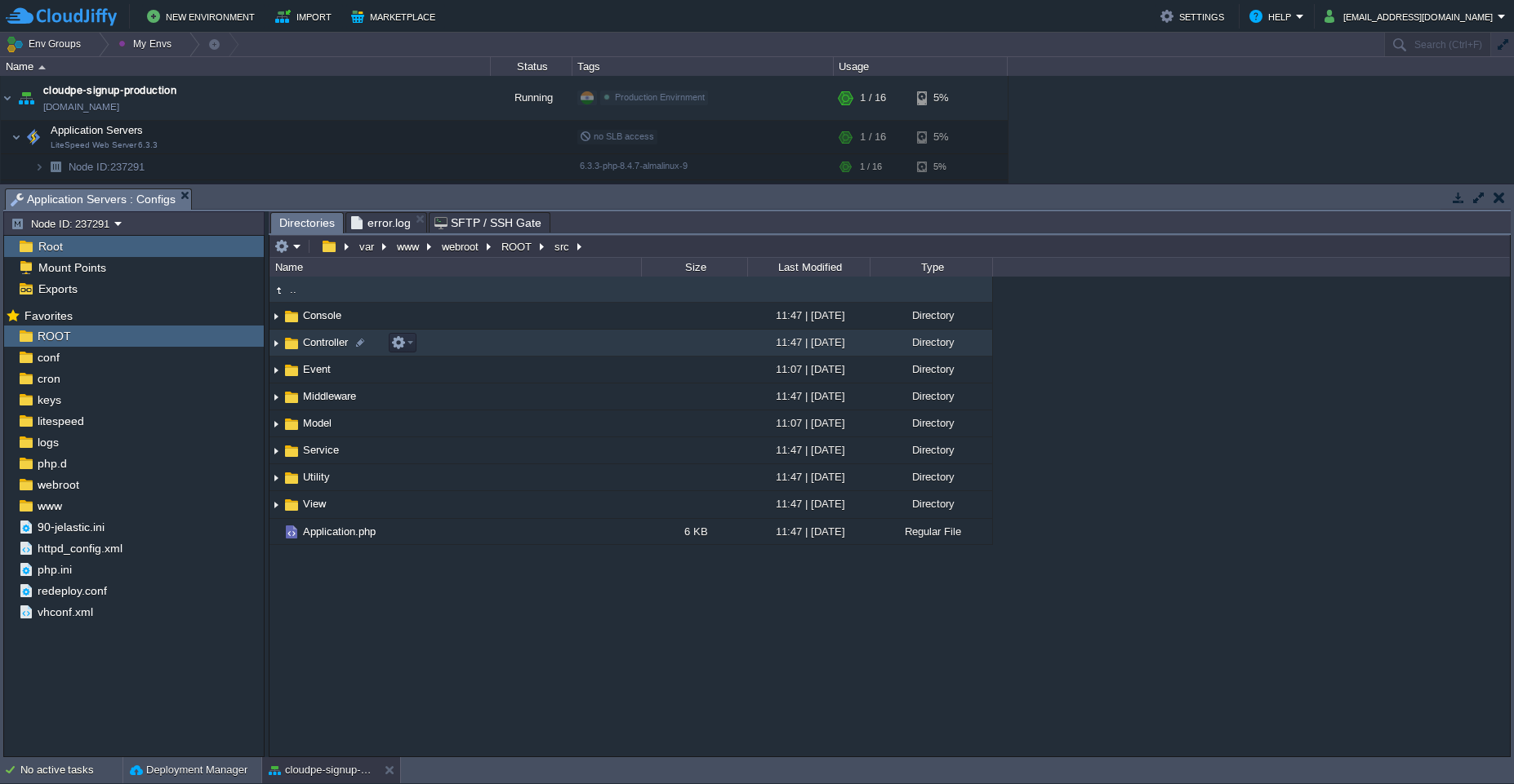
click at [473, 346] on td "Controller" at bounding box center [455, 343] width 371 height 27
click at [272, 347] on img at bounding box center [276, 343] width 13 height 26
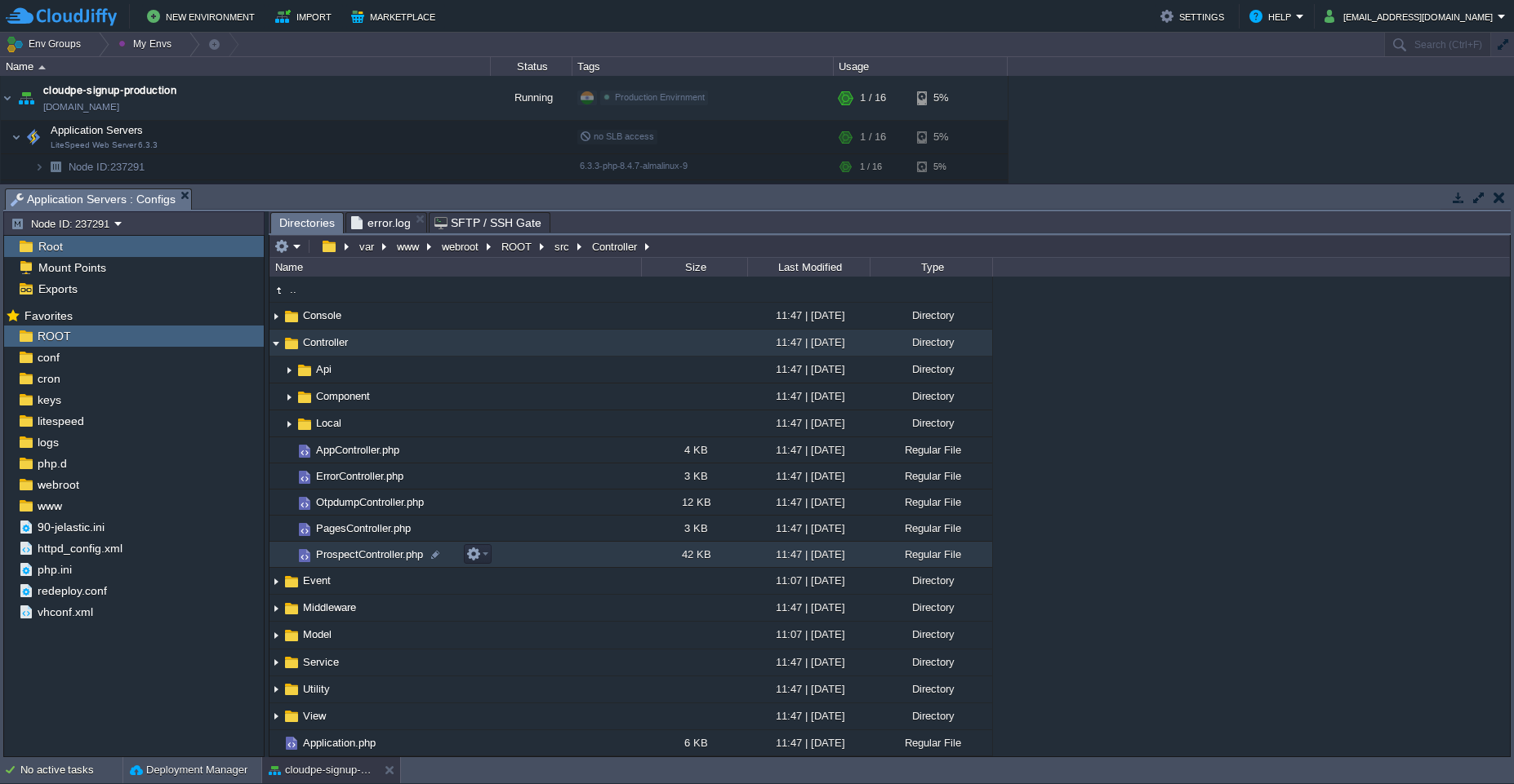
click at [508, 556] on td "ProspectController.php" at bounding box center [455, 555] width 371 height 27
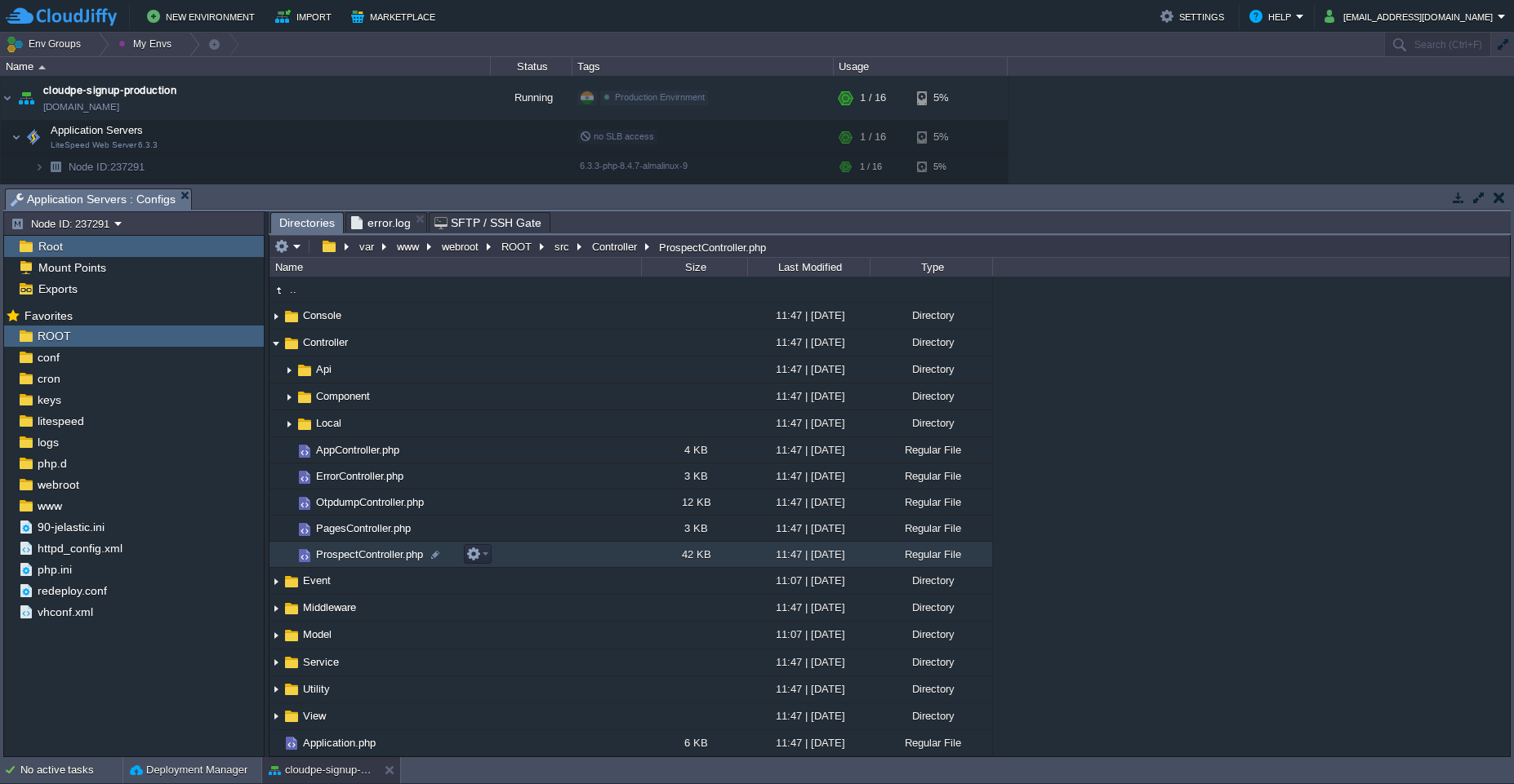
click at [508, 556] on td "ProspectController.php" at bounding box center [455, 555] width 371 height 27
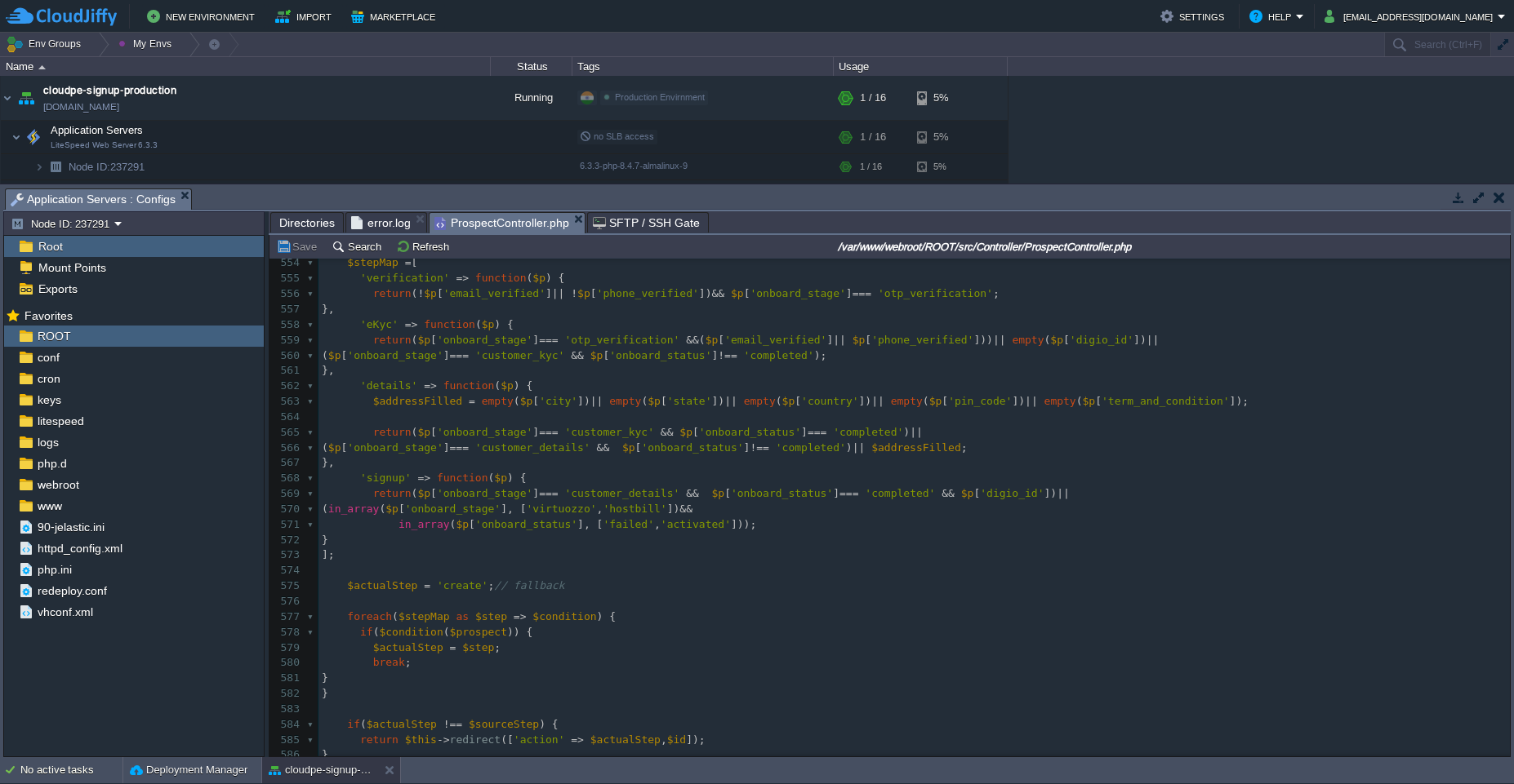
scroll to position [8416, 0]
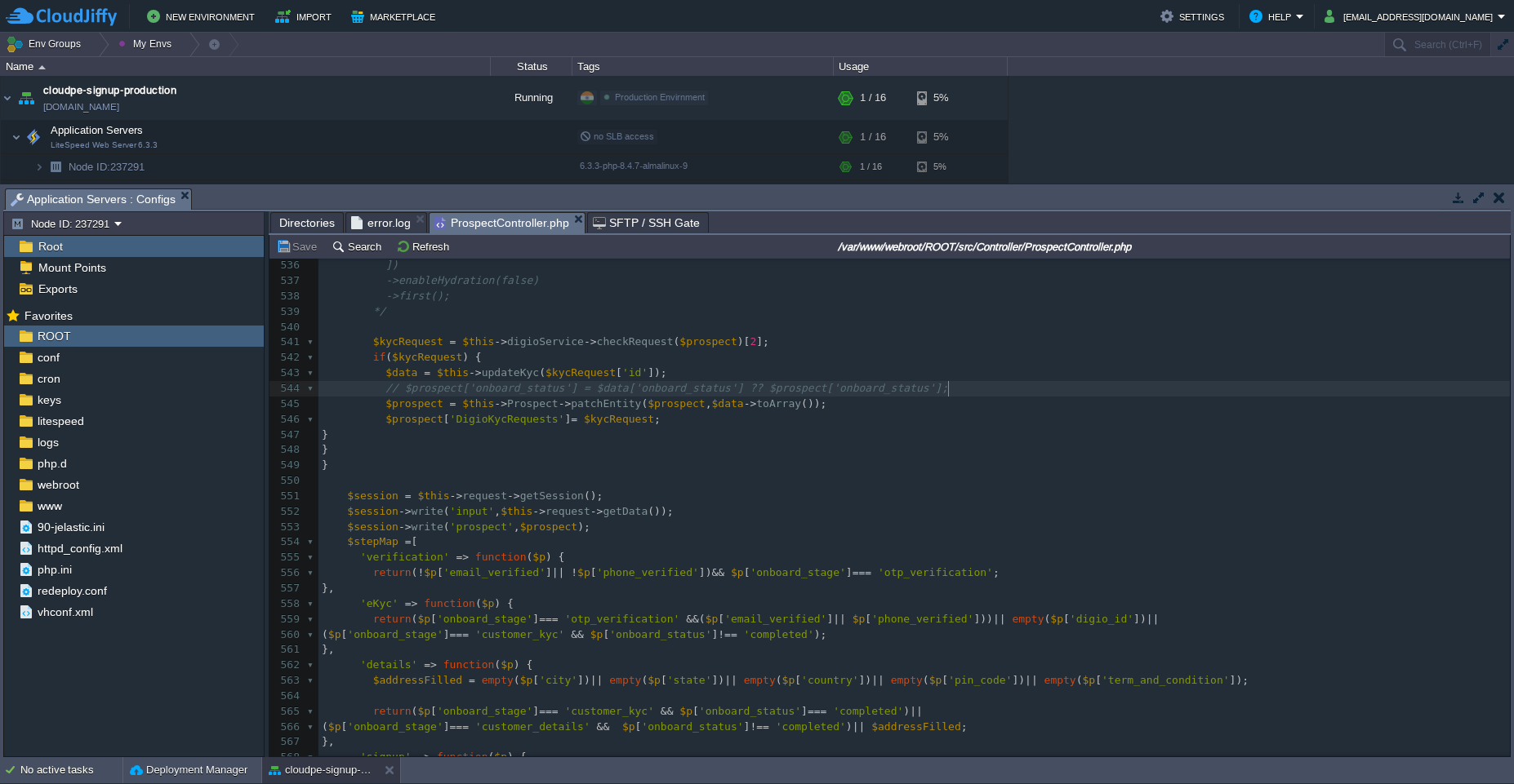
click at [783, 387] on pre "// $prospect['onboard_status'] = $data['onboard_status'] ?? $prospect['onboard_…" at bounding box center [914, 389] width 1191 height 16
type textarea "$prospect = $this->Prospect->patchEntity($prospect, $data->toArray());"
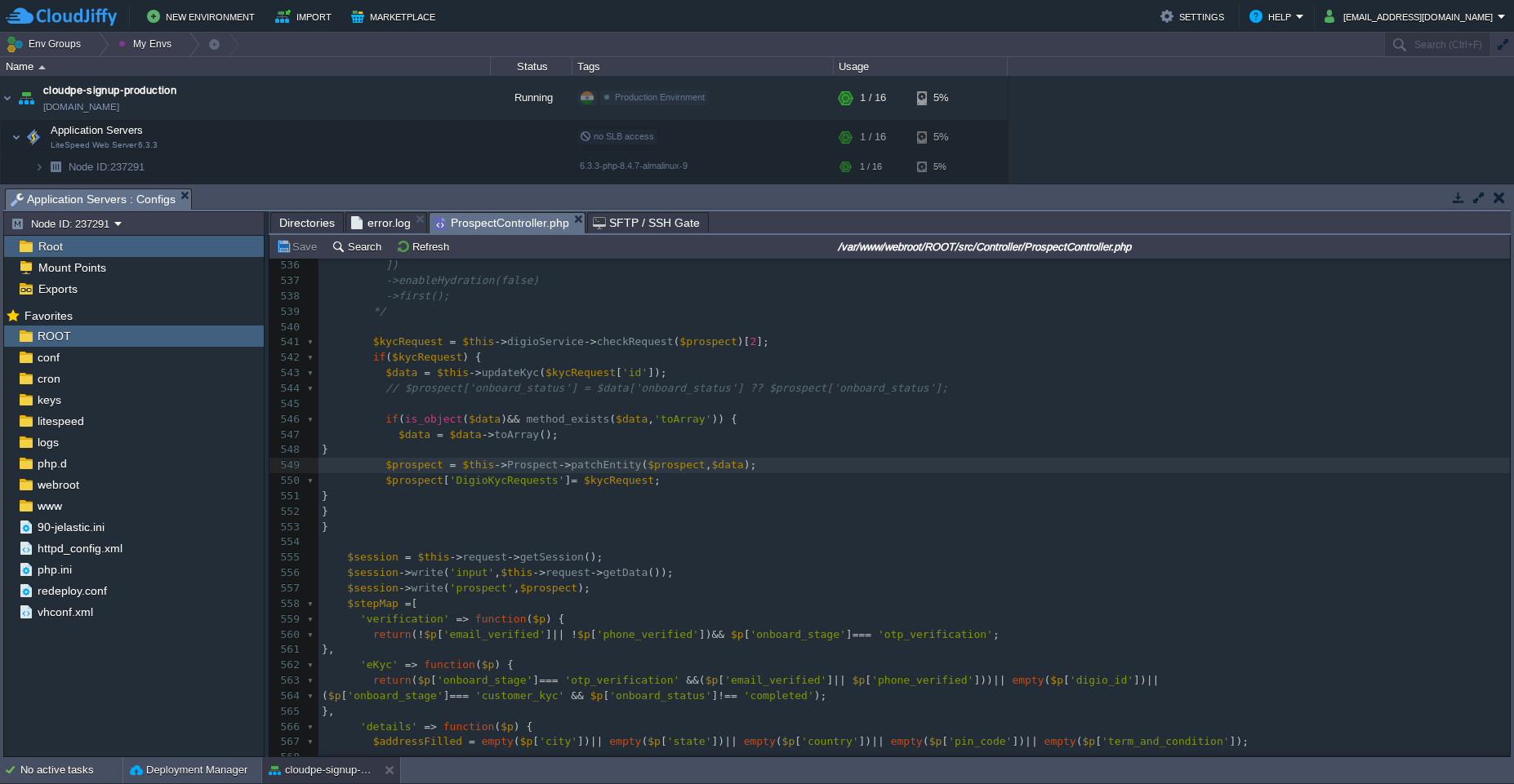
click at [371, 224] on span "error.log" at bounding box center [380, 223] width 59 height 19
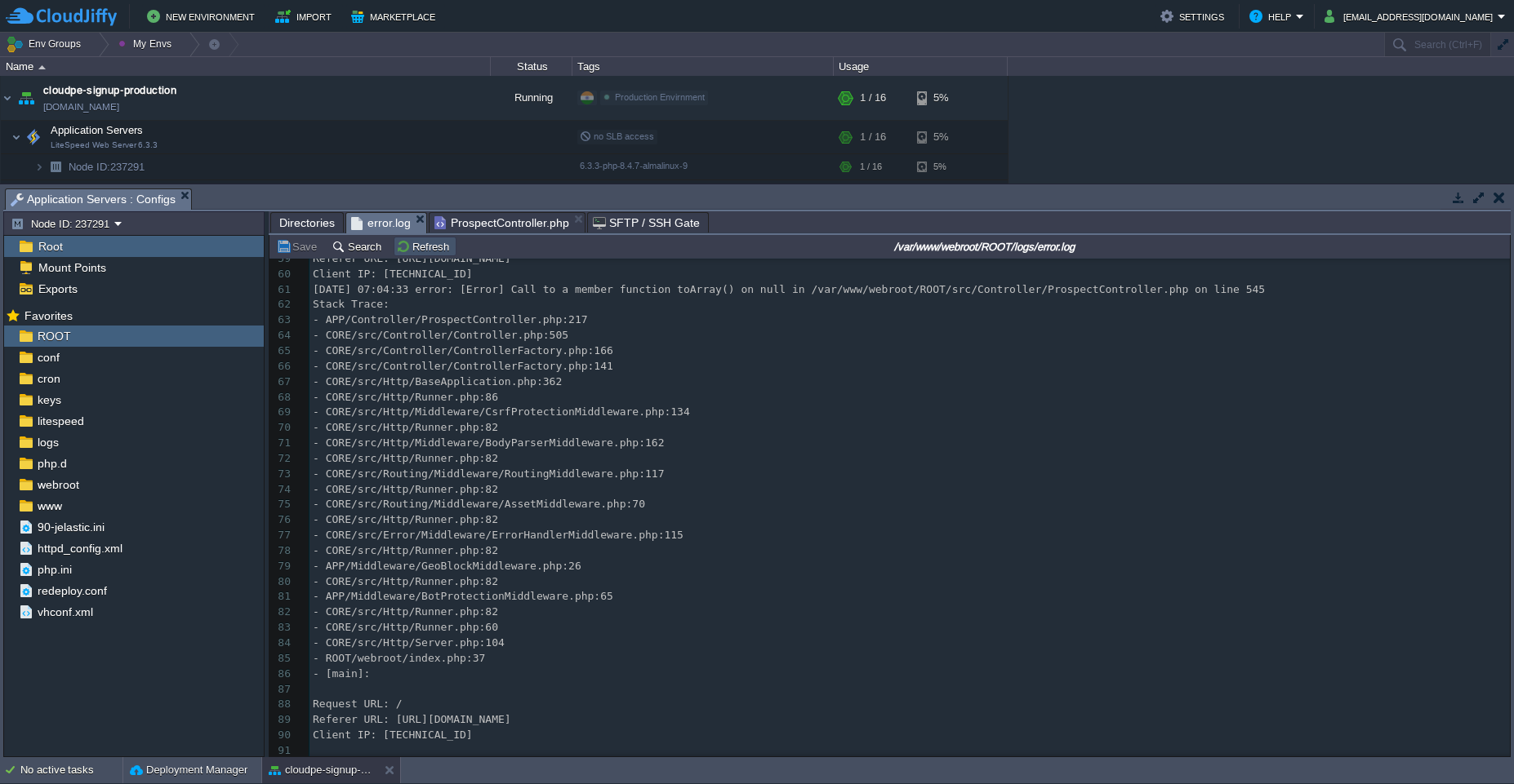
click at [420, 250] on button "Refresh" at bounding box center [425, 247] width 58 height 15
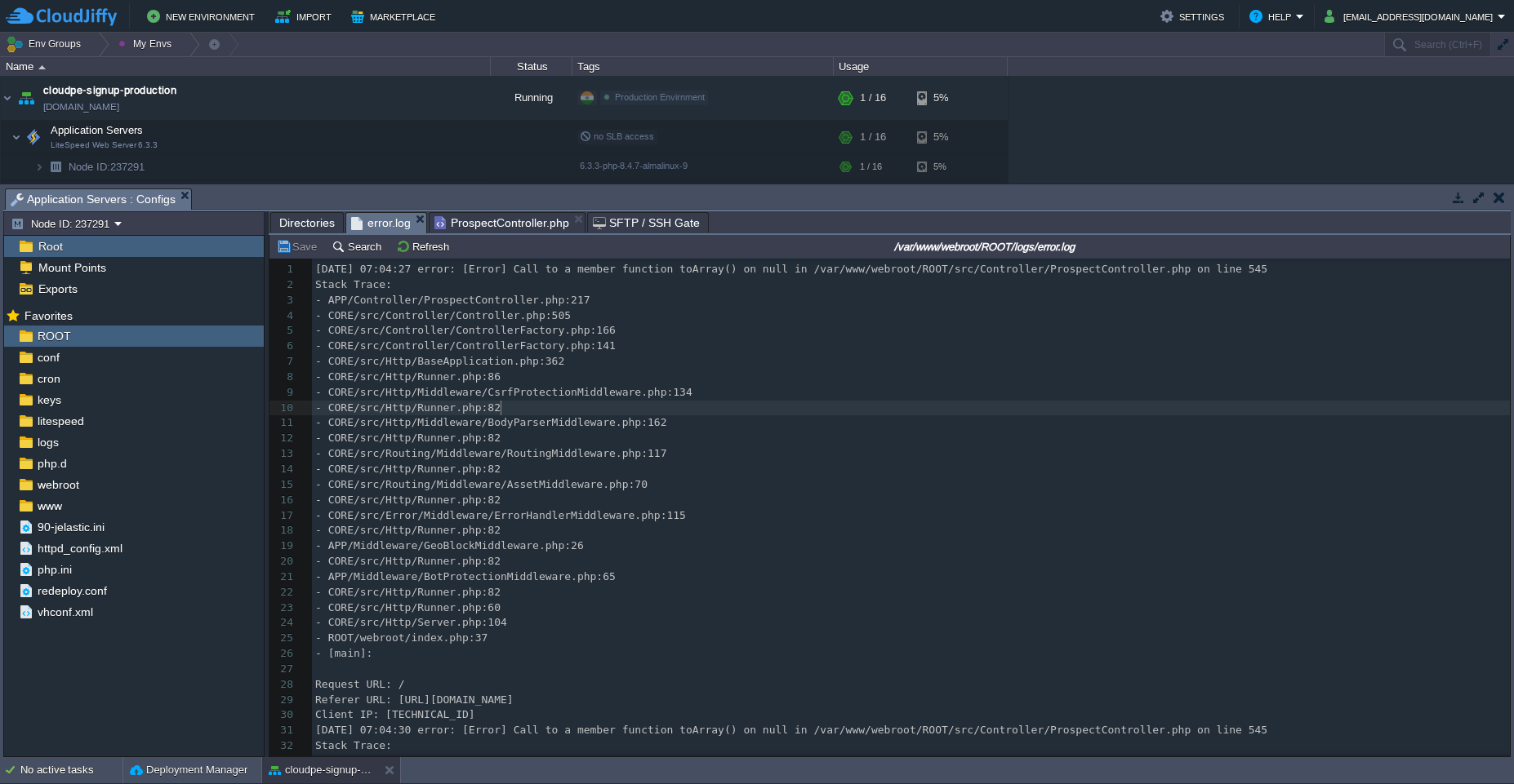
click at [623, 410] on pre "- CORE/src/Http/Runner.php:82" at bounding box center [911, 408] width 1197 height 16
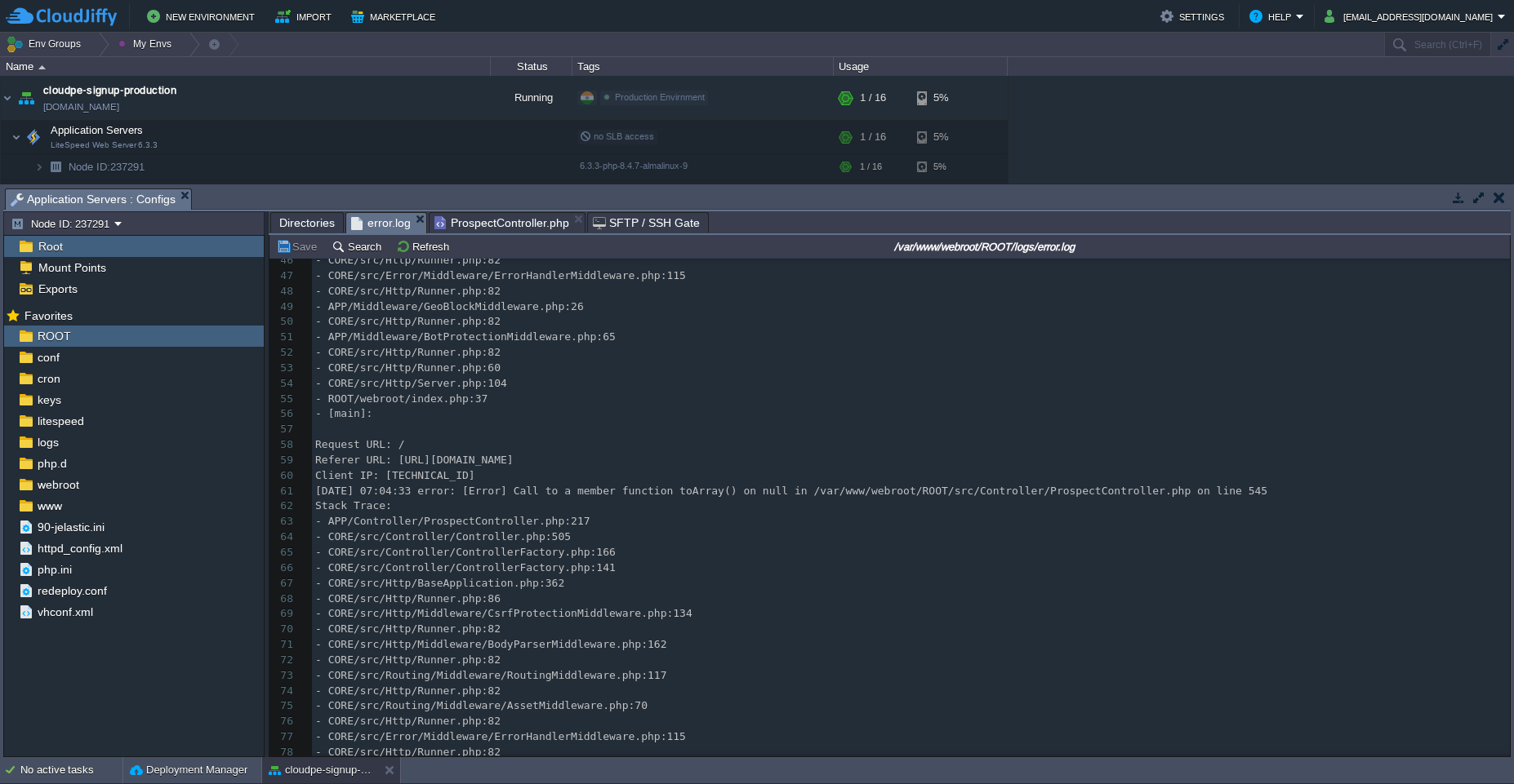
type textarea "-"
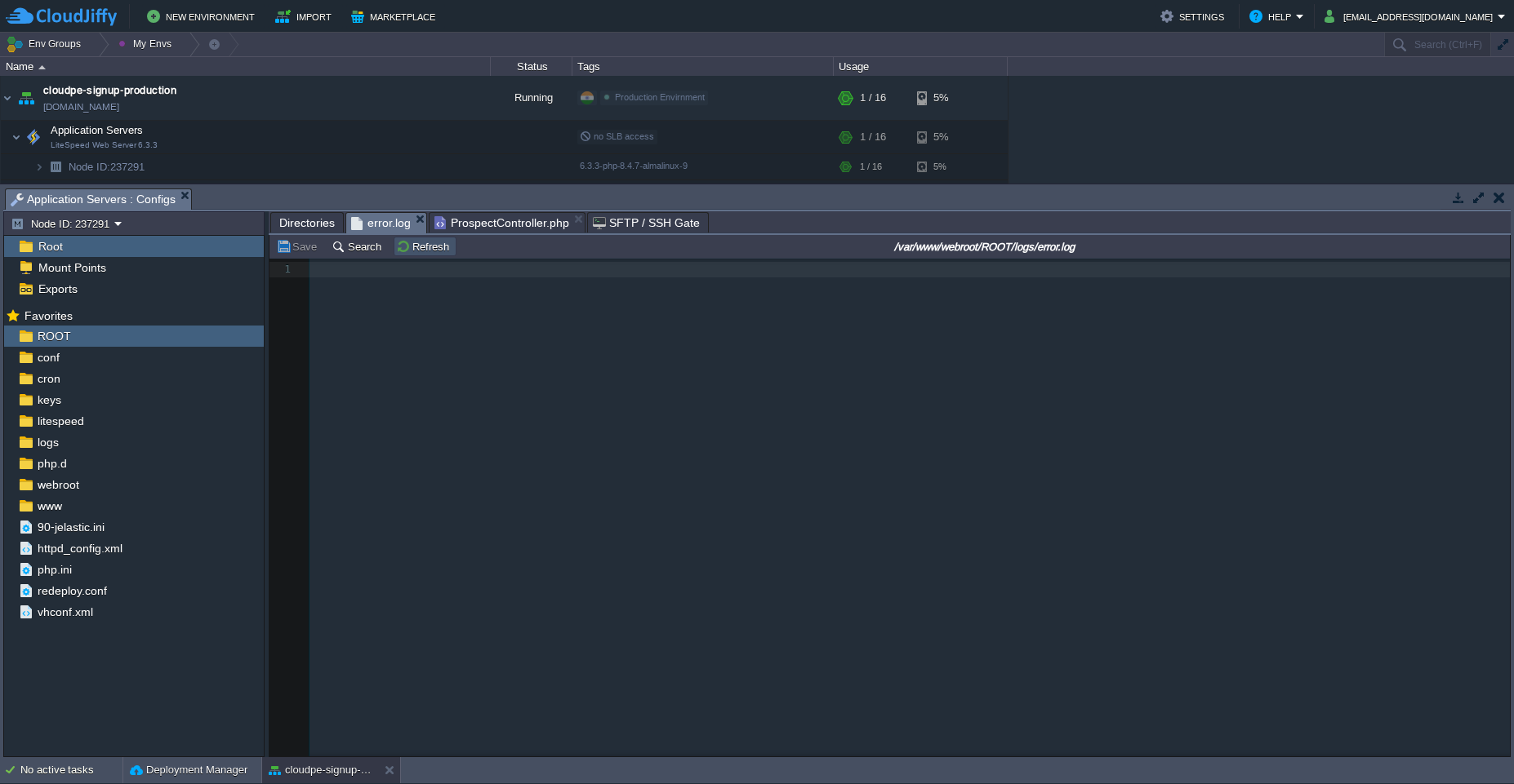
click at [407, 249] on button "Refresh" at bounding box center [425, 247] width 58 height 15
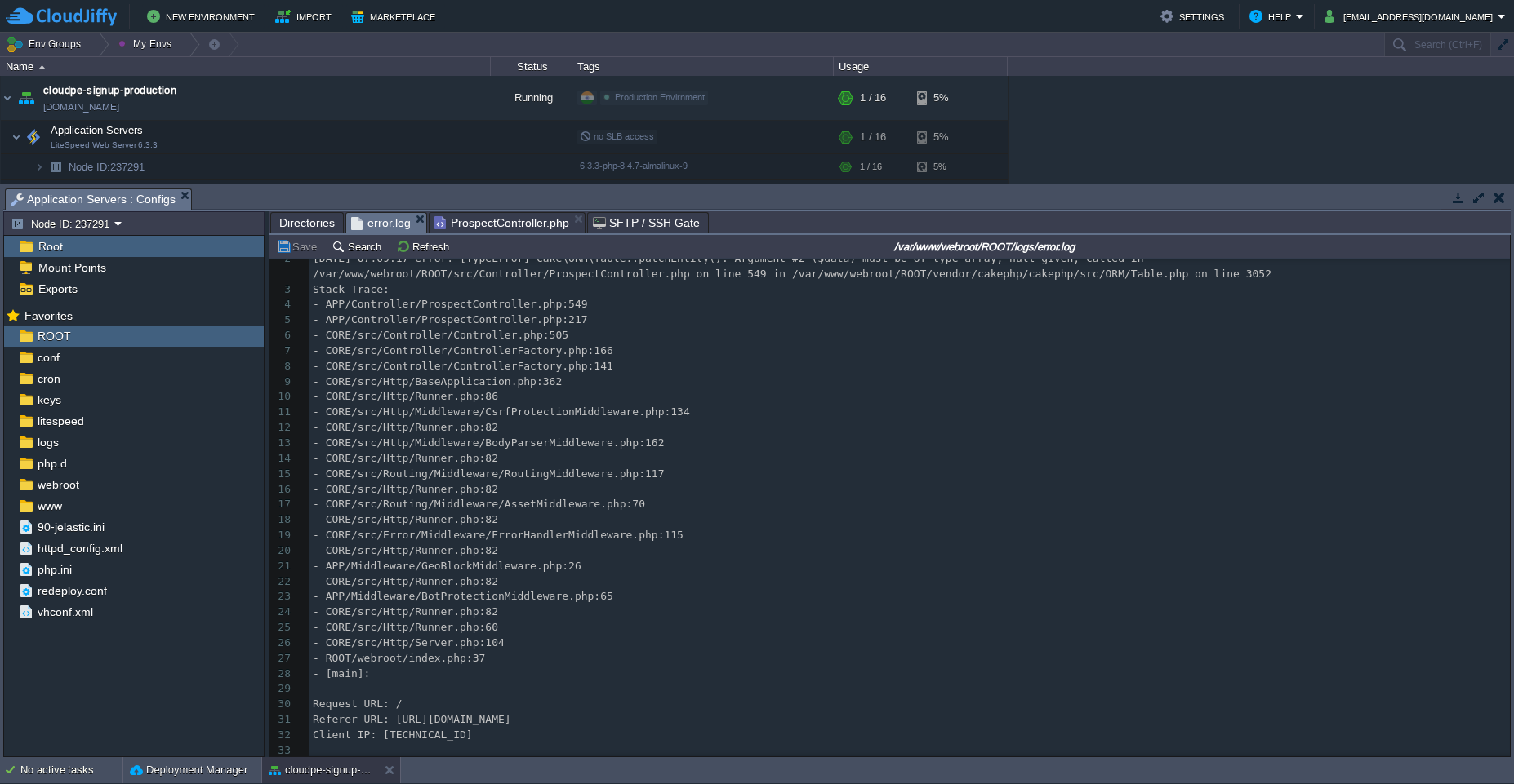
scroll to position [0, 0]
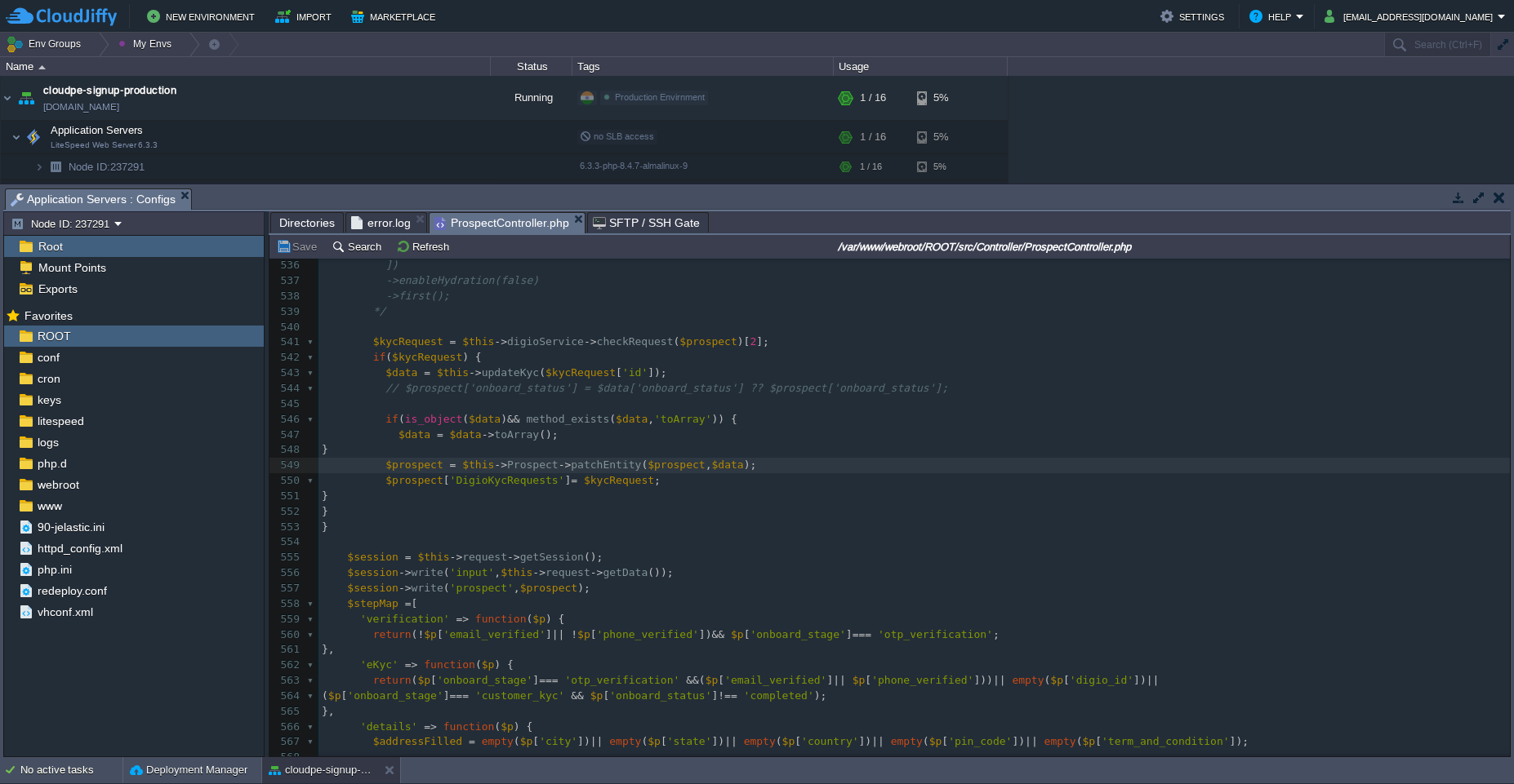
click at [476, 220] on span "ProspectController.php" at bounding box center [501, 223] width 134 height 20
click at [674, 486] on pre "$prospect [ 'DigioKycRequests' ] = $kycRequest ;" at bounding box center [914, 482] width 1191 height 16
click at [606, 481] on div "xxxxxxxxxx <?php 525 ->where([ 526 'reference_id' => $id, 527 'OR' => [ 528 ['s…" at bounding box center [914, 528] width 1191 height 877
type textarea "$kycRequest"
click at [617, 330] on pre "​" at bounding box center [914, 328] width 1191 height 16
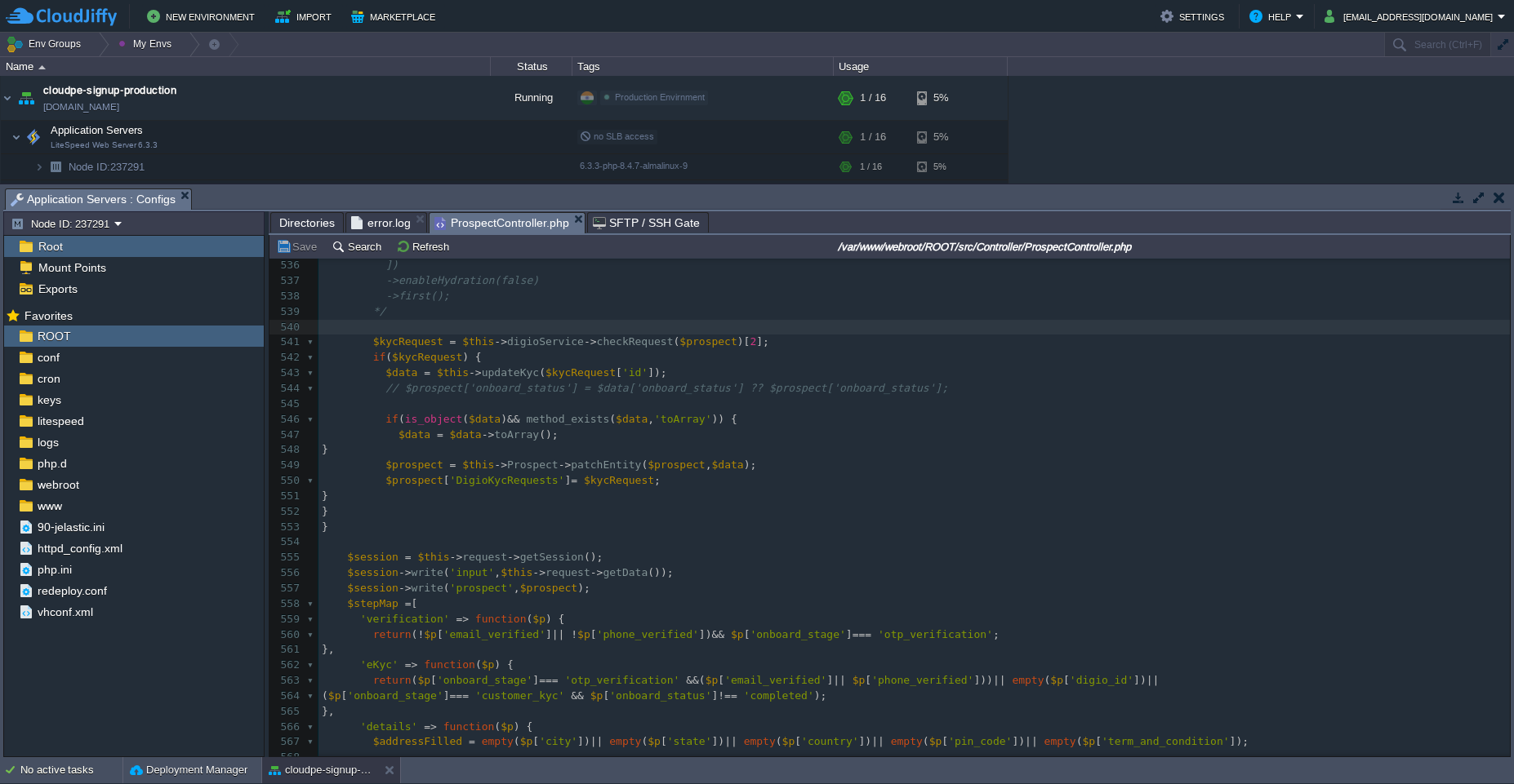
type textarea "/*"
type textarea "$prospect = $this->Prospect->patchEntity($prospect, $data->toArray());"
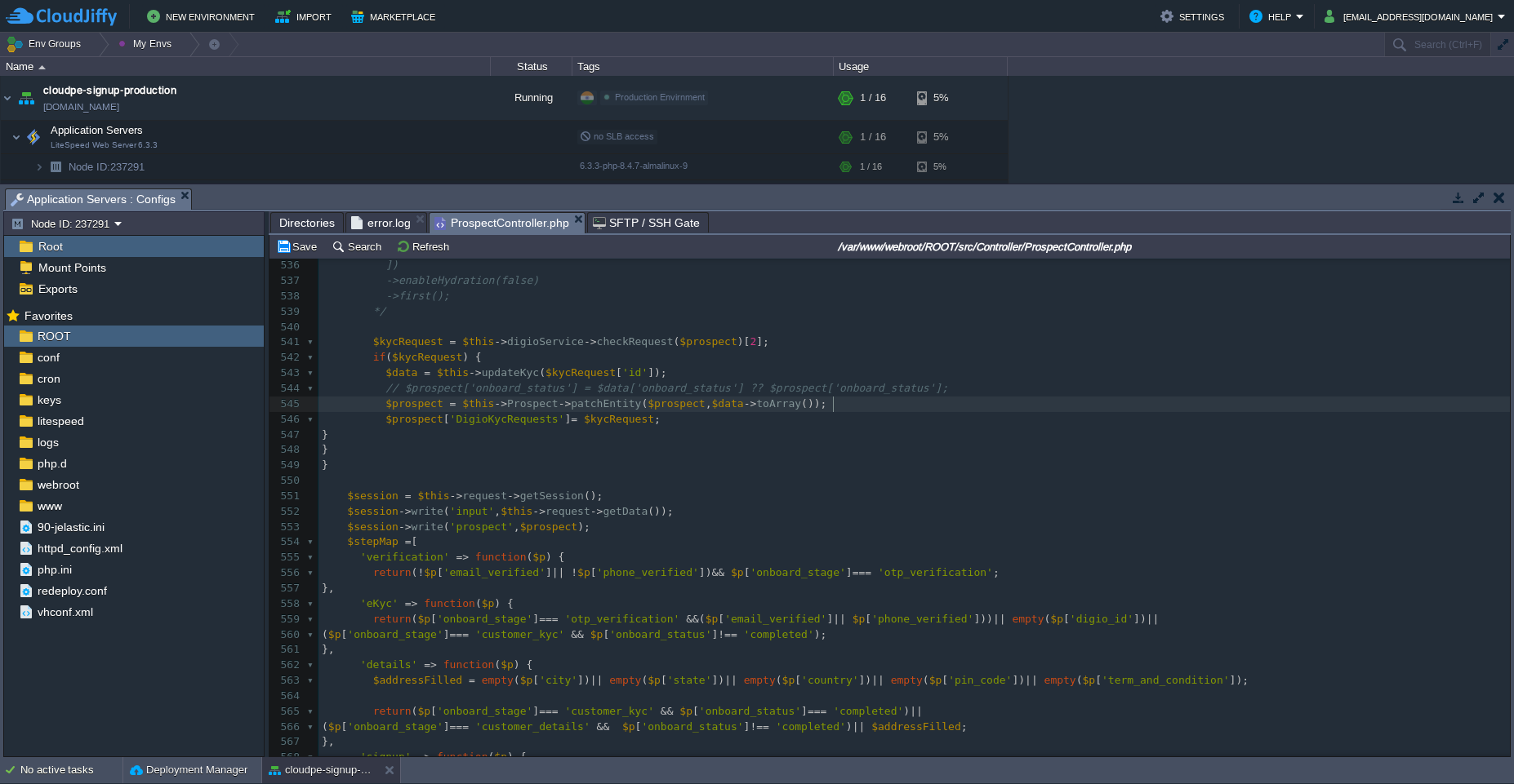
click at [388, 404] on div "xxxxxxxxxx <?php 525 ->where([ 526 'reference_id' => $id, 527 'OR' => [ 528 ['s…" at bounding box center [914, 497] width 1191 height 815
type textarea "//"
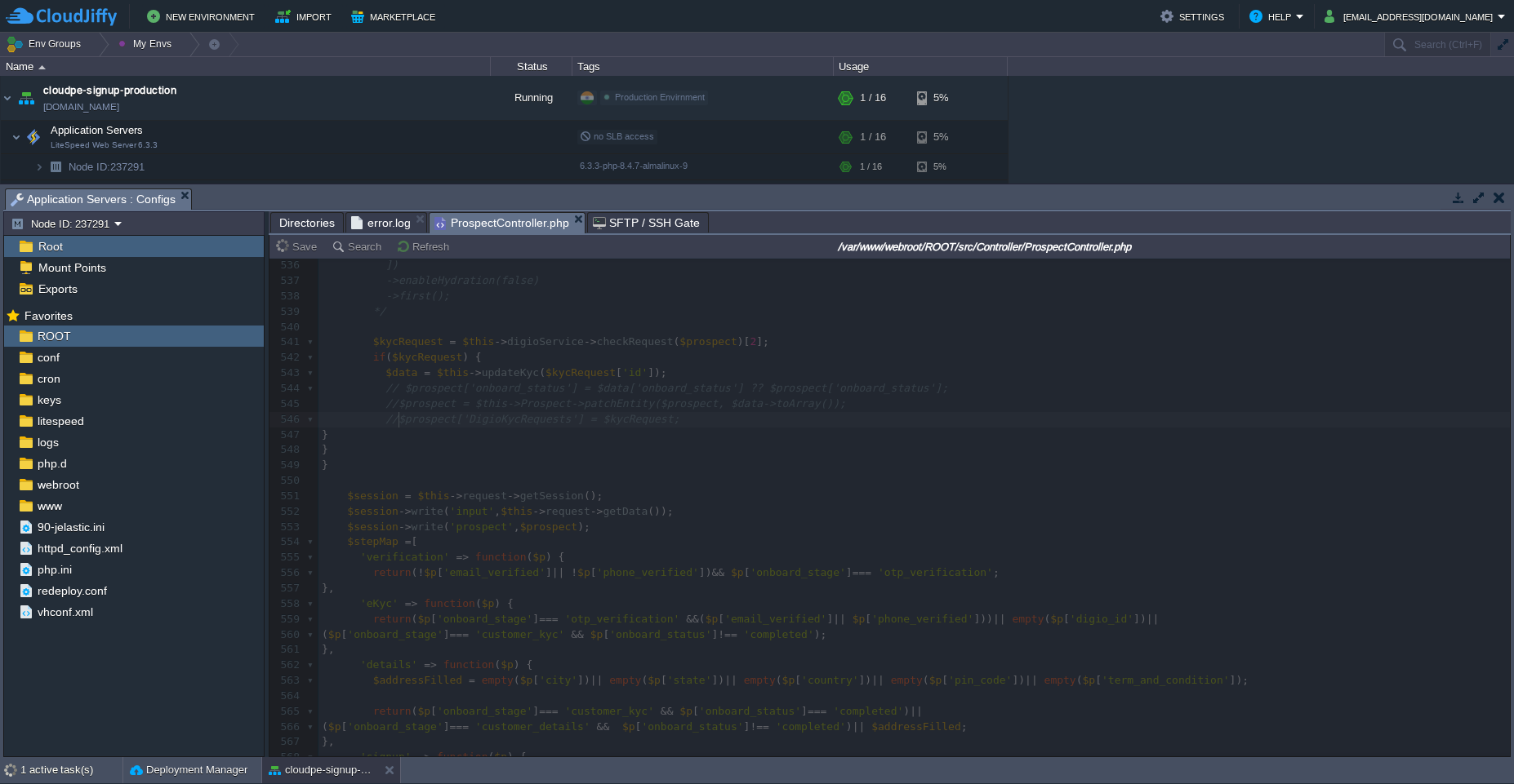
type textarea "//"
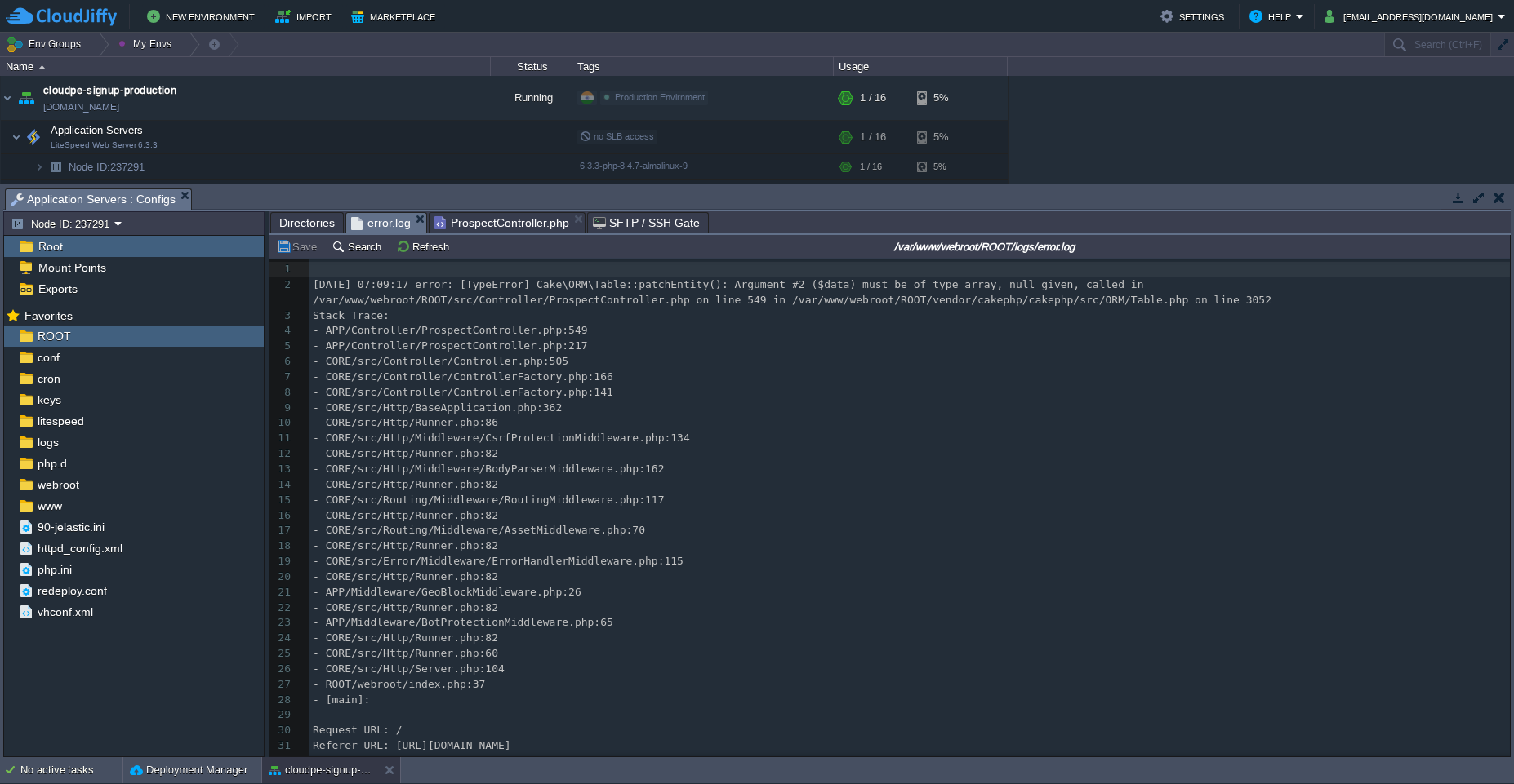
click at [392, 221] on span "error.log" at bounding box center [380, 223] width 59 height 20
click at [783, 388] on pre "- CORE/src/Controller/ControllerFactory.php:141" at bounding box center [909, 393] width 1200 height 16
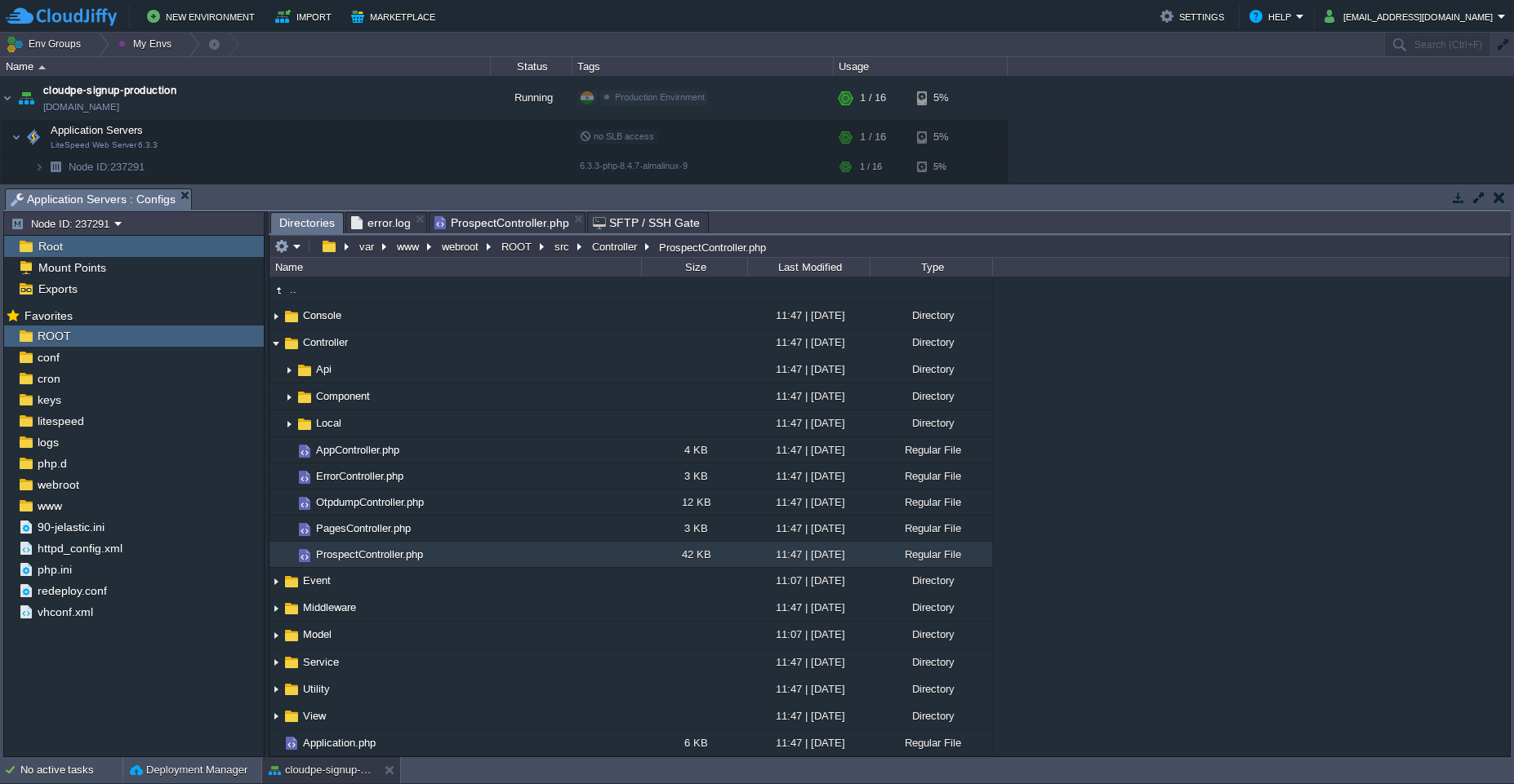
click at [302, 222] on span "Directories" at bounding box center [307, 223] width 56 height 20
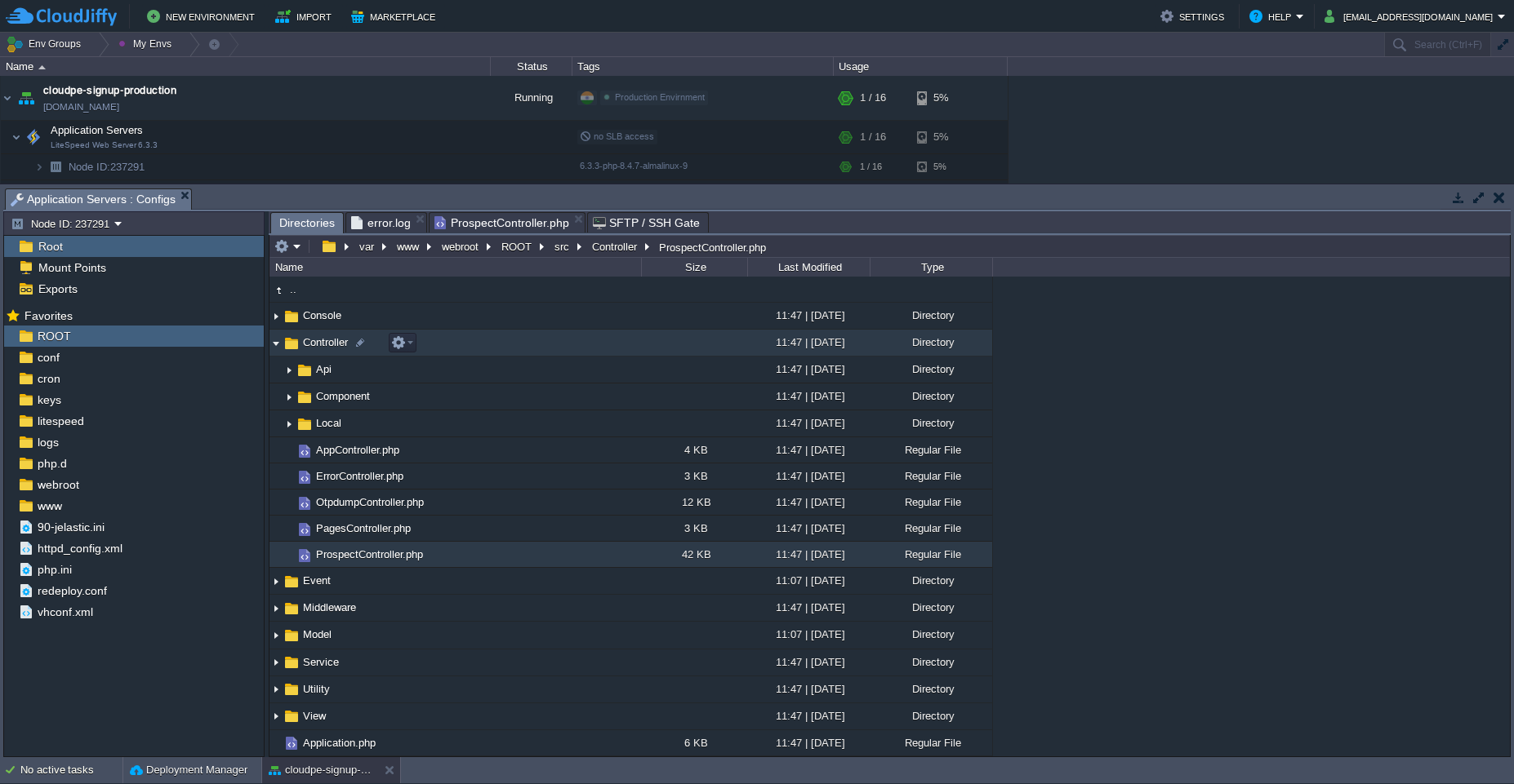
click at [275, 345] on img at bounding box center [276, 343] width 13 height 26
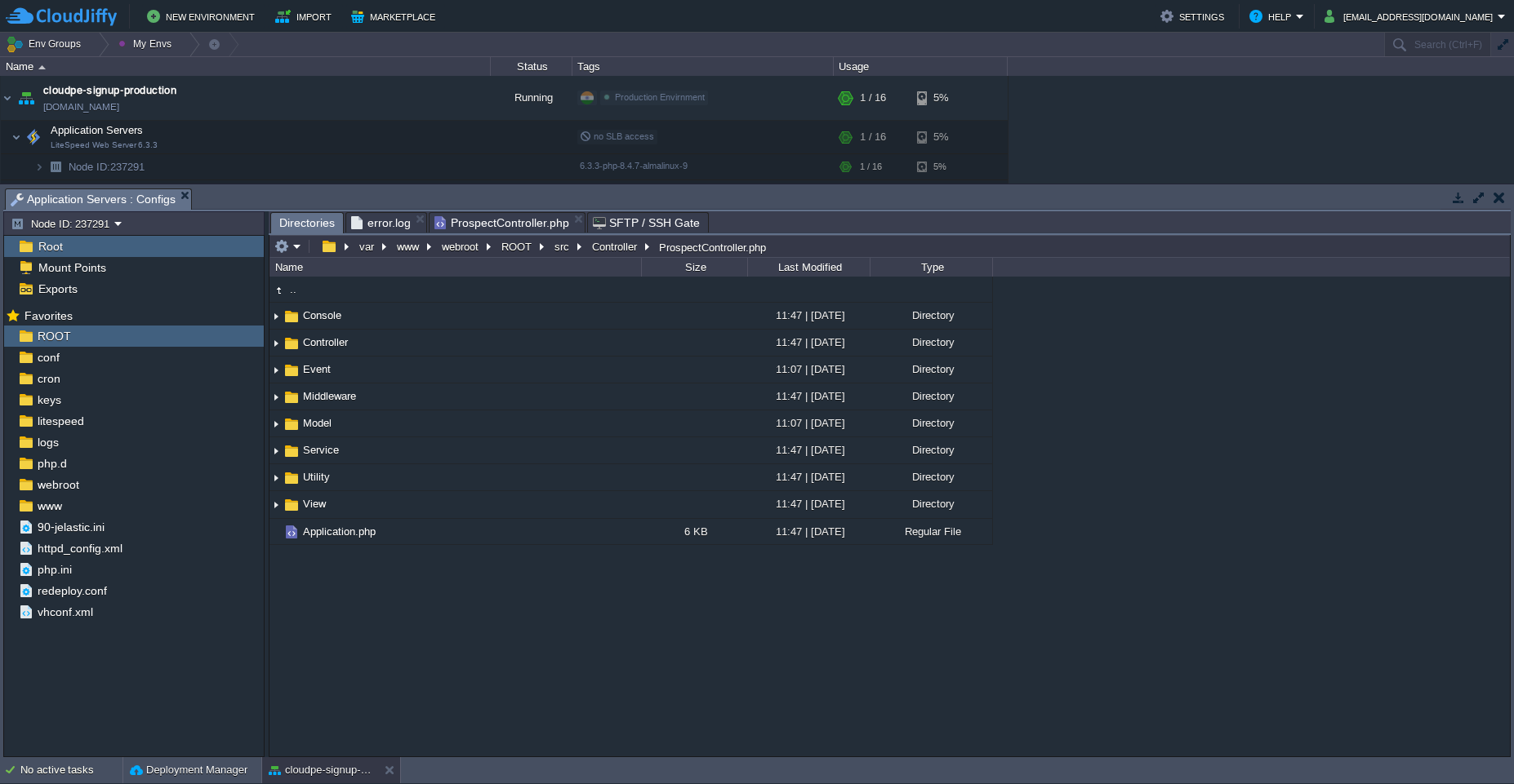
click at [743, 644] on div ".. Console 11:47 | [DATE] Directory Controller 11:47 | [DATE] Directory .. Api …" at bounding box center [890, 516] width 1240 height 480
click at [86, 444] on div "logs" at bounding box center [134, 442] width 260 height 21
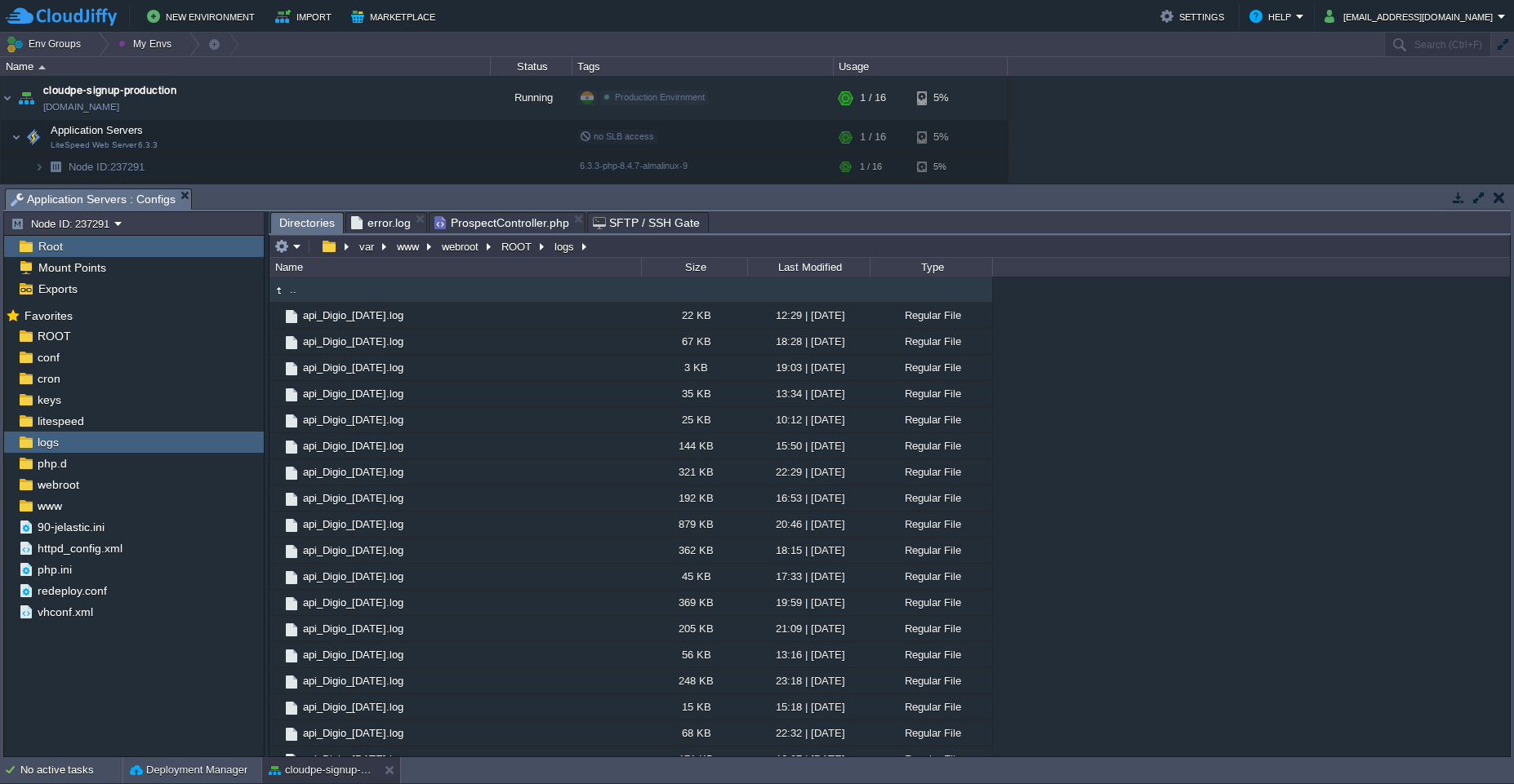
scroll to position [1897, 0]
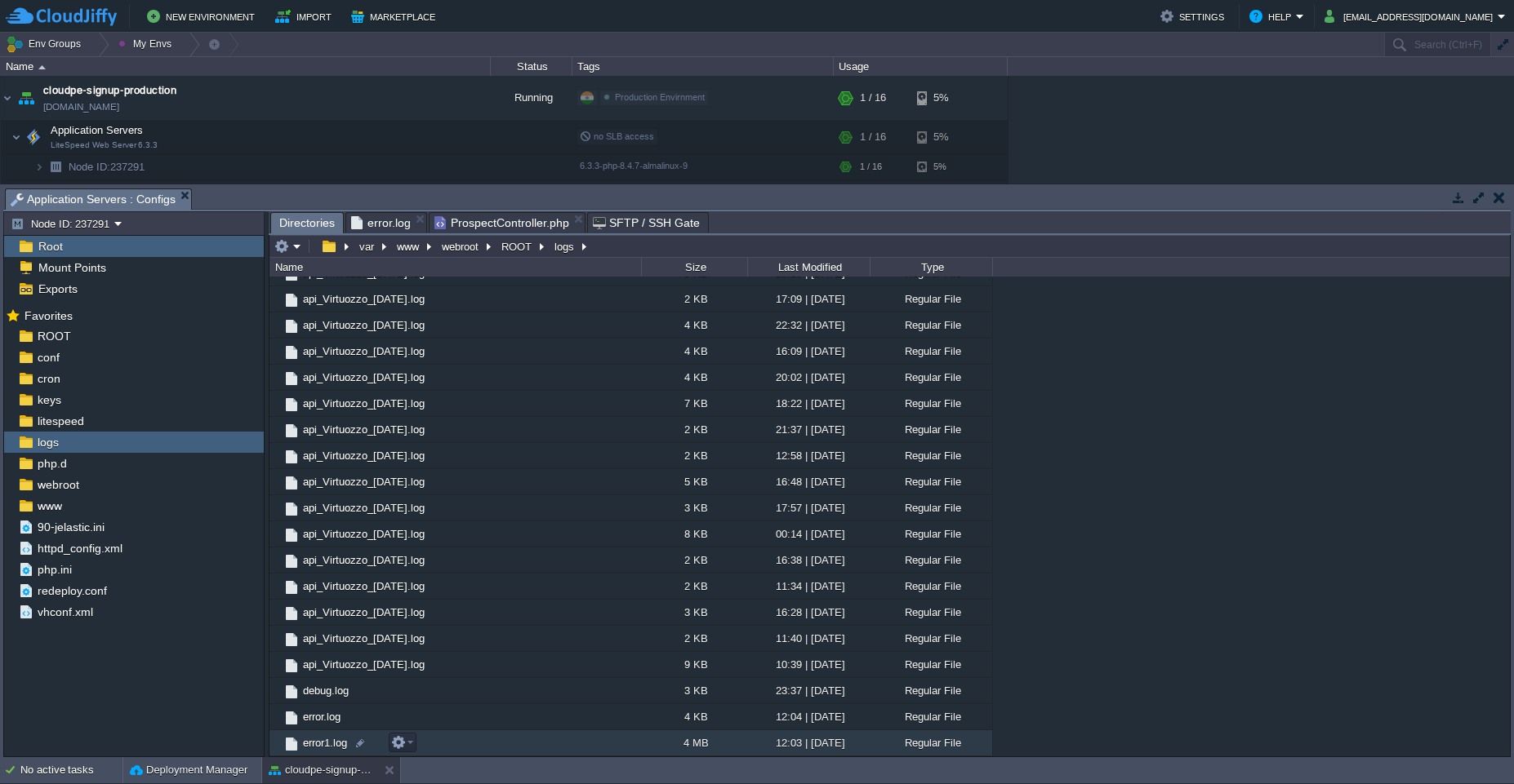
click at [451, 744] on td "error1.log" at bounding box center [455, 743] width 371 height 27
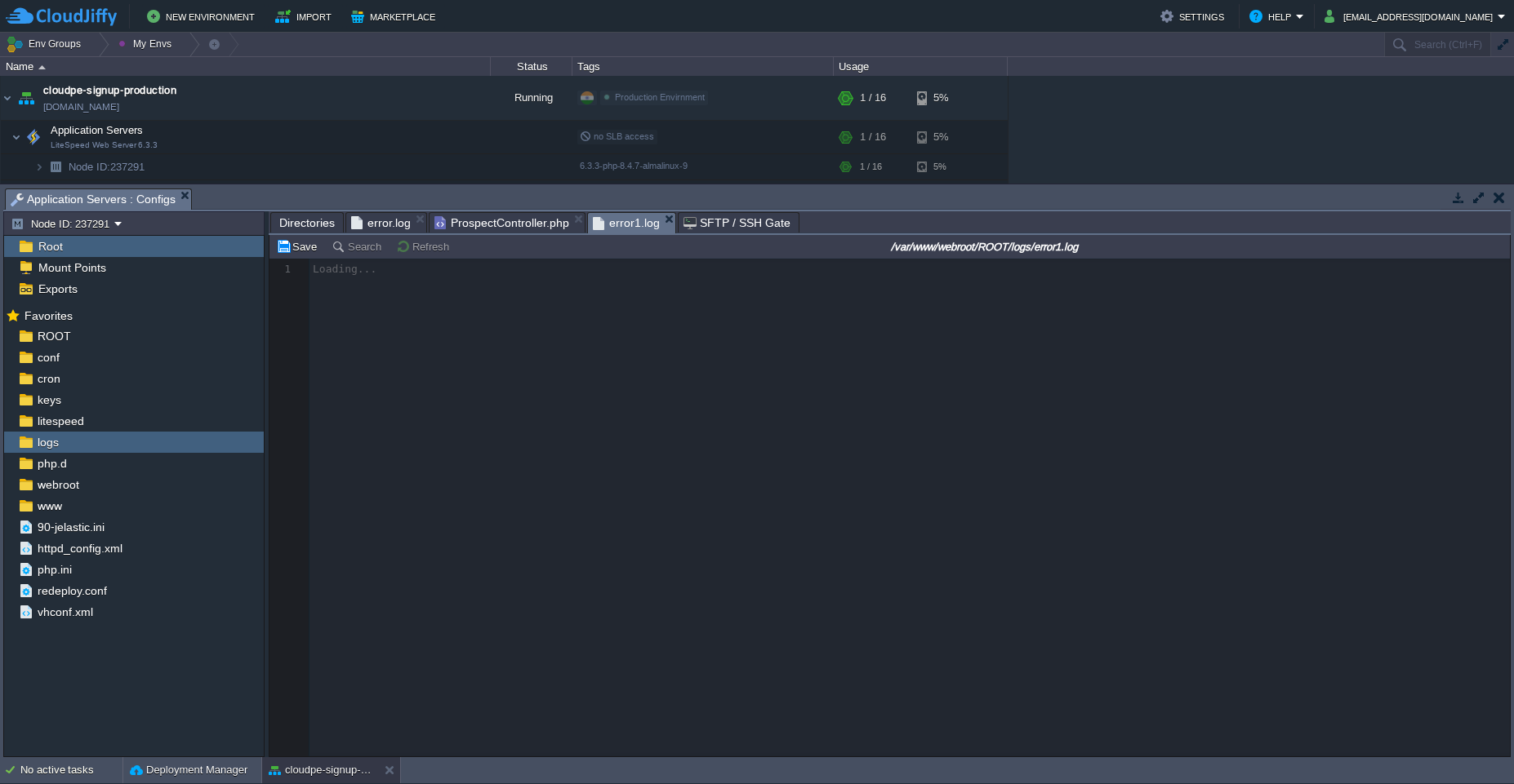
drag, startPoint x: 601, startPoint y: 225, endPoint x: 452, endPoint y: 226, distance: 149.0
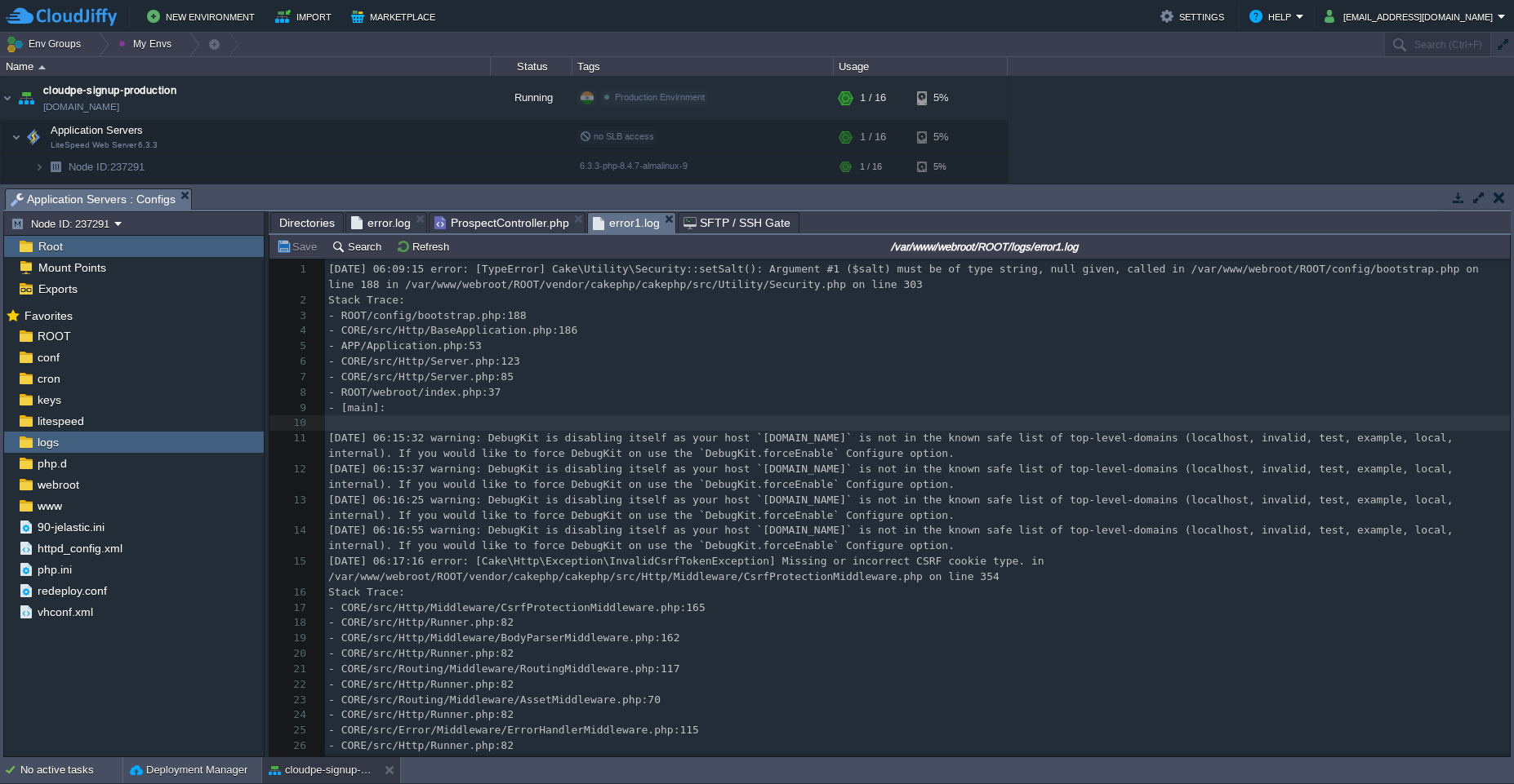
scroll to position [5, 0]
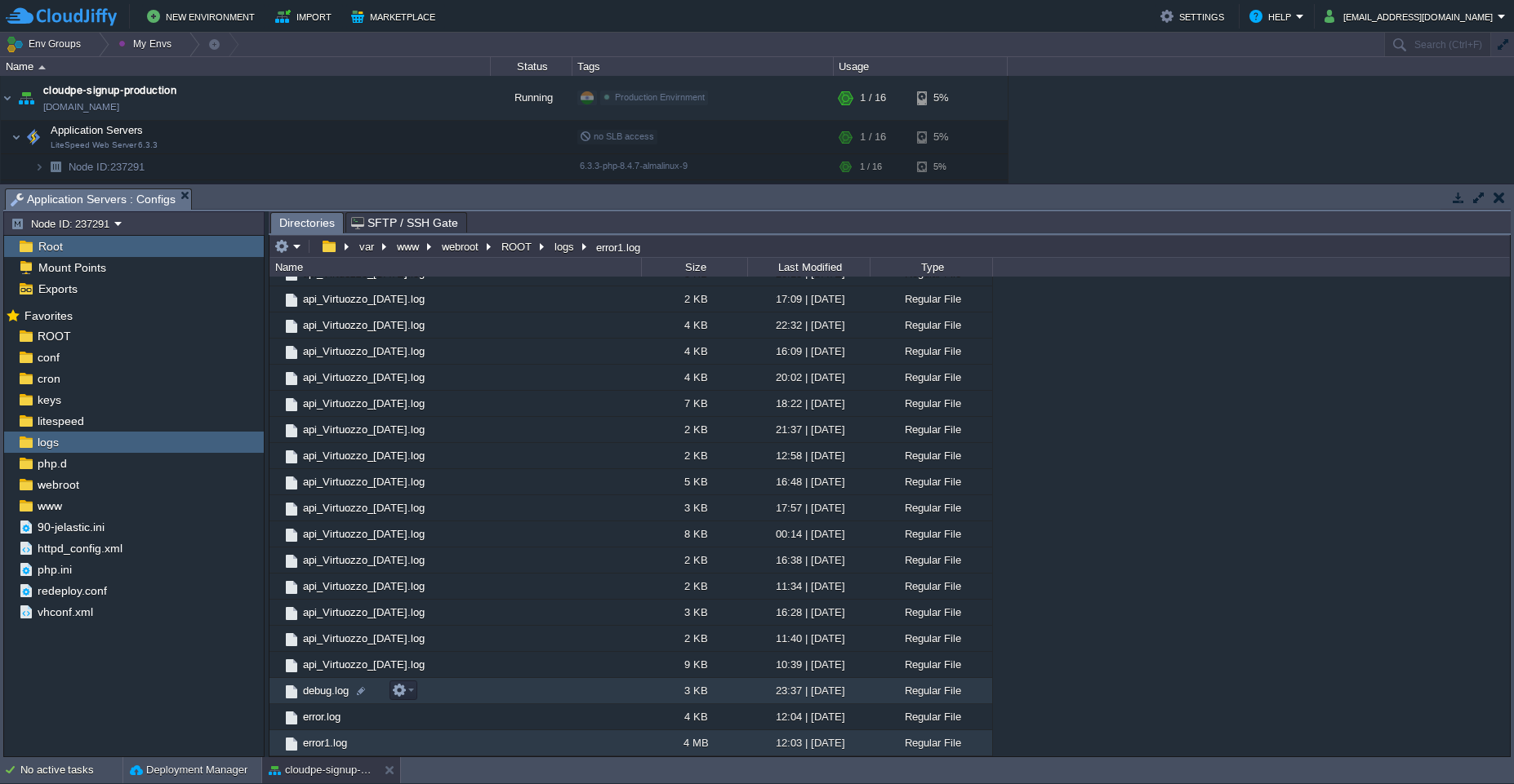
click at [569, 696] on td "debug.log" at bounding box center [455, 691] width 371 height 27
click at [288, 217] on span "Directories" at bounding box center [307, 223] width 56 height 20
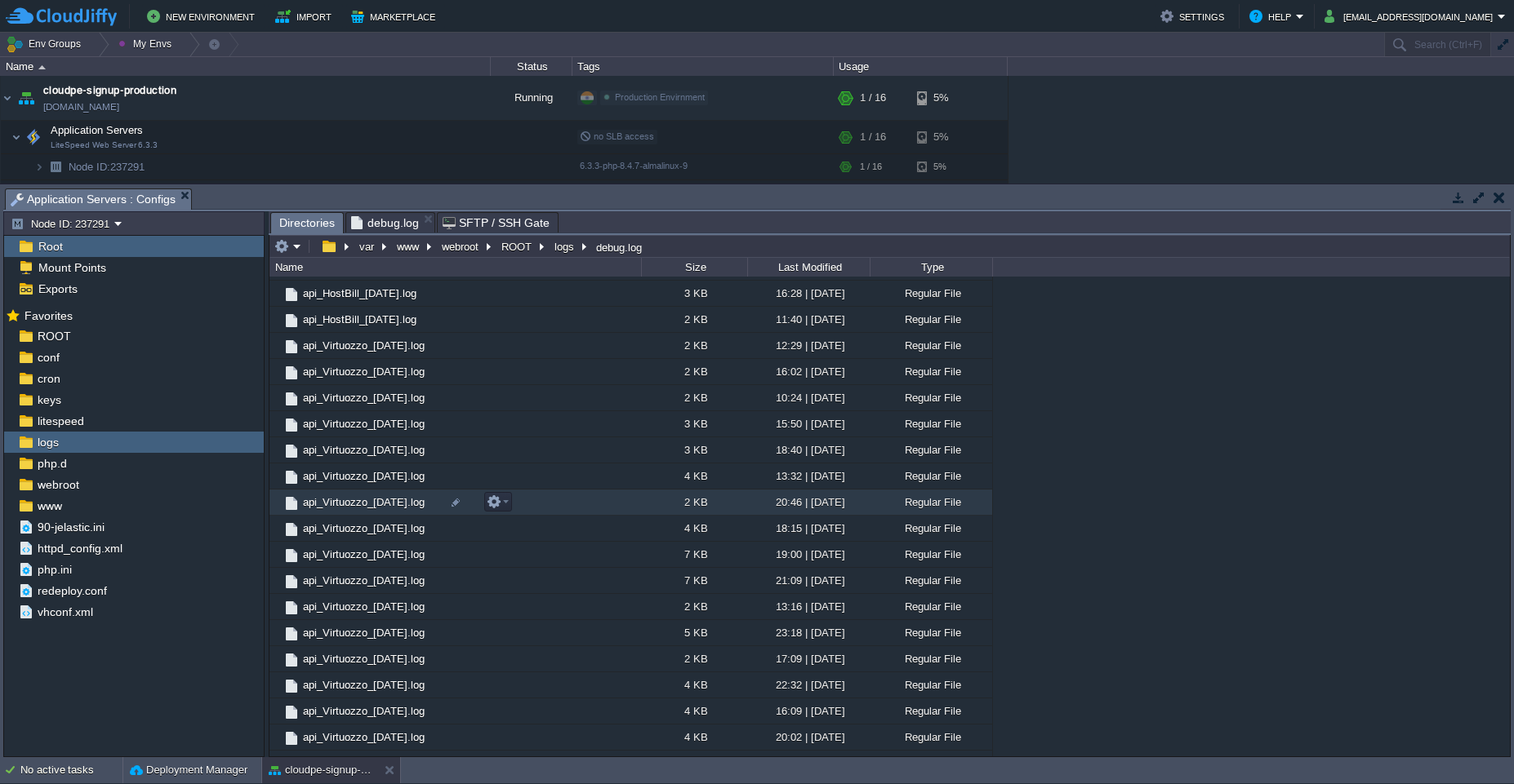
scroll to position [1897, 0]
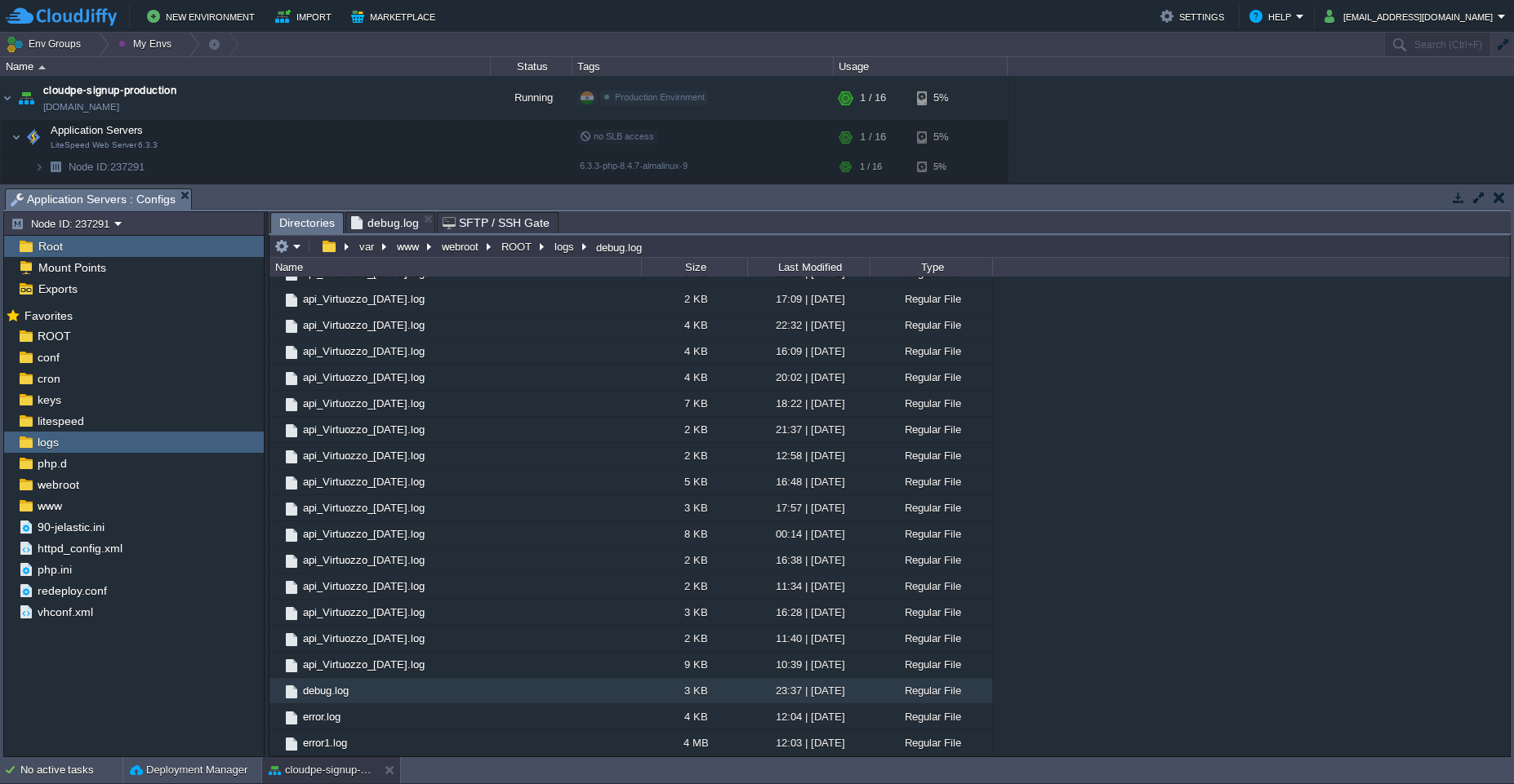
click at [375, 220] on span "debug.log" at bounding box center [385, 223] width 68 height 19
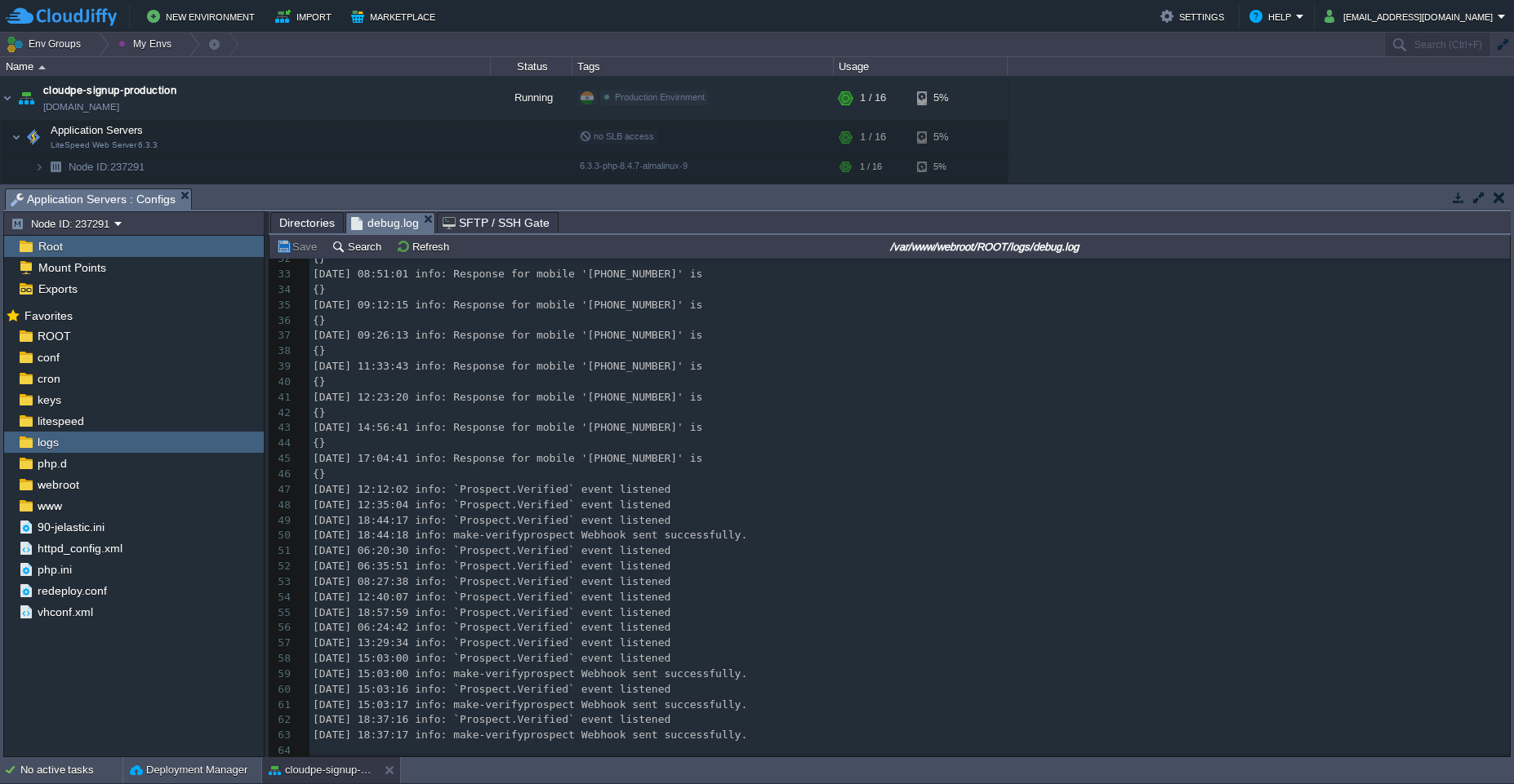
scroll to position [493, 0]
click at [779, 665] on div "64 [DATE] 07:26:46 info: Response for mobile '[PHONE_NUMBER]' is 22 {} 23 [DATE…" at bounding box center [909, 429] width 1200 height 661
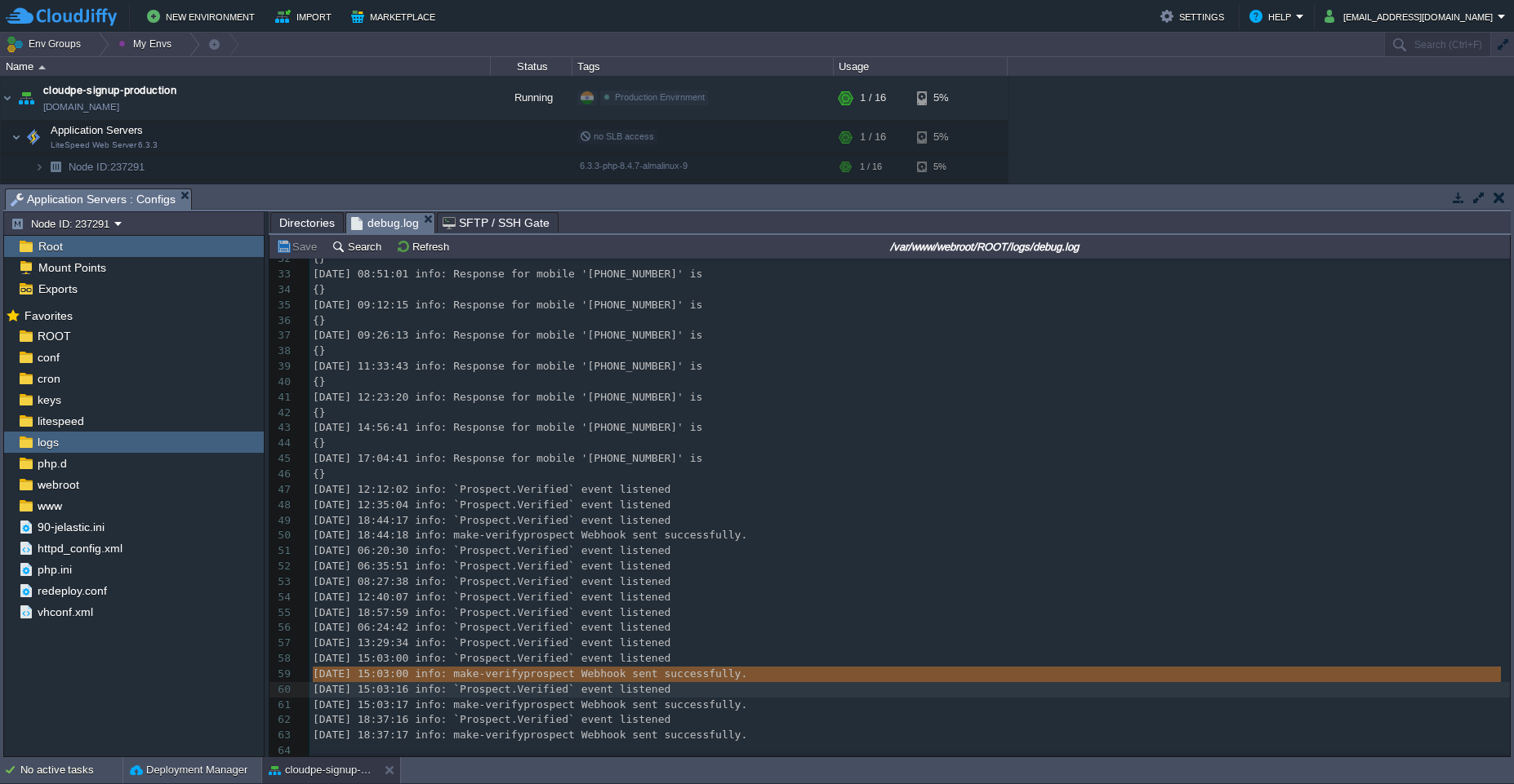
type textarea "[DATE] 15:03:00 info: make-verifyprospect Webhook sent successfully."
click at [779, 666] on pre "[DATE] 15:03:00 info: make-verifyprospect Webhook sent successfully." at bounding box center [909, 674] width 1200 height 16
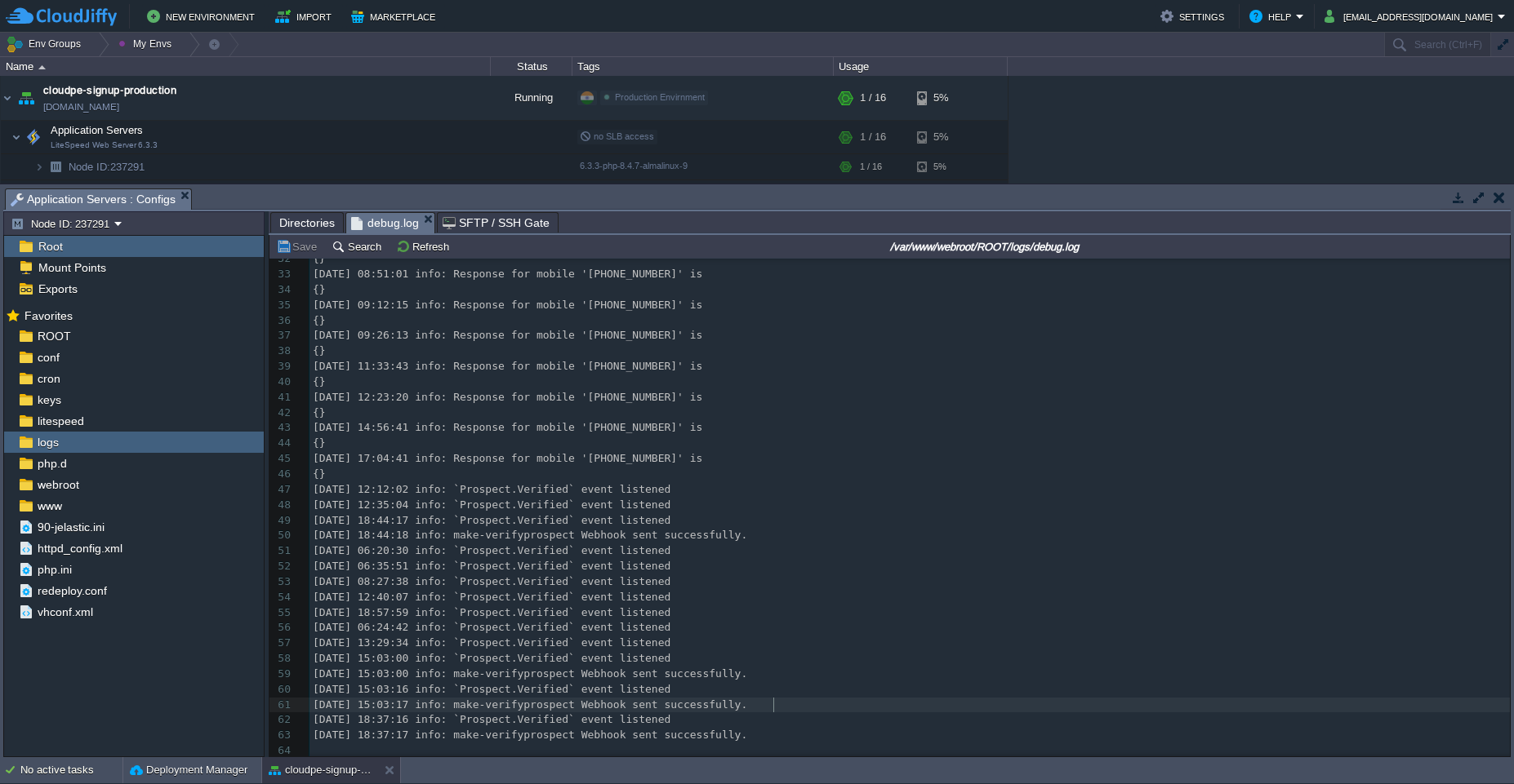
click at [783, 702] on pre "[DATE] 15:03:17 info: make-verifyprospect Webhook sent successfully." at bounding box center [909, 705] width 1200 height 16
type textarea "[DATE] 15:03:17 info: make-verifyprospect Webhook sent successfully."
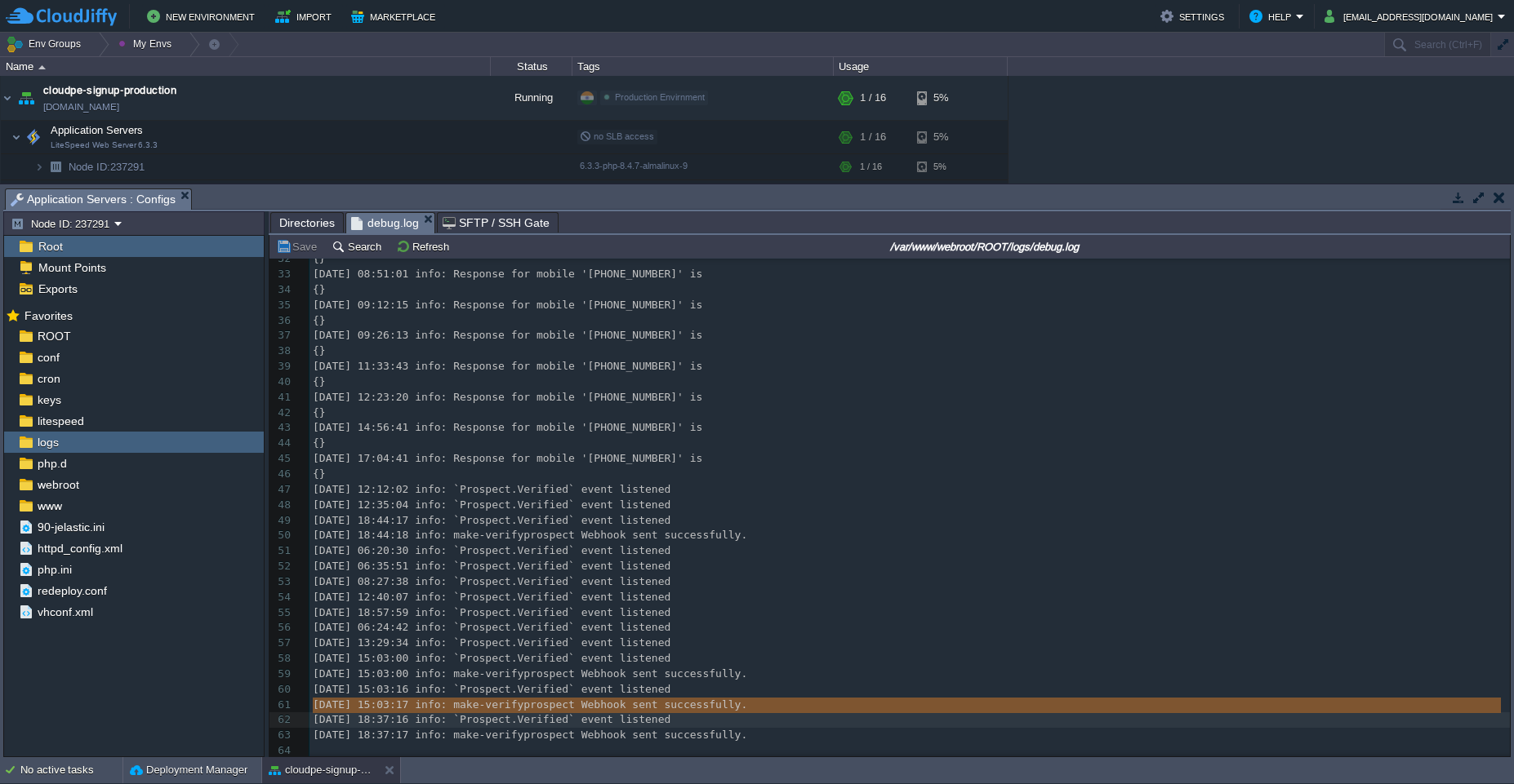
click at [420, 223] on em "debug.log" at bounding box center [393, 223] width 83 height 20
click at [420, 216] on em "debug.log" at bounding box center [393, 223] width 83 height 20
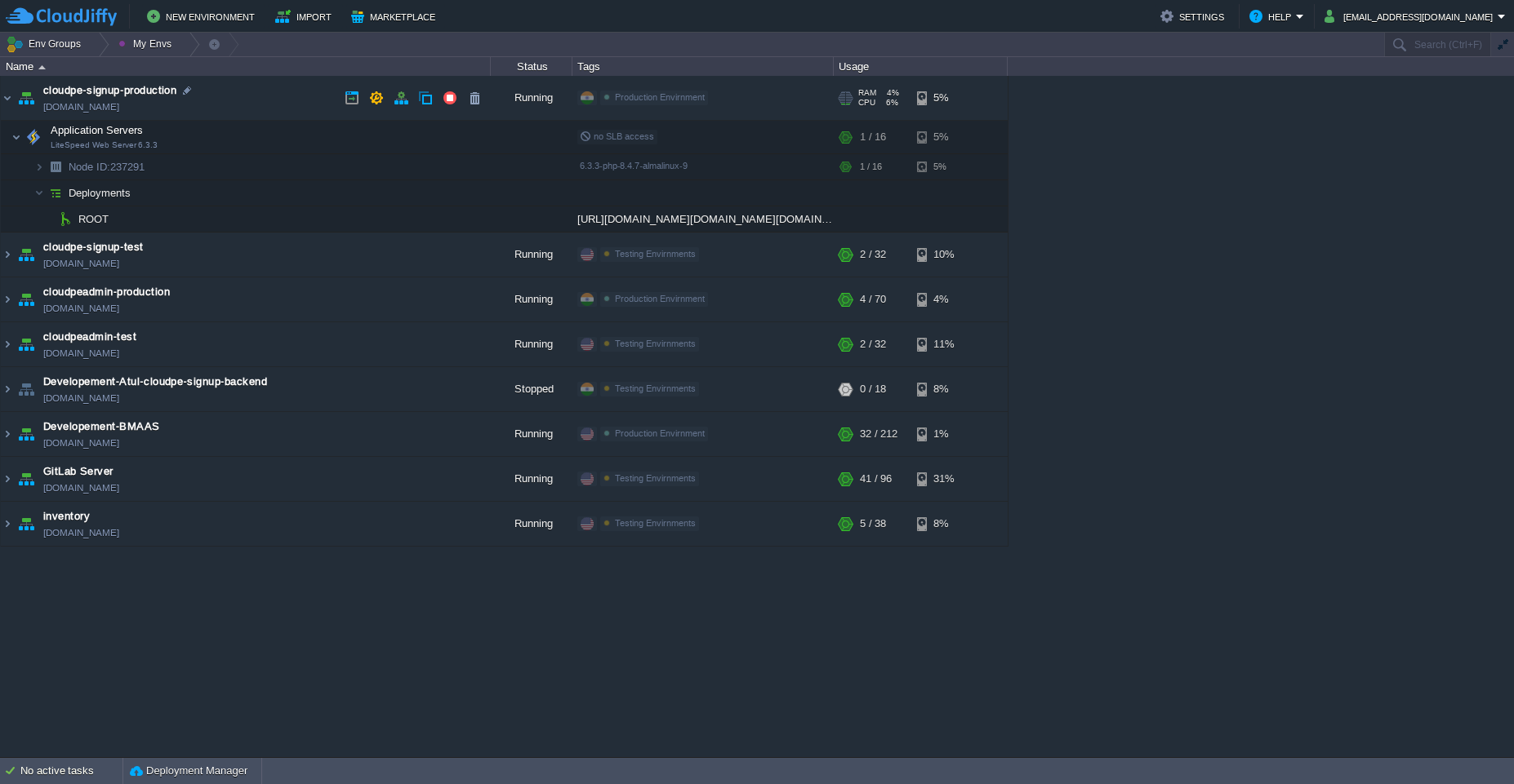
click at [226, 109] on td "cloudpe-signup-production [DOMAIN_NAME]" at bounding box center [246, 98] width 490 height 45
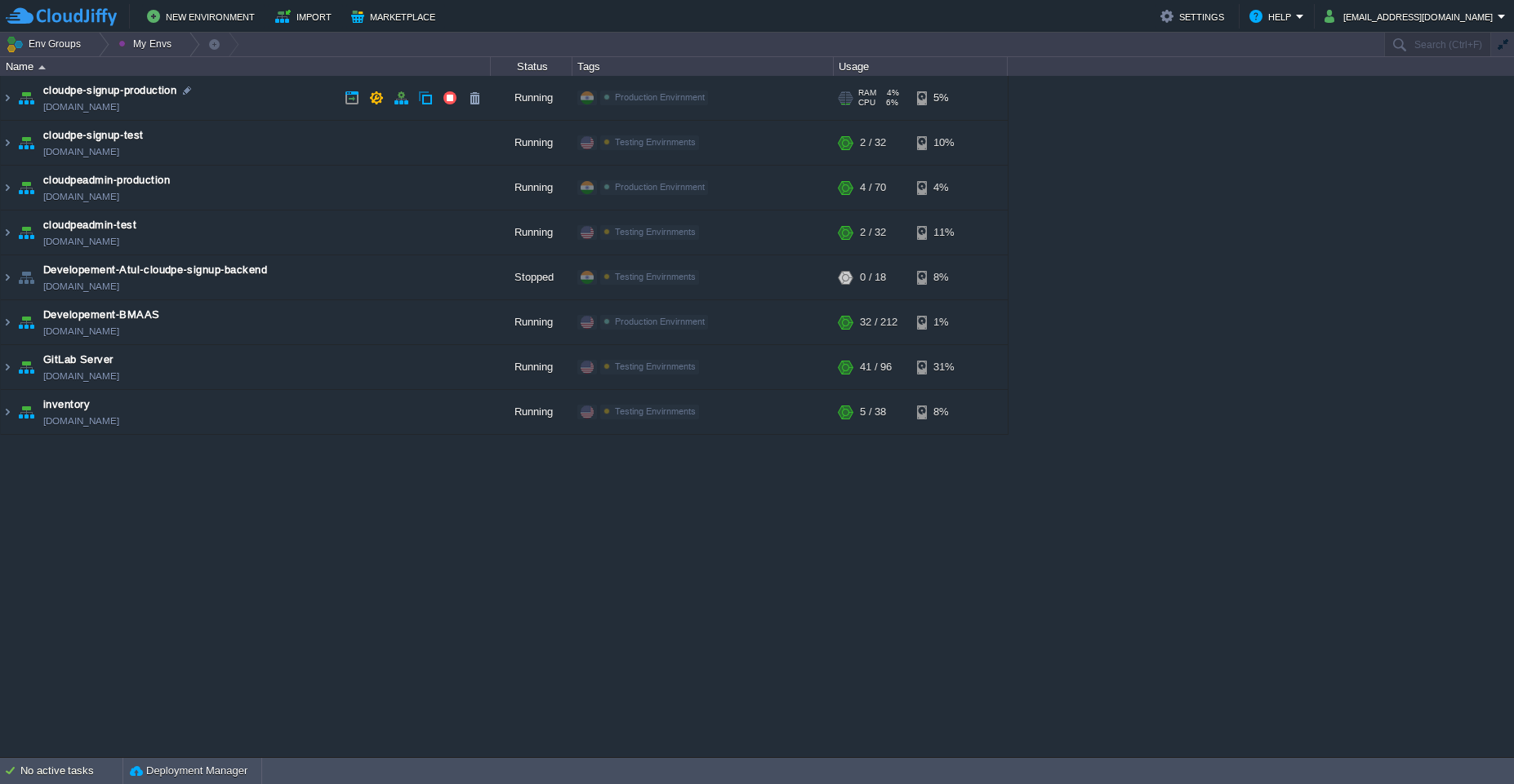
click at [226, 109] on td "cloudpe-signup-production [DOMAIN_NAME]" at bounding box center [246, 98] width 490 height 45
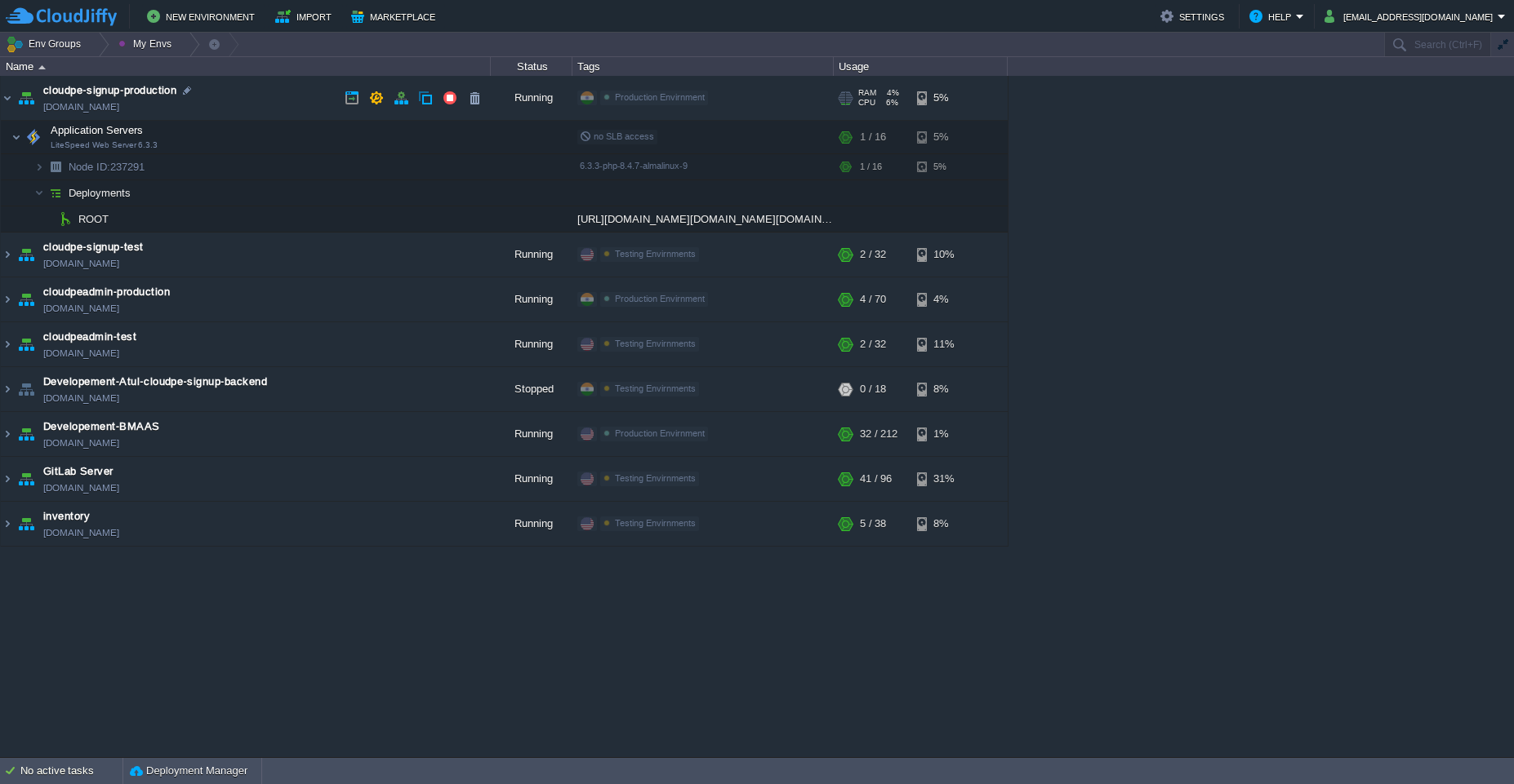
click at [259, 93] on td "cloudpe-signup-production [DOMAIN_NAME]" at bounding box center [246, 98] width 490 height 45
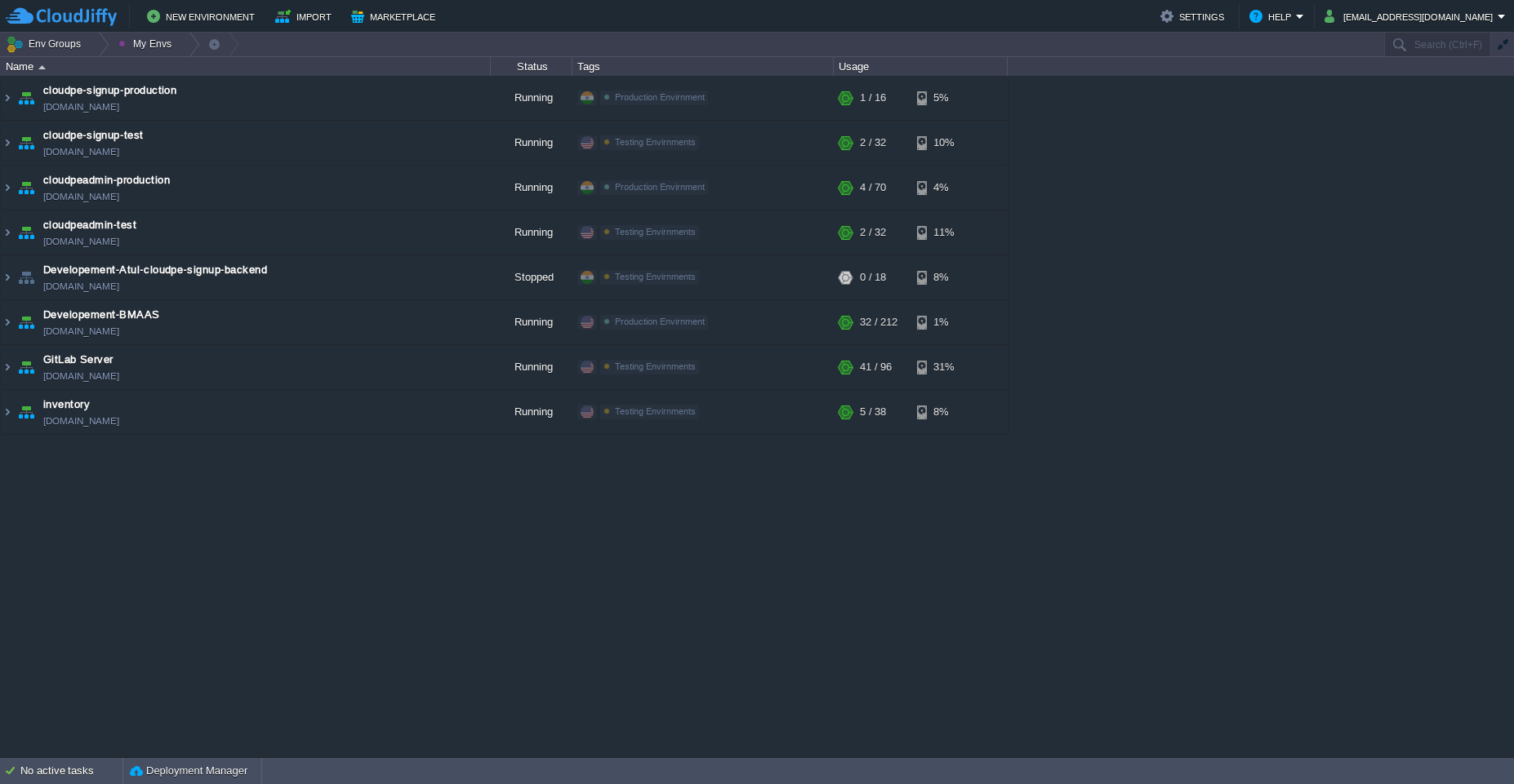
click at [1176, 568] on div "cloudpe website -developemeny environment [DOMAIN_NAME] Running [PERSON_NAME] +…" at bounding box center [757, 416] width 1514 height 681
